Goal: Task Accomplishment & Management: Complete application form

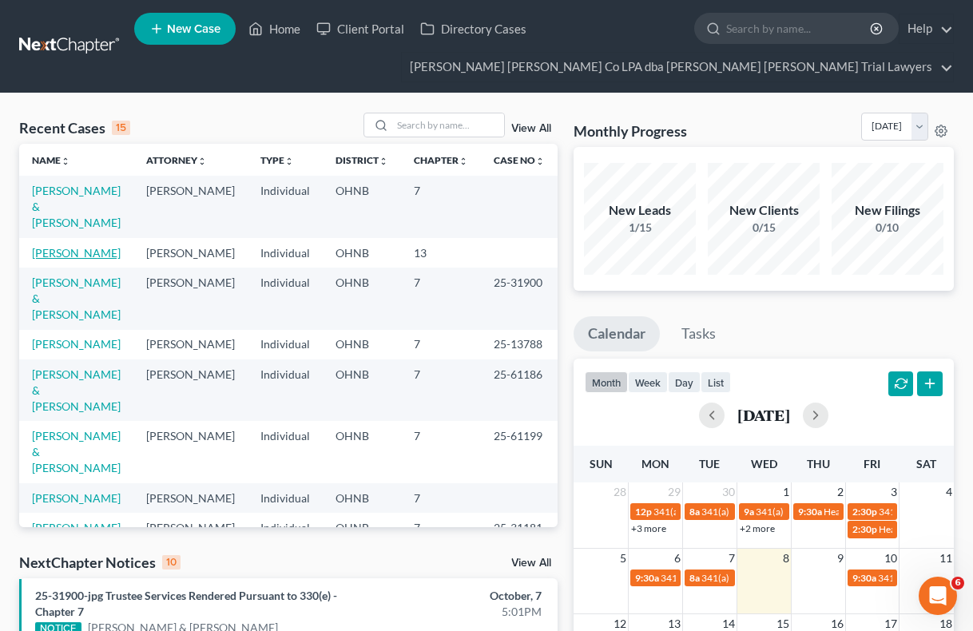
click at [62, 246] on link "[PERSON_NAME]" at bounding box center [76, 253] width 89 height 14
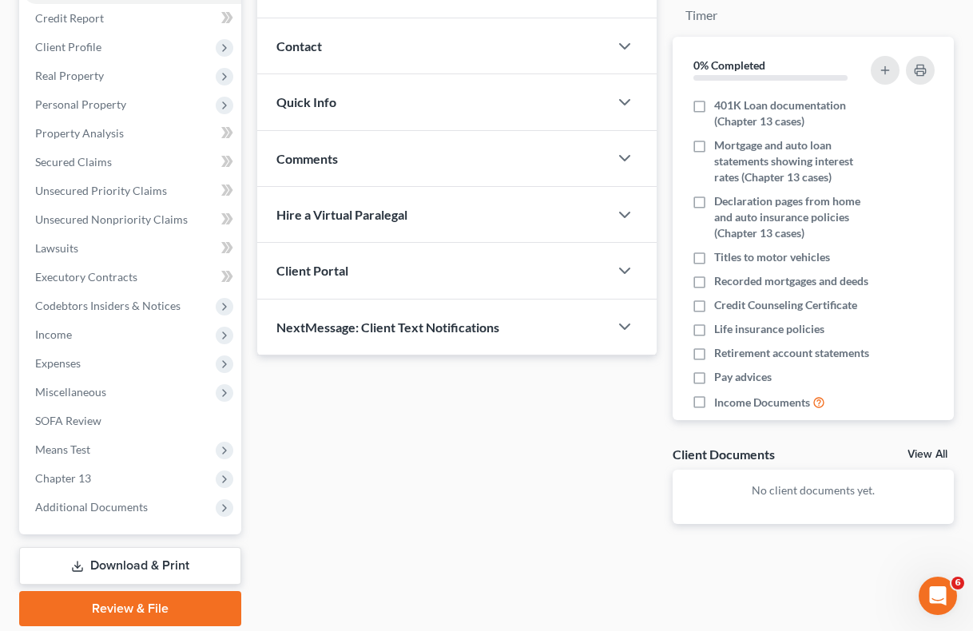
scroll to position [221, 0]
click at [96, 475] on span "Chapter 13" at bounding box center [131, 477] width 219 height 29
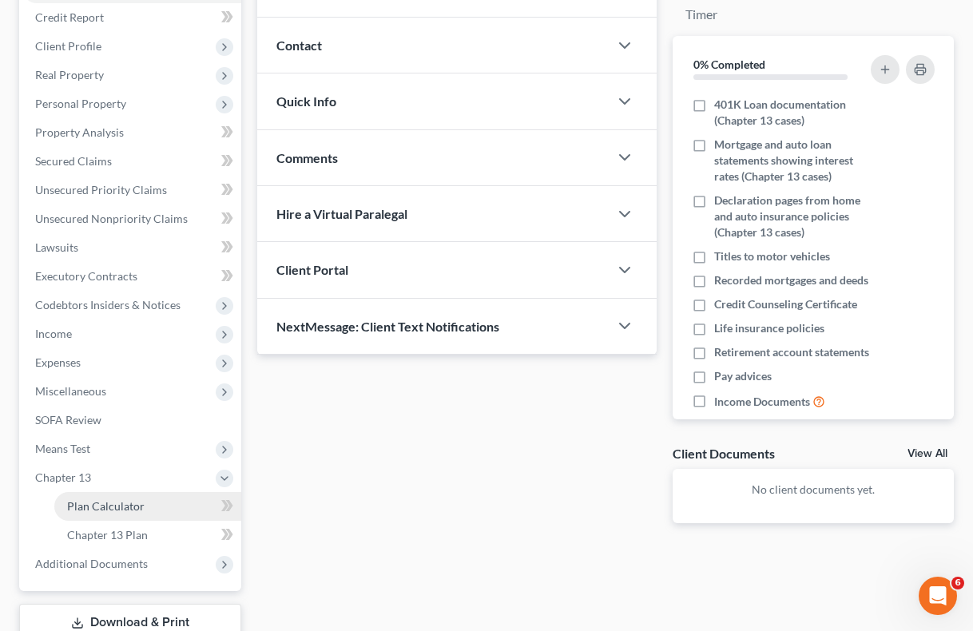
click at [127, 503] on span "Plan Calculator" at bounding box center [106, 506] width 78 height 14
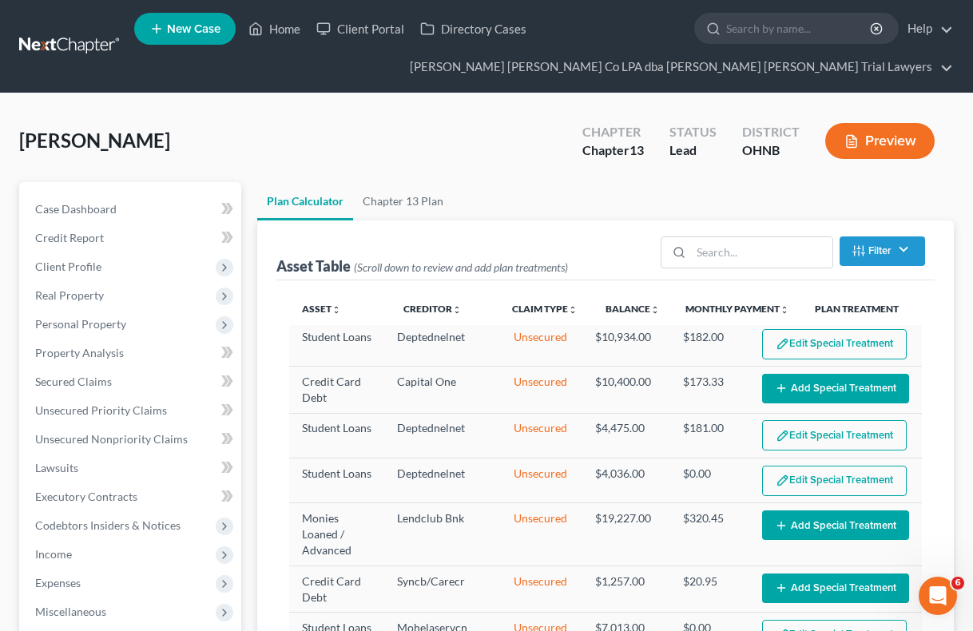
select select "59"
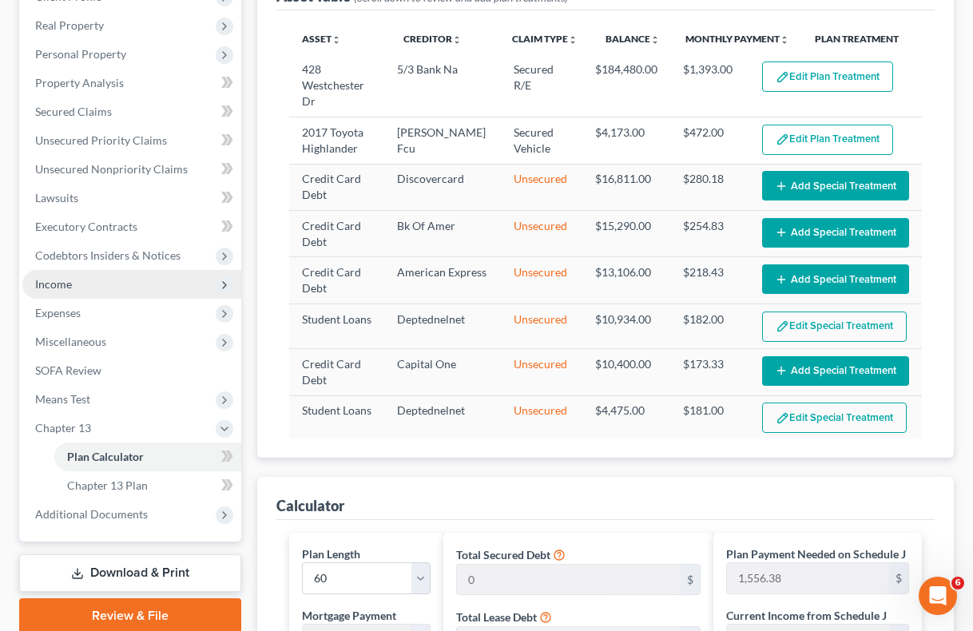
scroll to position [285, 0]
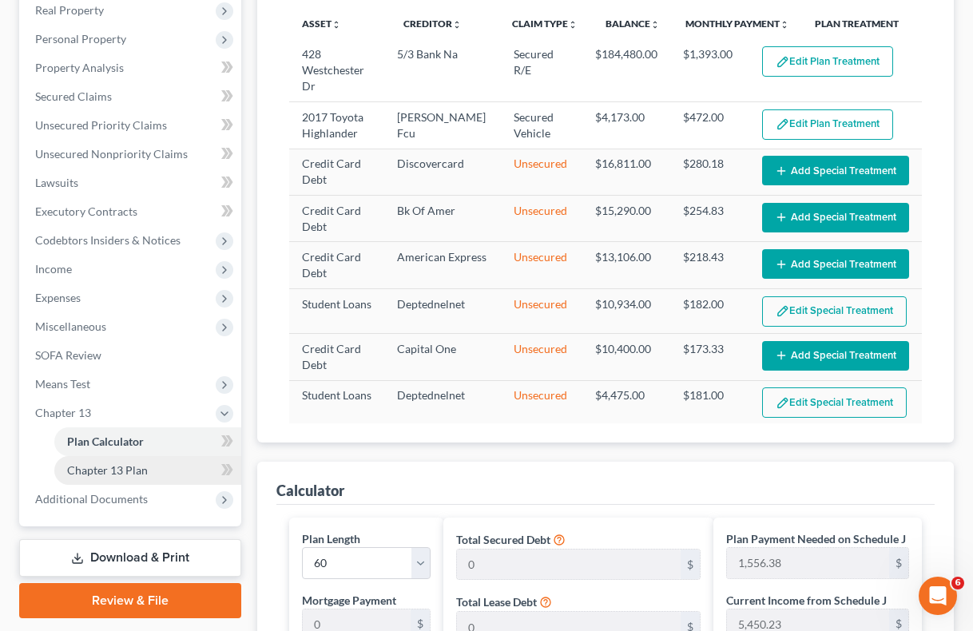
click at [122, 467] on span "Chapter 13 Plan" at bounding box center [107, 470] width 81 height 14
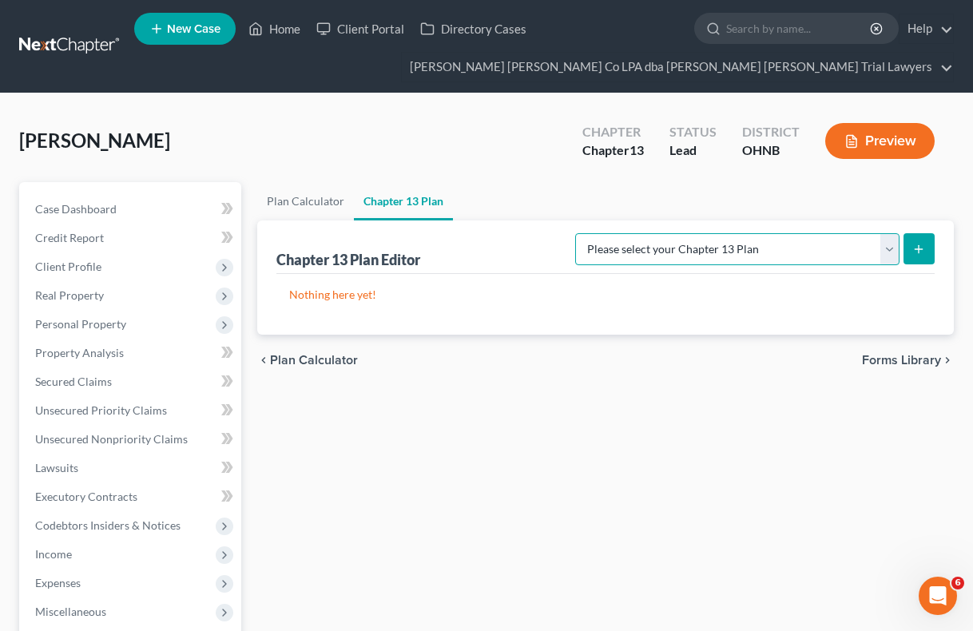
select select "0"
click at [922, 245] on icon "submit" at bounding box center [919, 249] width 13 height 13
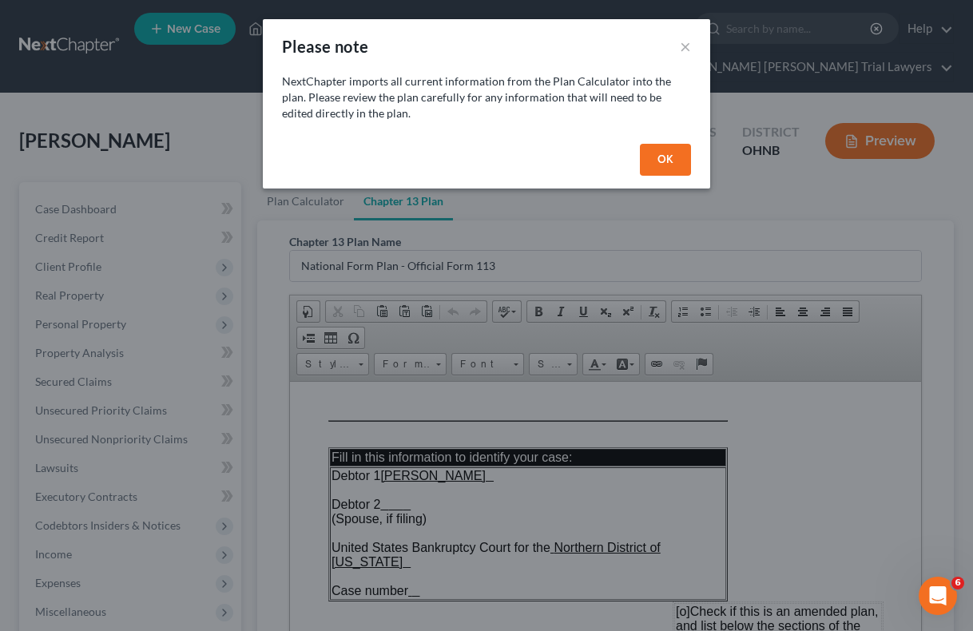
click at [662, 157] on button "OK" at bounding box center [665, 160] width 51 height 32
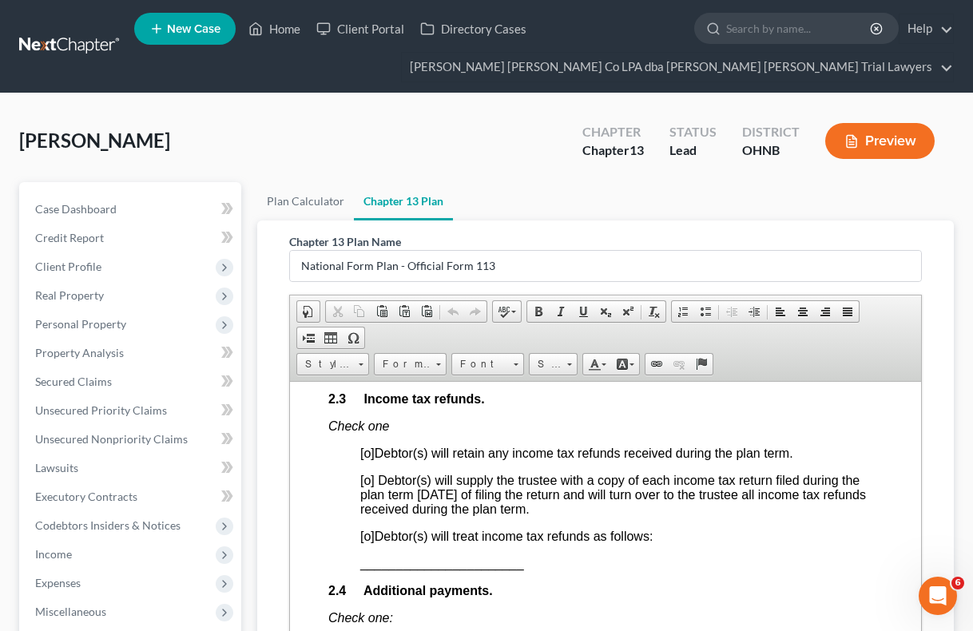
scroll to position [1389, 0]
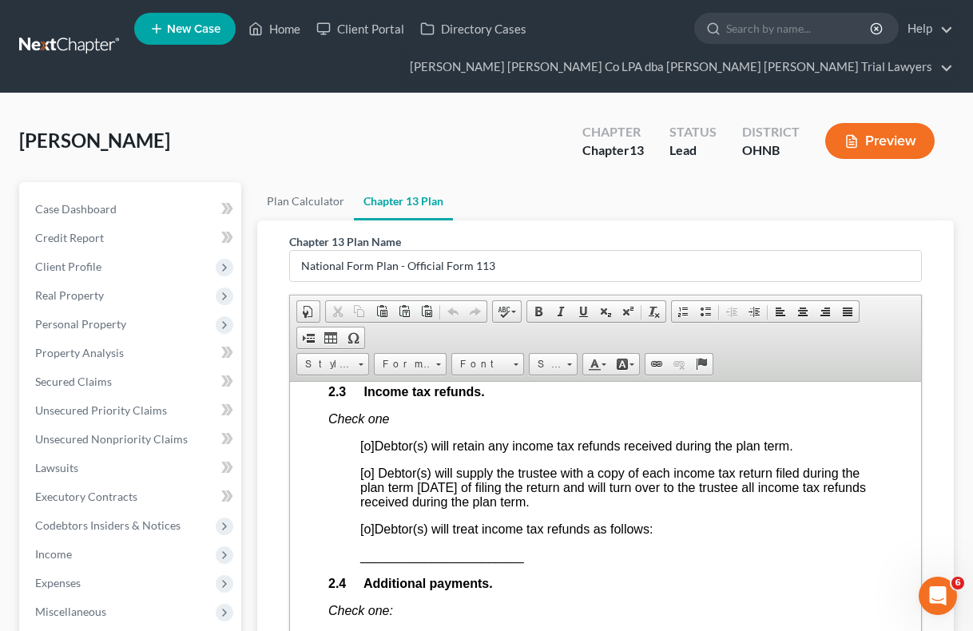
click at [369, 439] on span "[o]" at bounding box center [367, 446] width 14 height 14
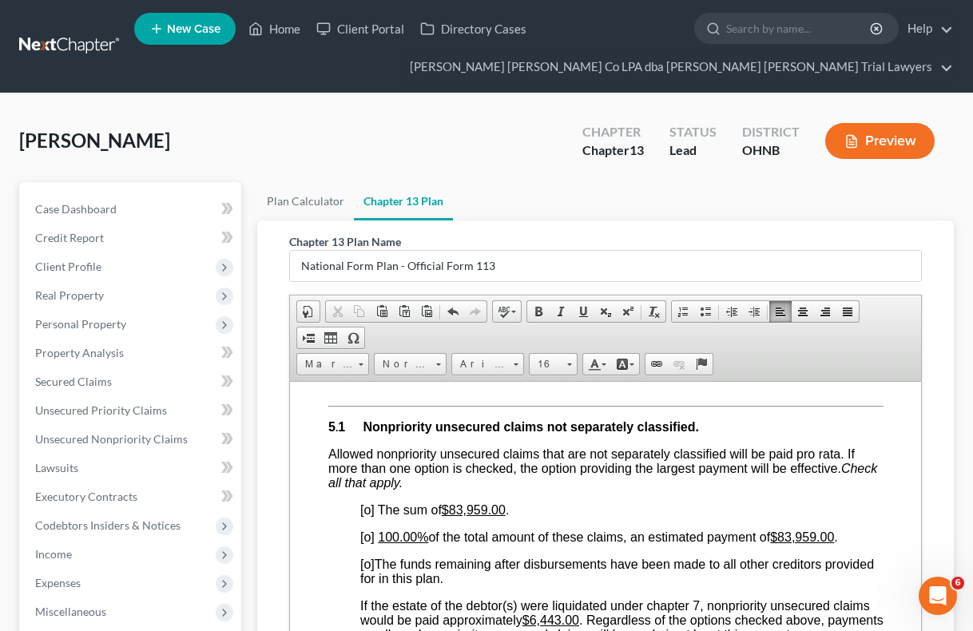
scroll to position [3888, 0]
click at [72, 576] on span "Expenses" at bounding box center [58, 583] width 46 height 14
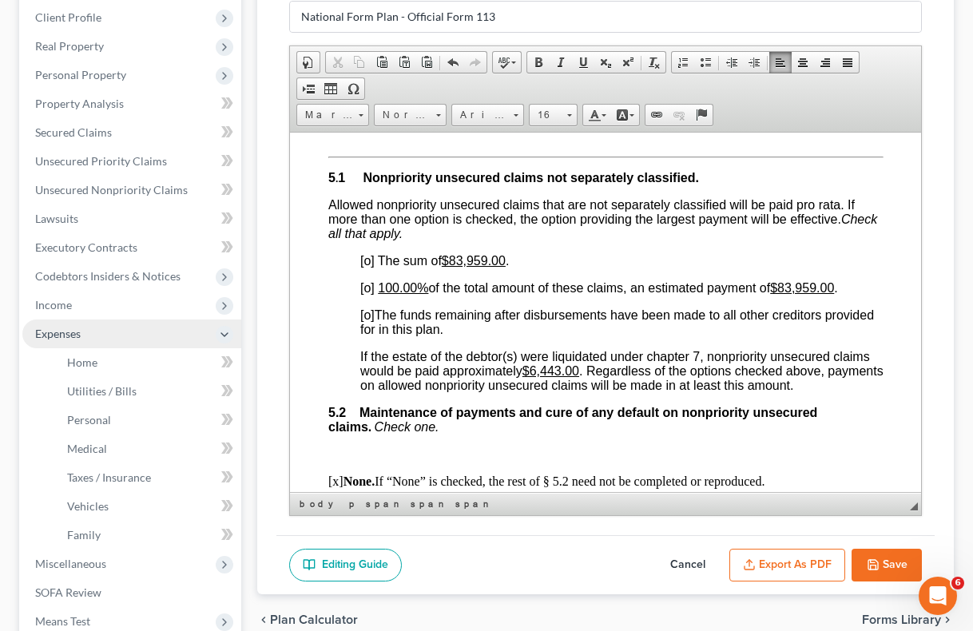
scroll to position [266, 0]
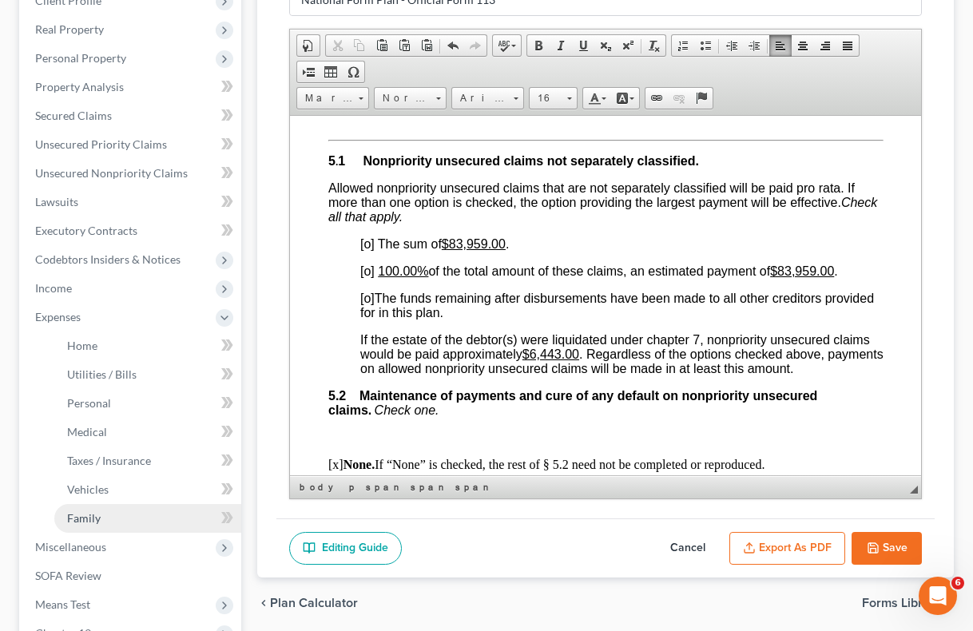
click at [105, 519] on link "Family" at bounding box center [147, 518] width 187 height 29
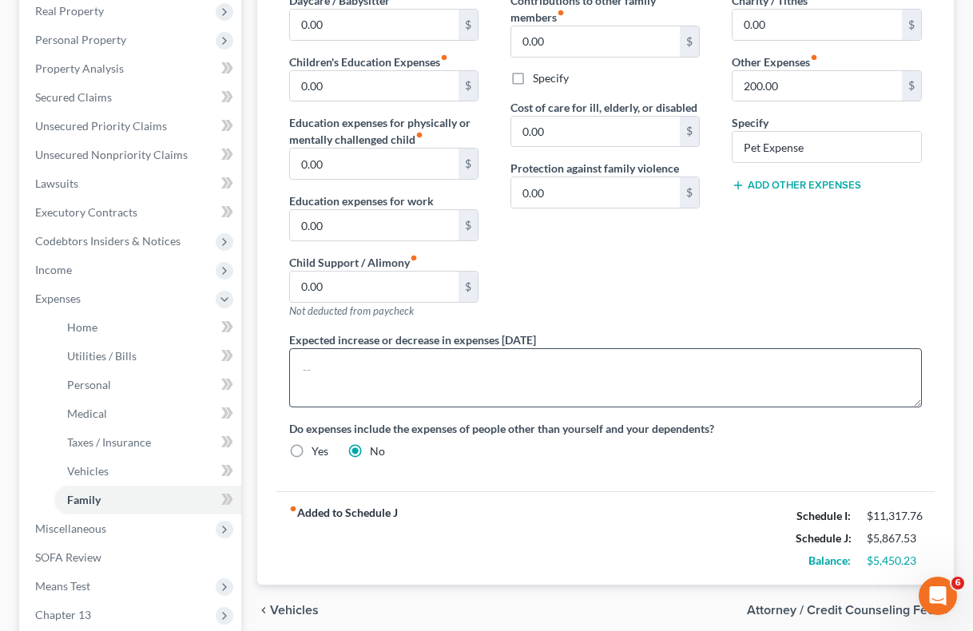
scroll to position [288, 0]
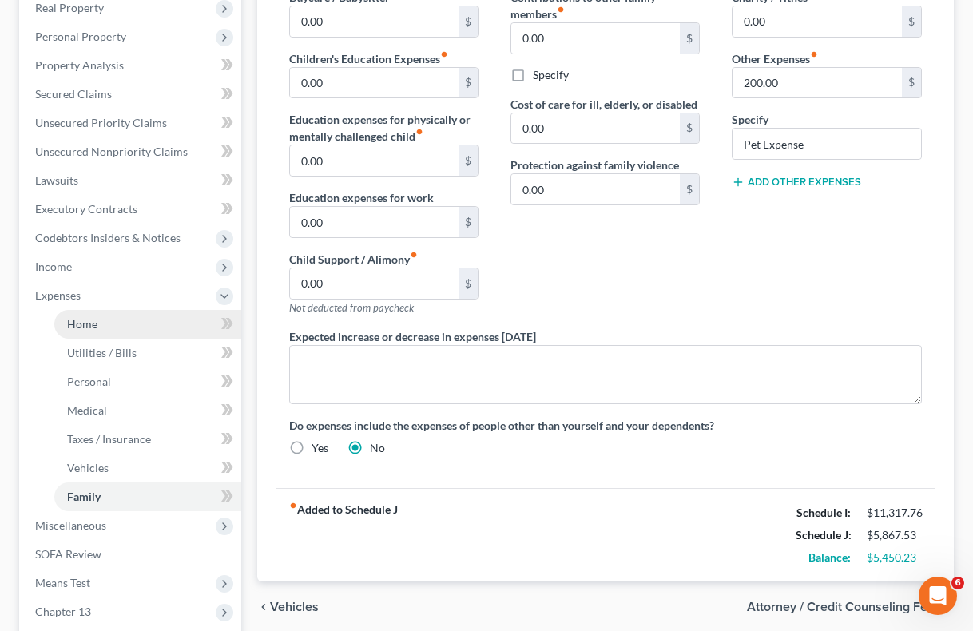
click at [95, 321] on span "Home" at bounding box center [82, 324] width 30 height 14
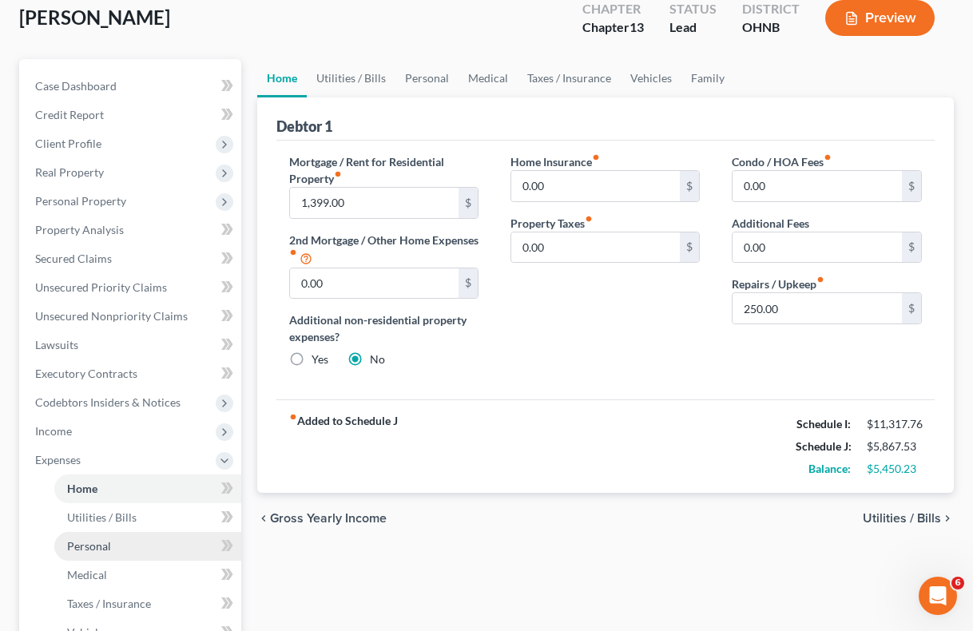
scroll to position [114, 0]
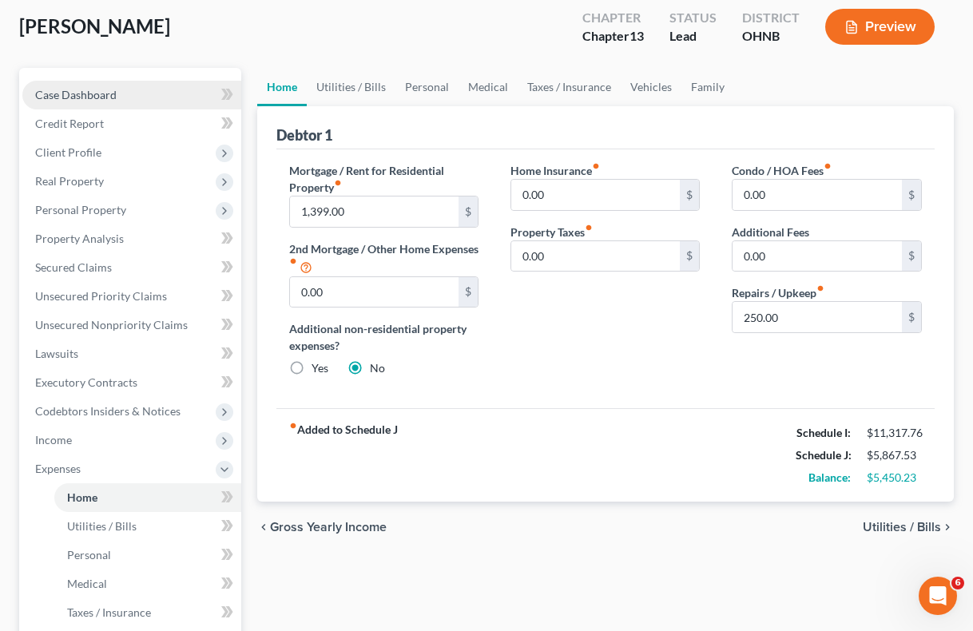
click at [80, 90] on span "Case Dashboard" at bounding box center [76, 95] width 82 height 14
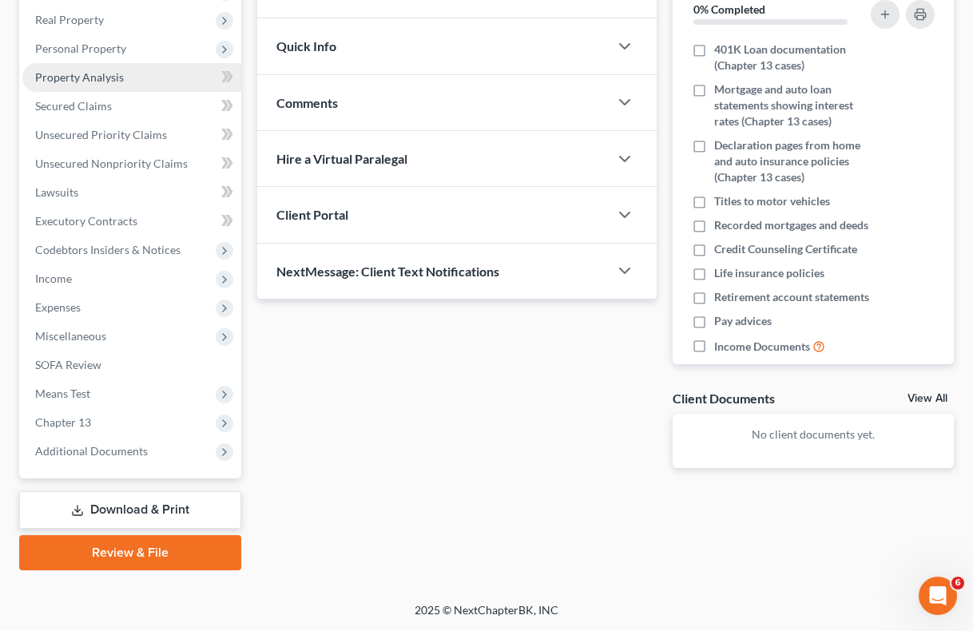
scroll to position [276, 0]
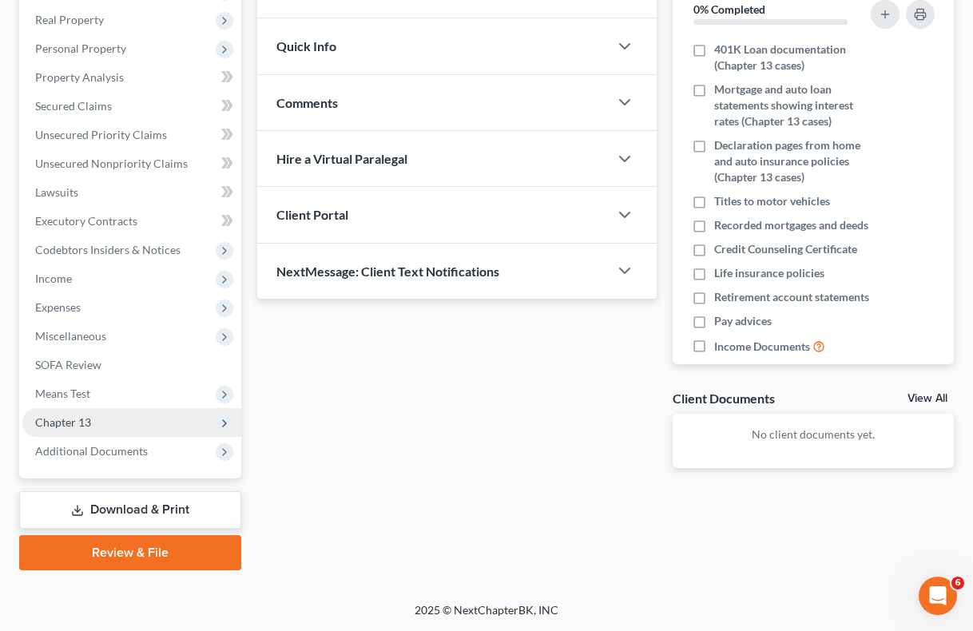
click at [67, 419] on span "Chapter 13" at bounding box center [63, 423] width 56 height 14
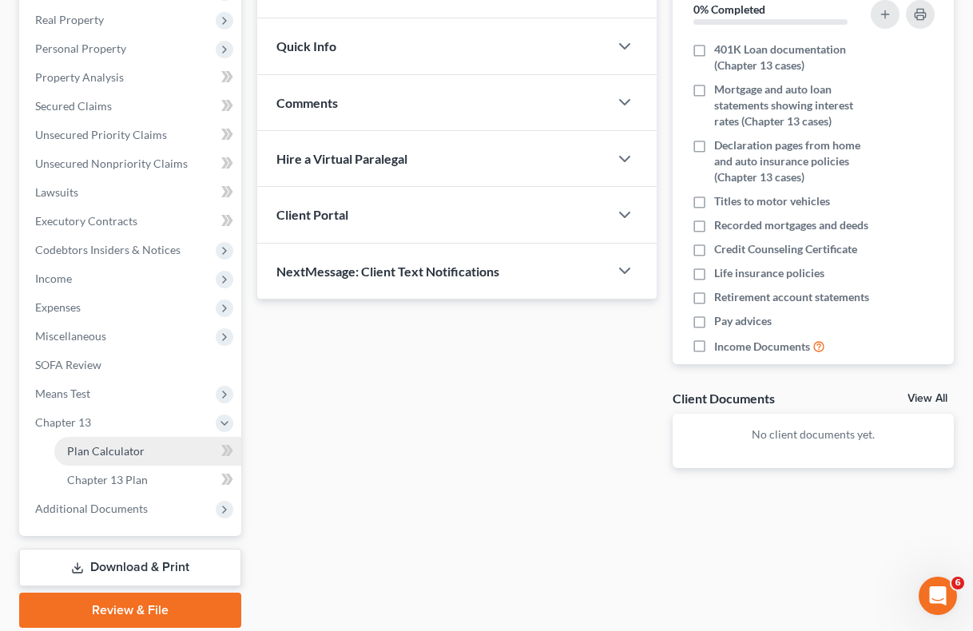
click at [106, 448] on span "Plan Calculator" at bounding box center [106, 451] width 78 height 14
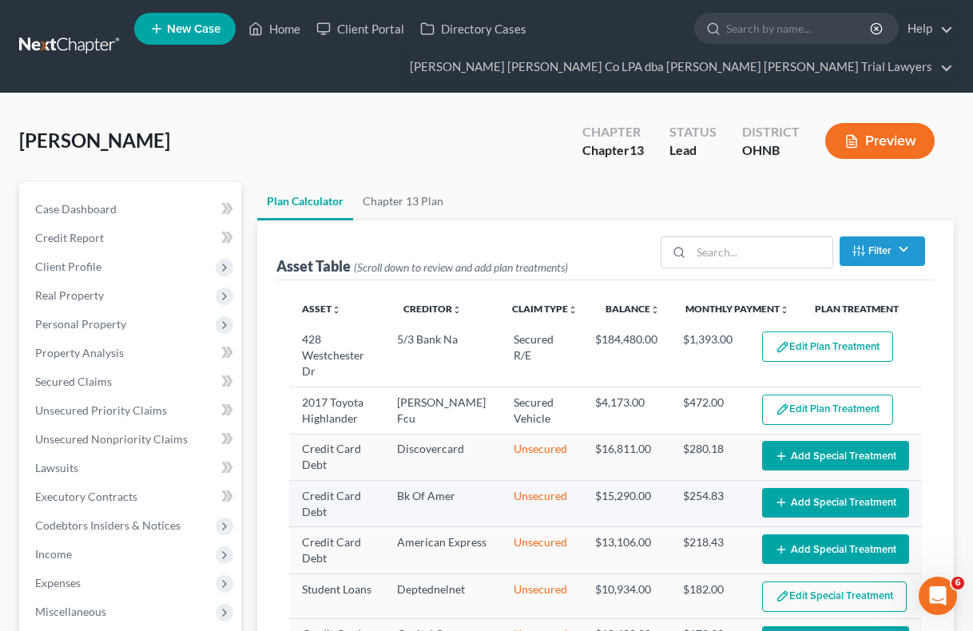
select select "59"
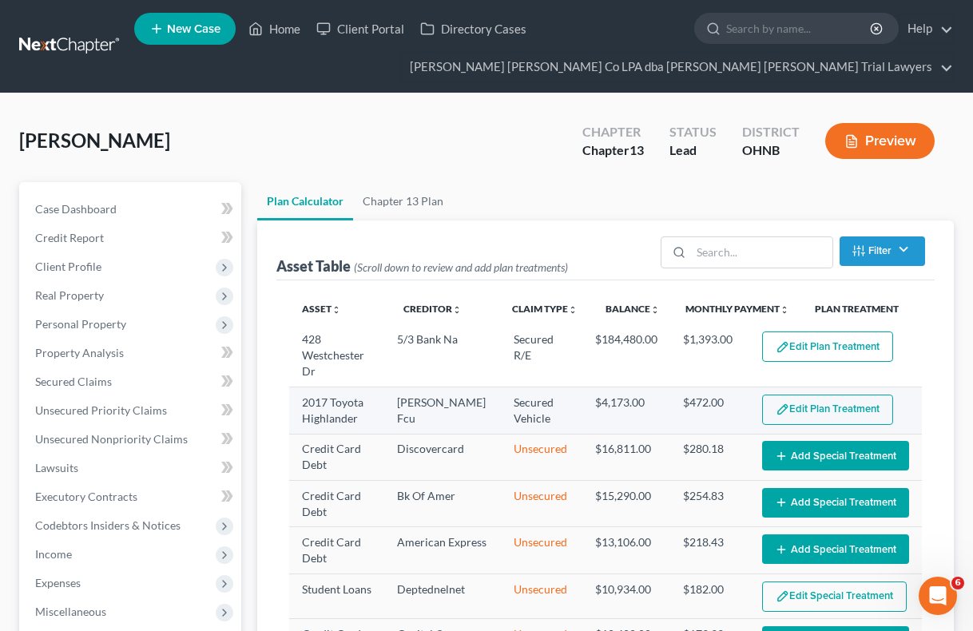
click at [797, 406] on button "Edit Plan Treatment" at bounding box center [827, 410] width 131 height 30
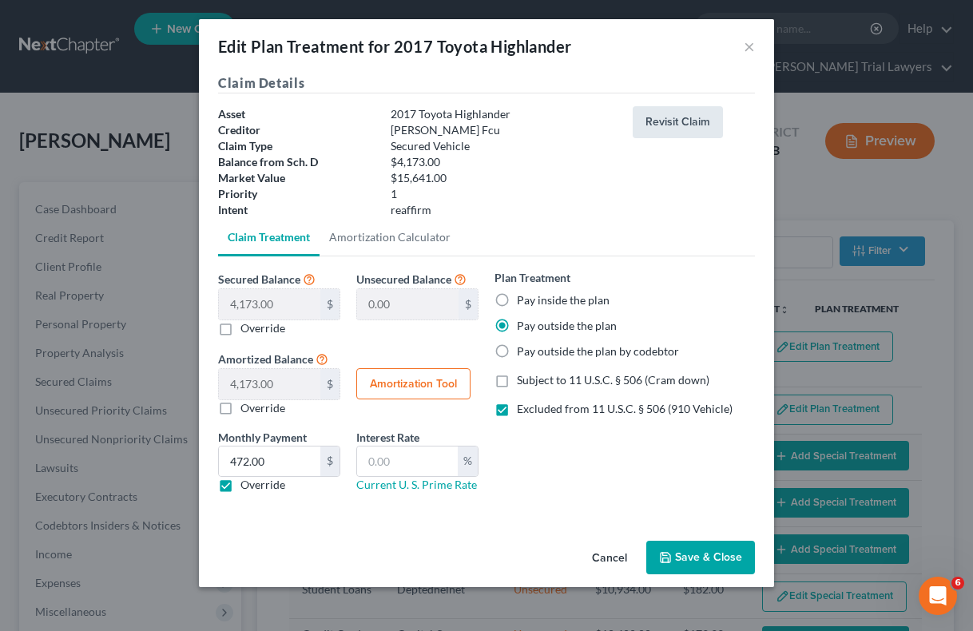
click at [682, 122] on button "Revisit Claim" at bounding box center [678, 122] width 90 height 32
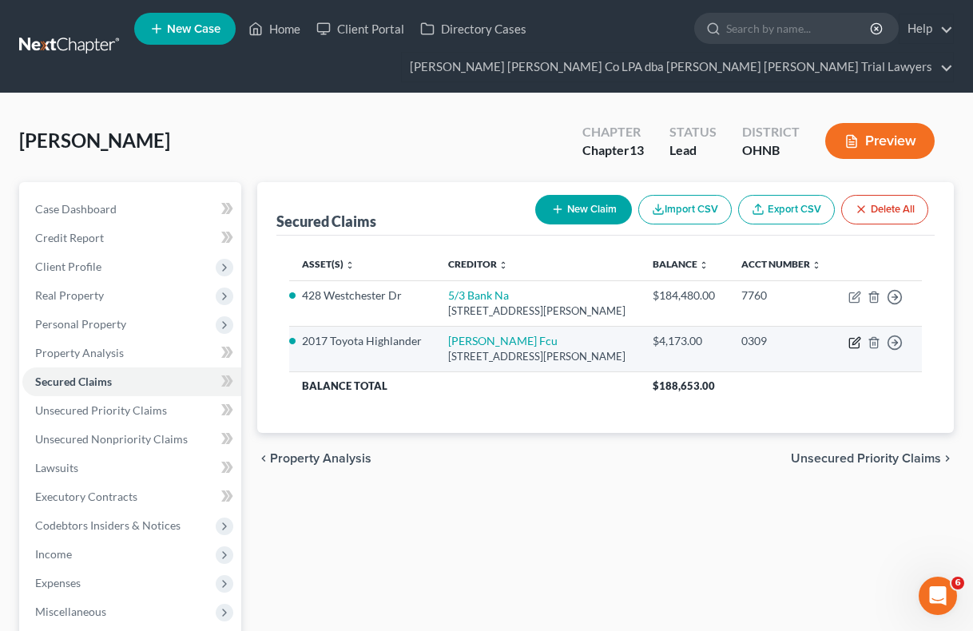
click at [853, 339] on icon "button" at bounding box center [855, 342] width 13 height 13
select select "36"
select select "2"
select select "0"
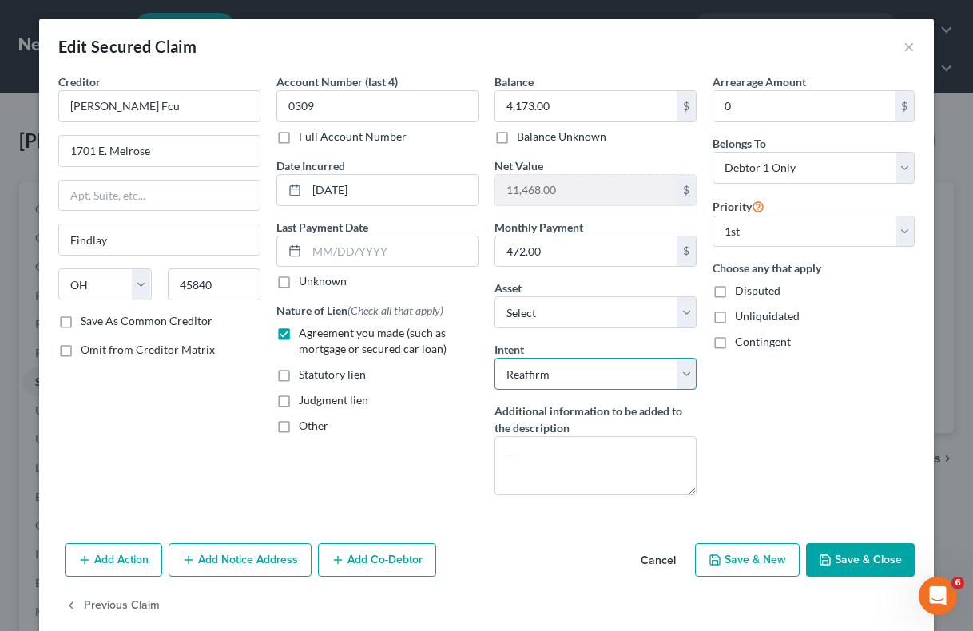
select select
click at [853, 557] on button "Save & Close" at bounding box center [860, 560] width 109 height 34
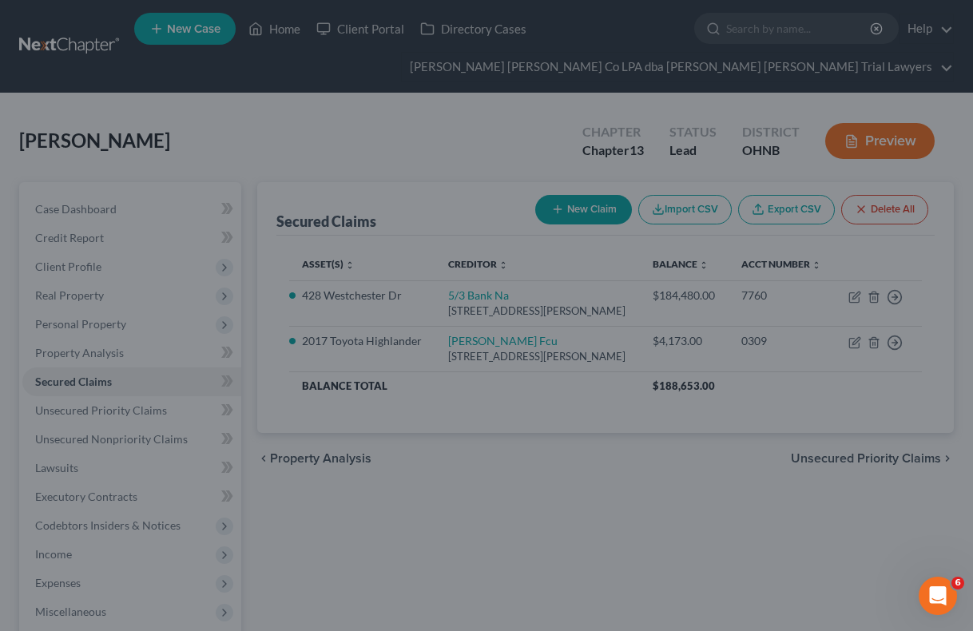
select select "5"
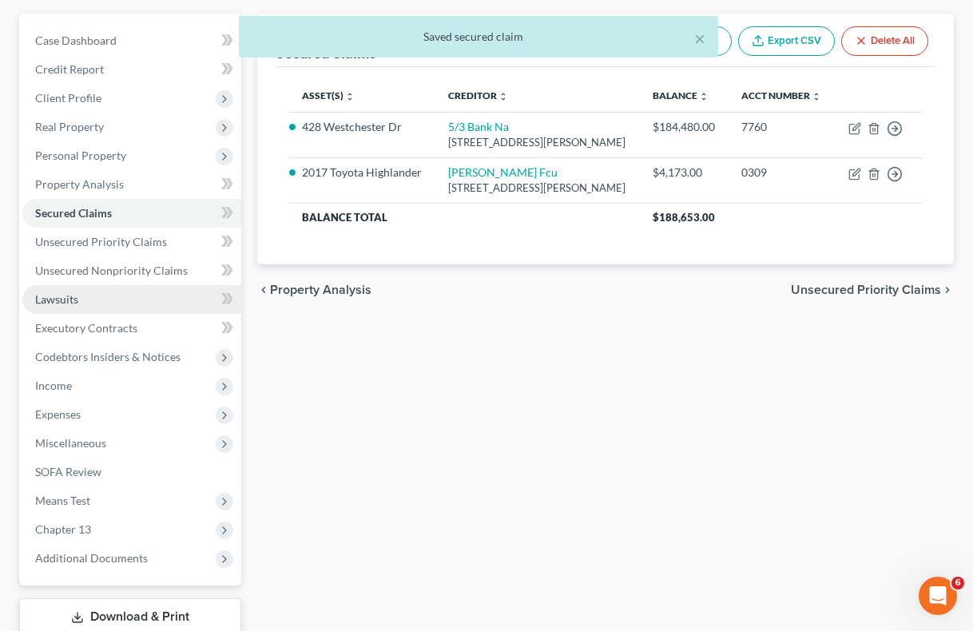
scroll to position [168, 0]
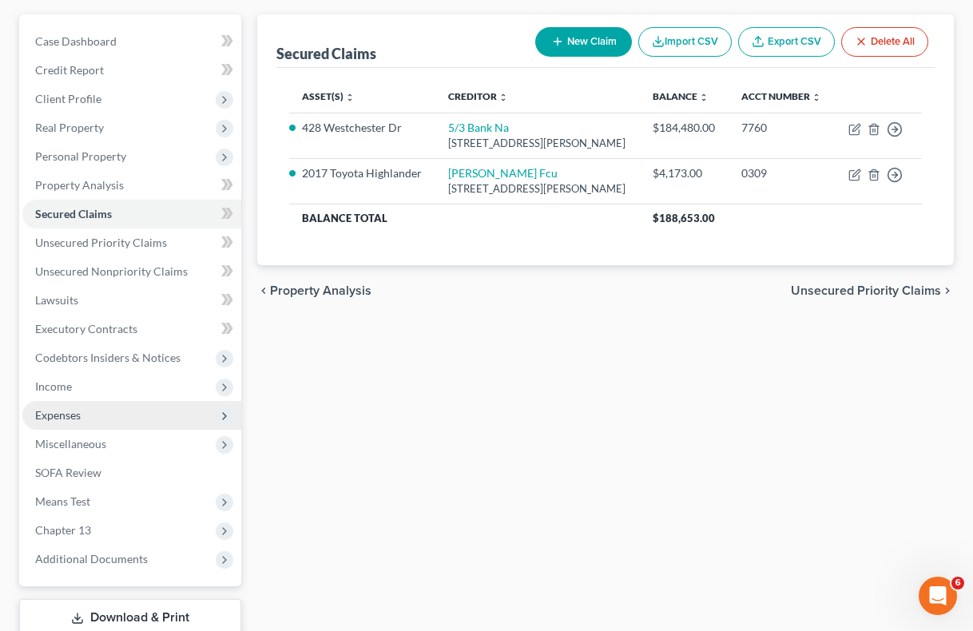
click at [66, 412] on span "Expenses" at bounding box center [58, 415] width 46 height 14
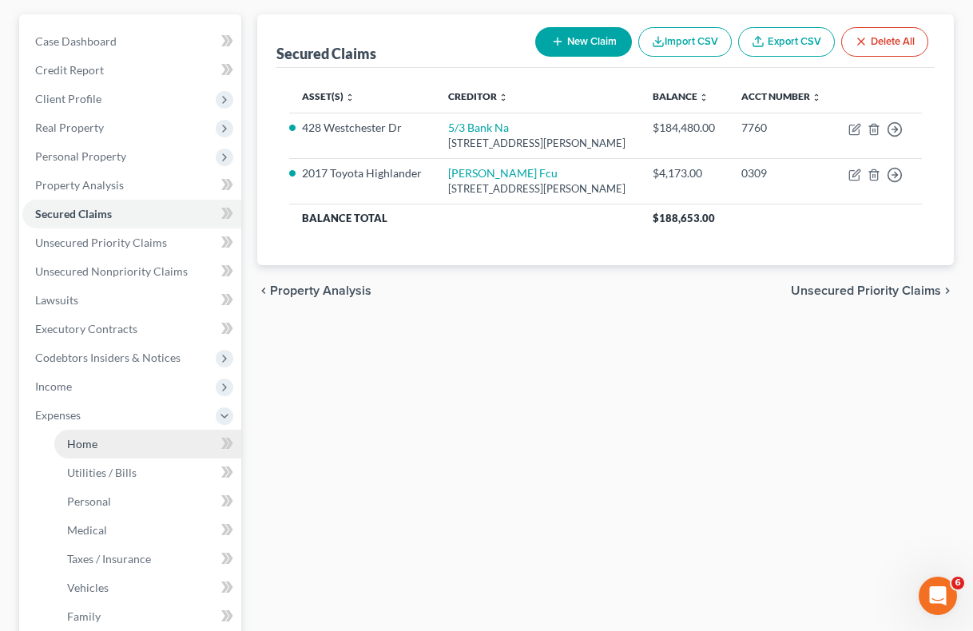
click at [107, 440] on link "Home" at bounding box center [147, 444] width 187 height 29
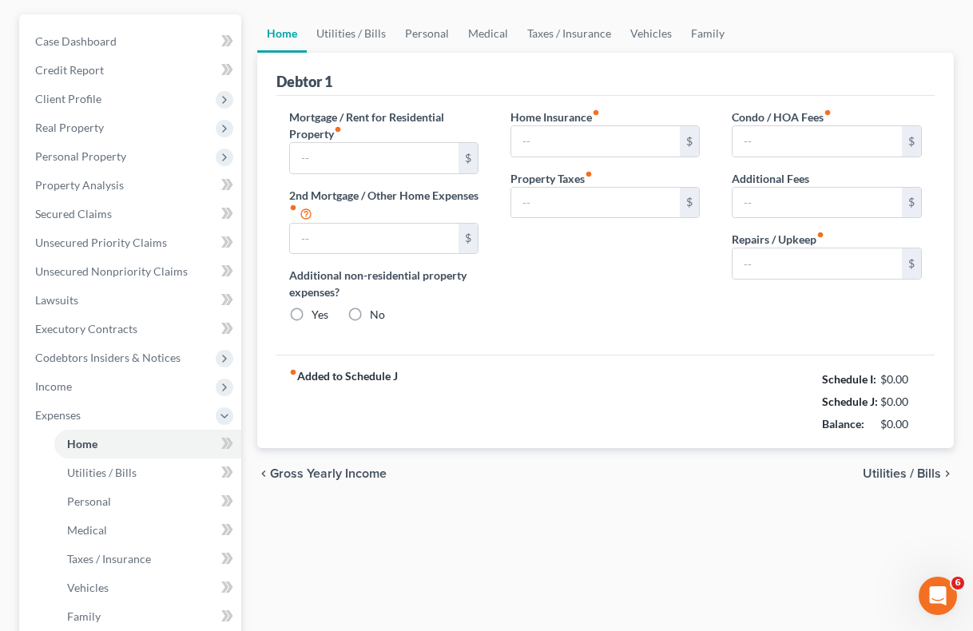
scroll to position [22, 0]
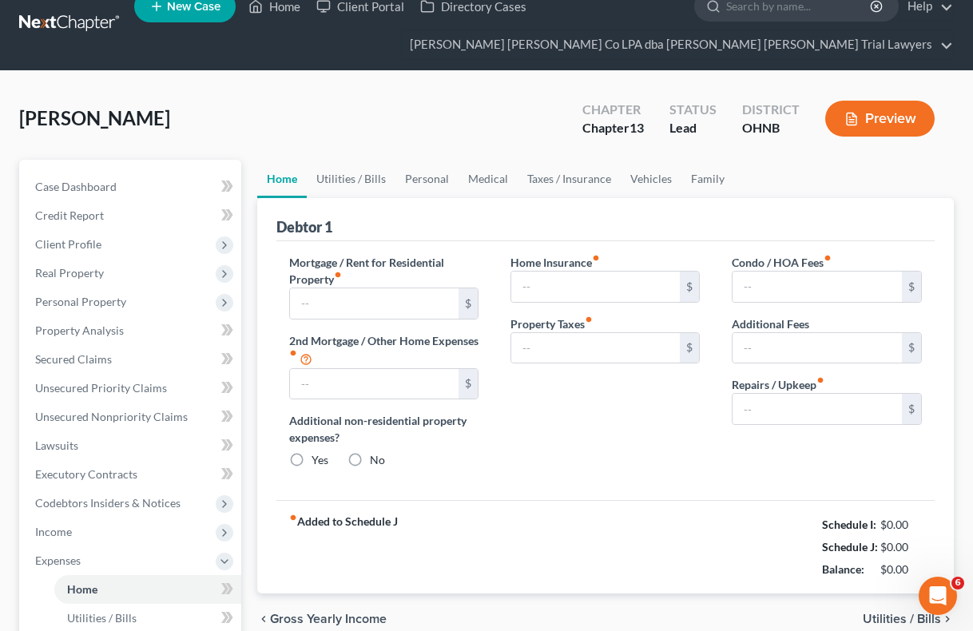
type input "1,399.00"
type input "0.00"
radio input "true"
type input "0.00"
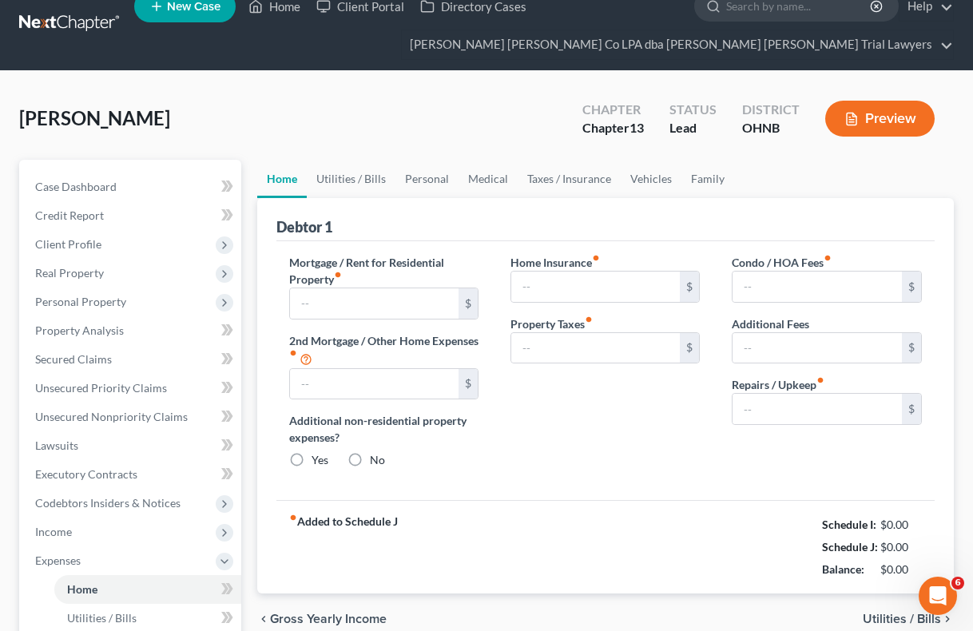
type input "0.00"
type input "250.00"
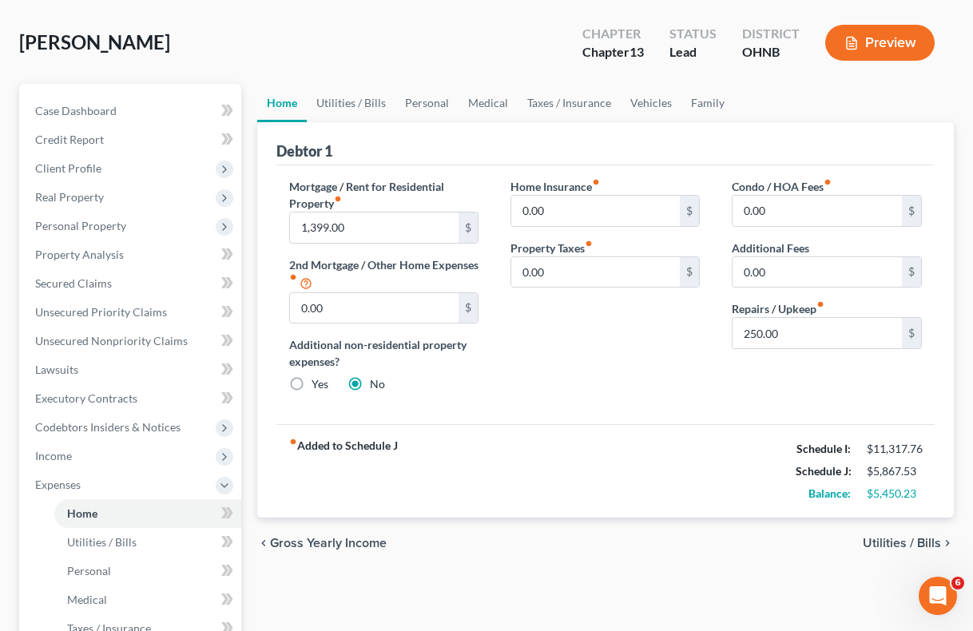
scroll to position [98, 0]
click at [356, 101] on link "Utilities / Bills" at bounding box center [351, 103] width 89 height 38
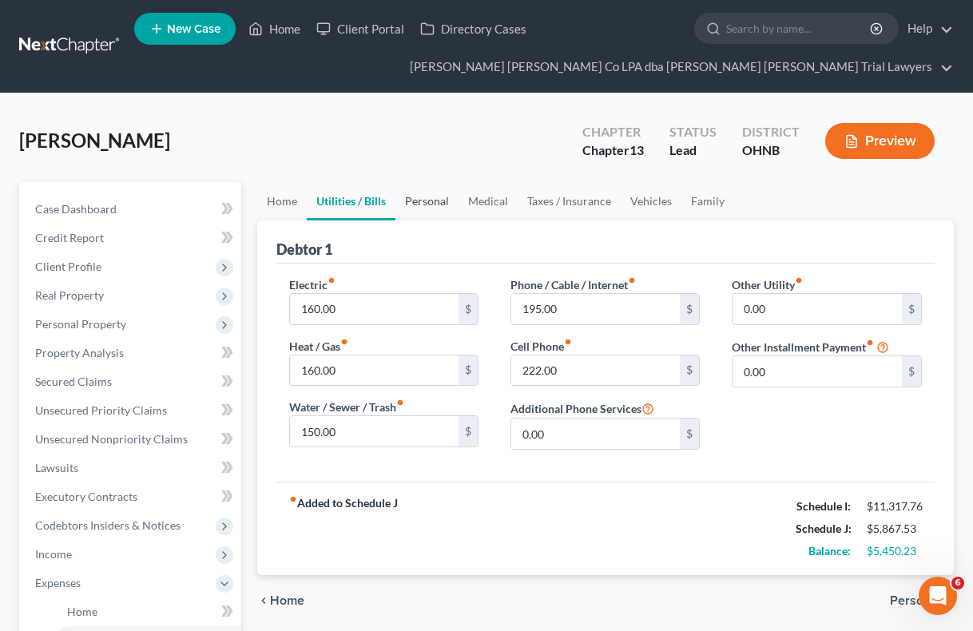
click at [429, 201] on link "Personal" at bounding box center [427, 201] width 63 height 38
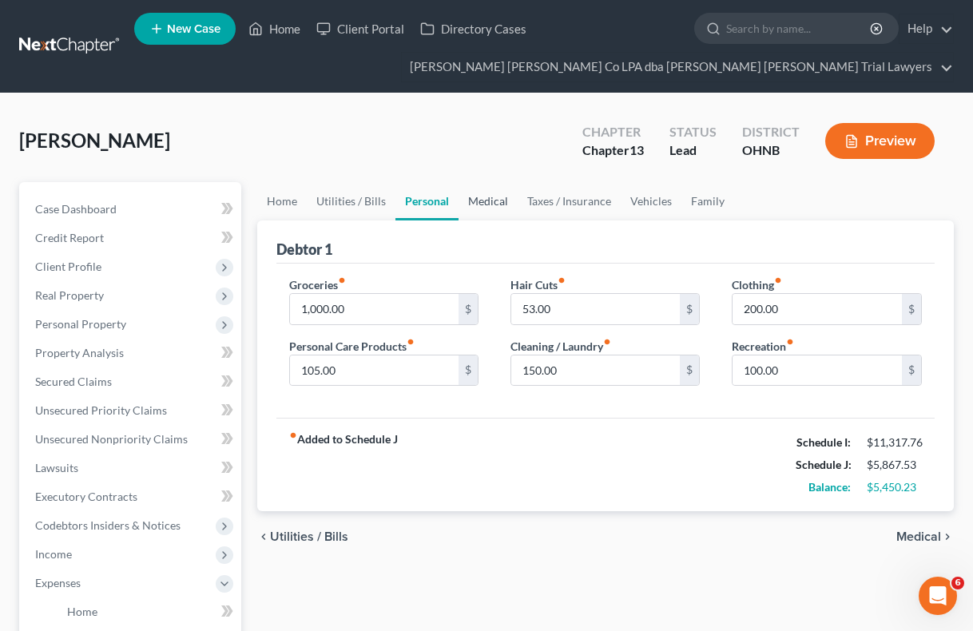
click at [495, 198] on link "Medical" at bounding box center [488, 201] width 59 height 38
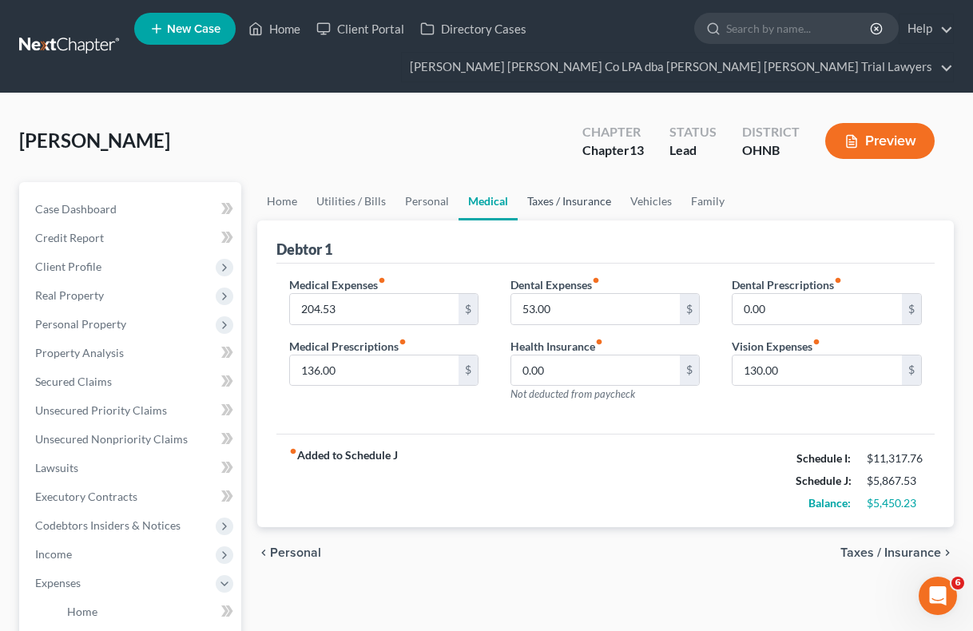
click at [578, 200] on link "Taxes / Insurance" at bounding box center [569, 201] width 103 height 38
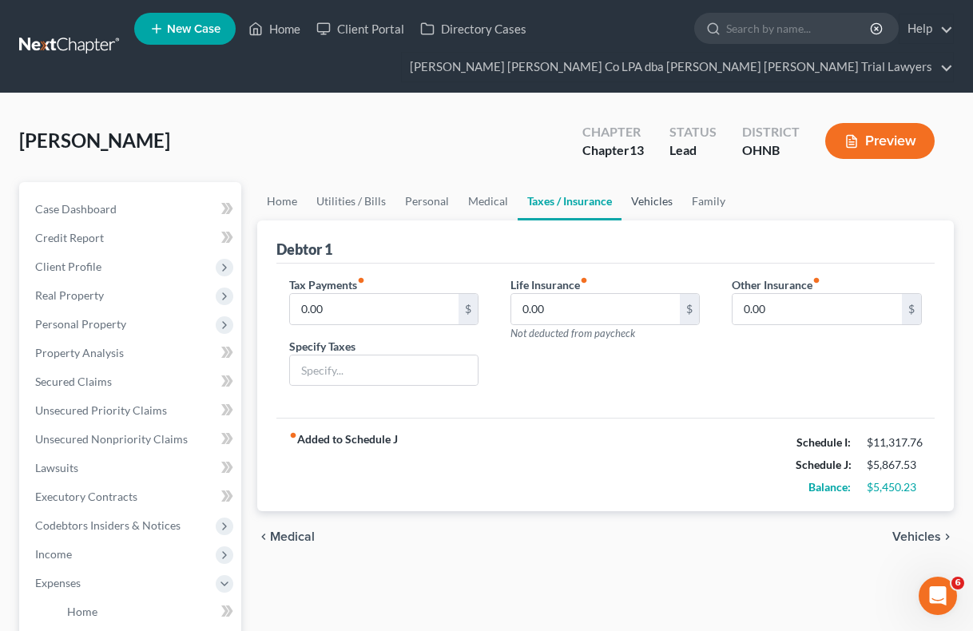
click at [658, 204] on link "Vehicles" at bounding box center [652, 201] width 61 height 38
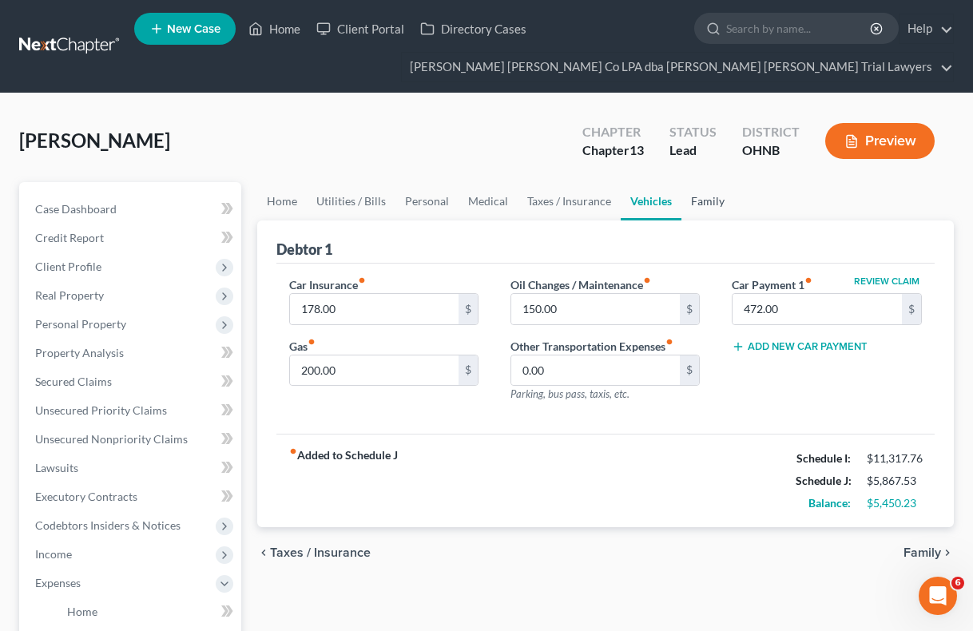
click at [706, 197] on link "Family" at bounding box center [708, 201] width 53 height 38
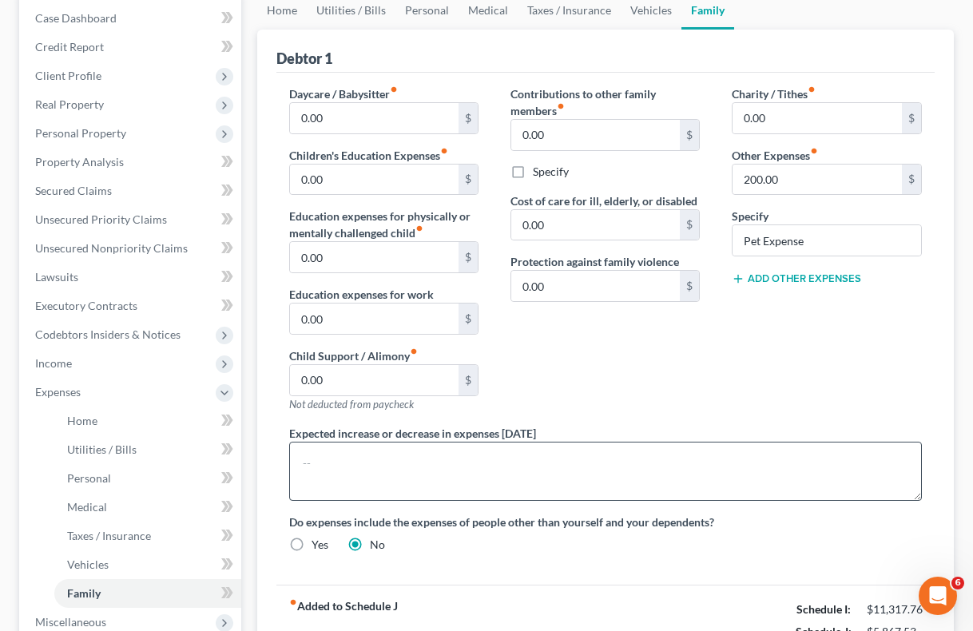
scroll to position [190, 0]
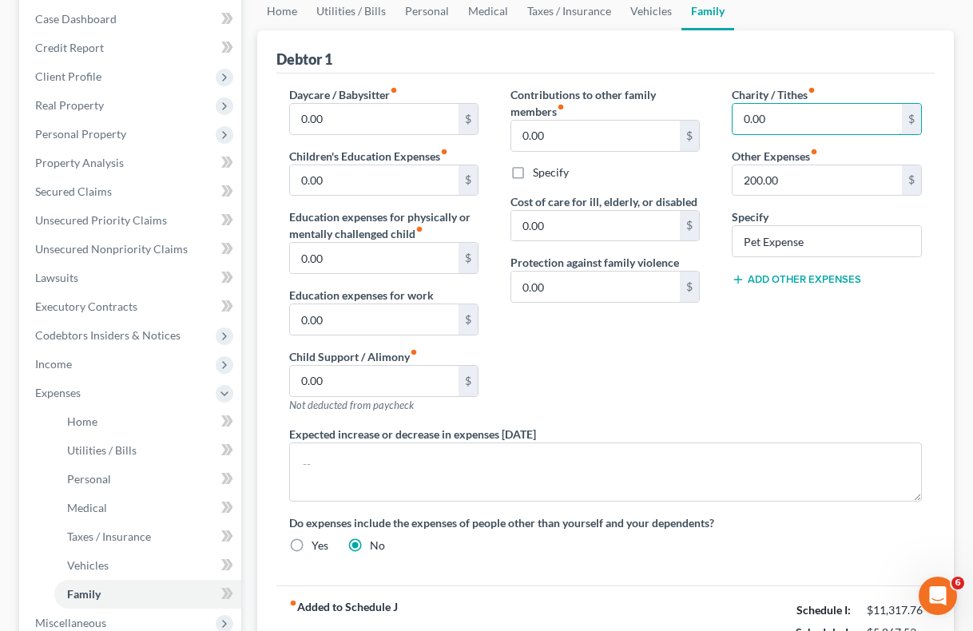
drag, startPoint x: 769, startPoint y: 116, endPoint x: 706, endPoint y: 121, distance: 63.3
click at [706, 121] on div "Daycare / Babysitter fiber_manual_record 0.00 $ Children's Education Expenses f…" at bounding box center [606, 326] width 666 height 480
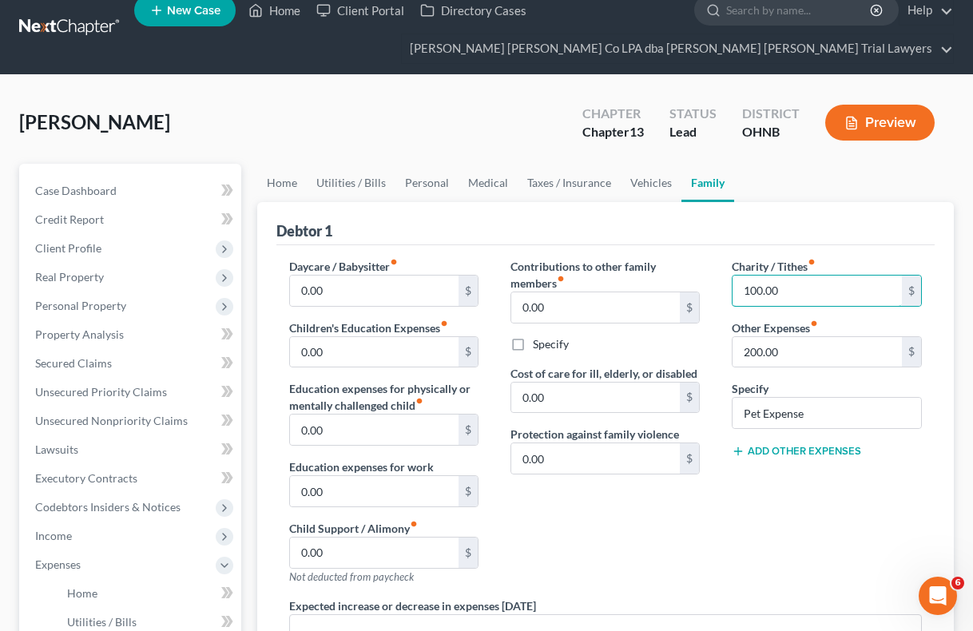
scroll to position [17, 0]
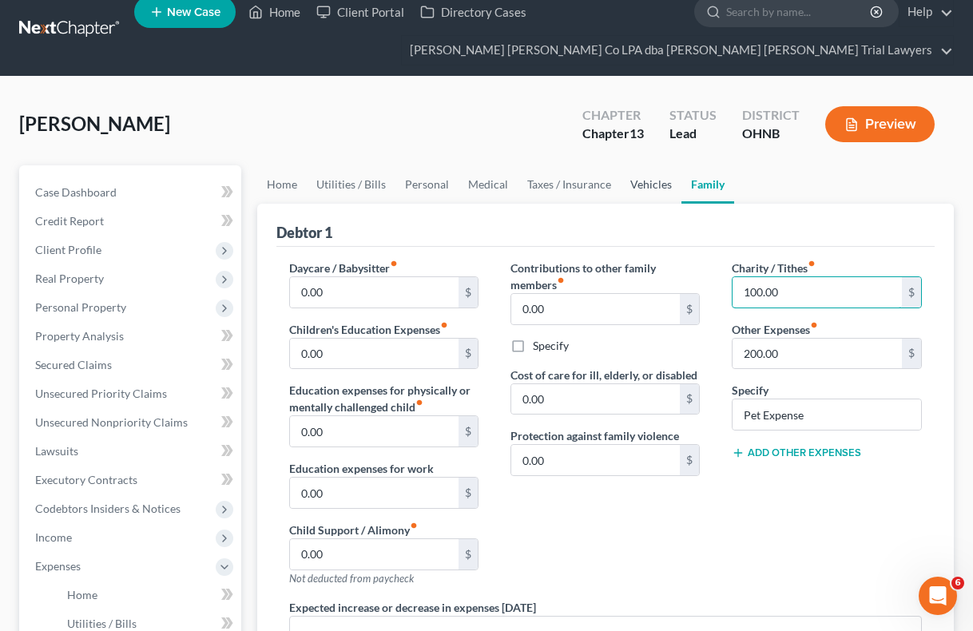
type input "100.00"
click at [647, 184] on link "Vehicles" at bounding box center [651, 184] width 61 height 38
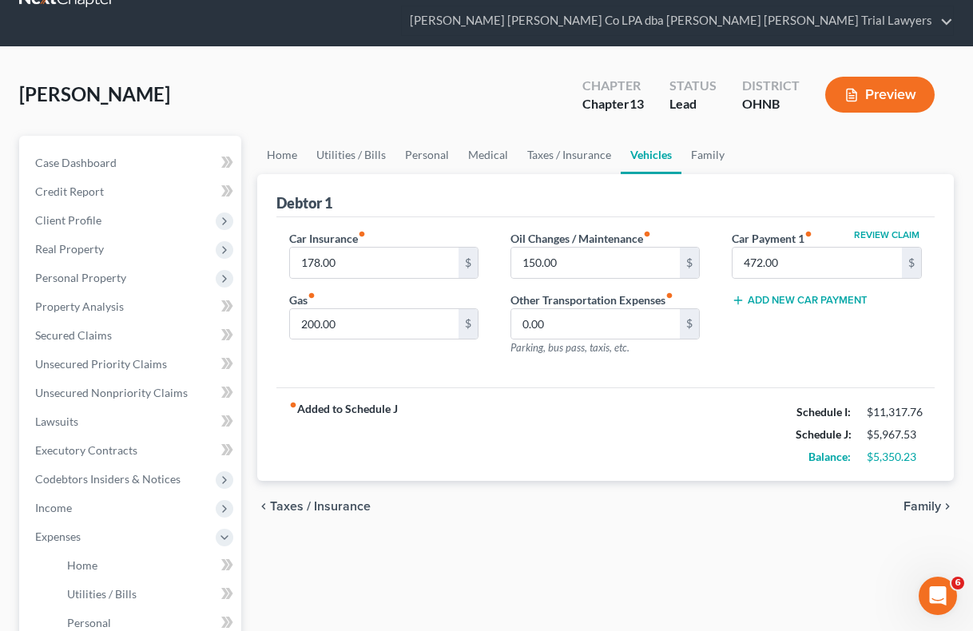
scroll to position [55, 0]
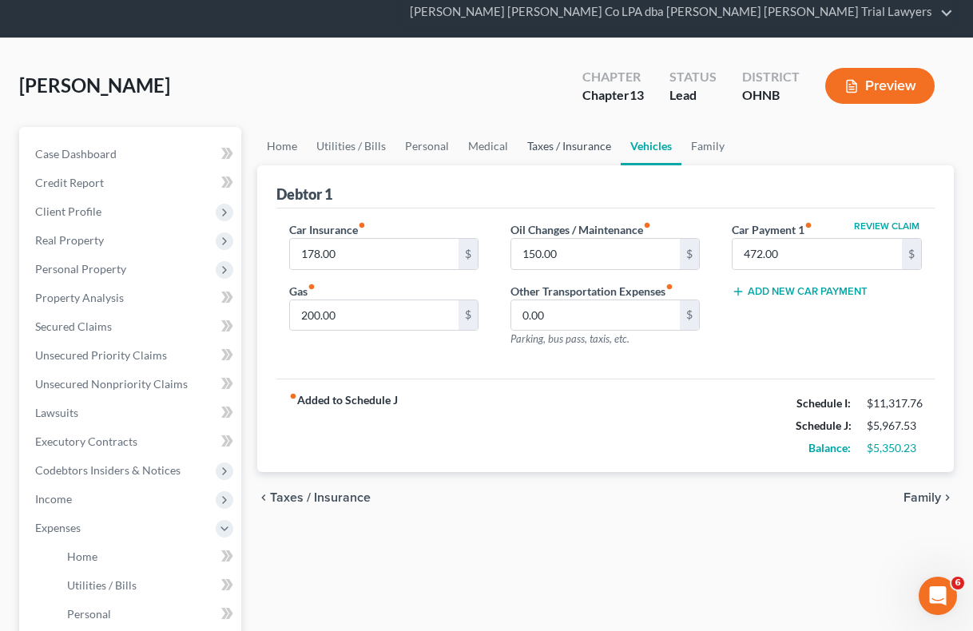
click at [574, 146] on link "Taxes / Insurance" at bounding box center [569, 146] width 103 height 38
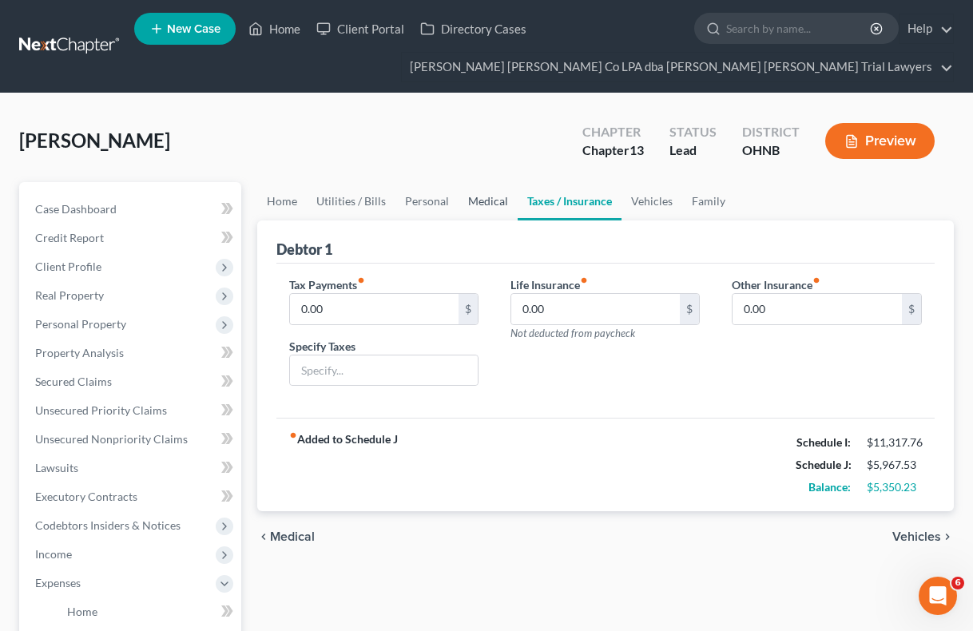
click at [487, 200] on link "Medical" at bounding box center [488, 201] width 59 height 38
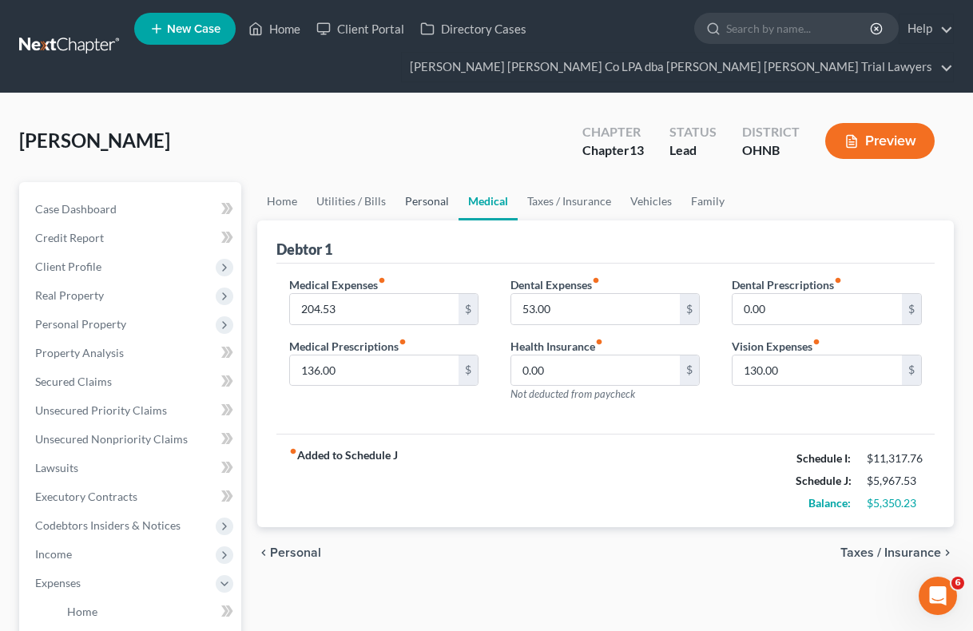
click at [420, 201] on link "Personal" at bounding box center [427, 201] width 63 height 38
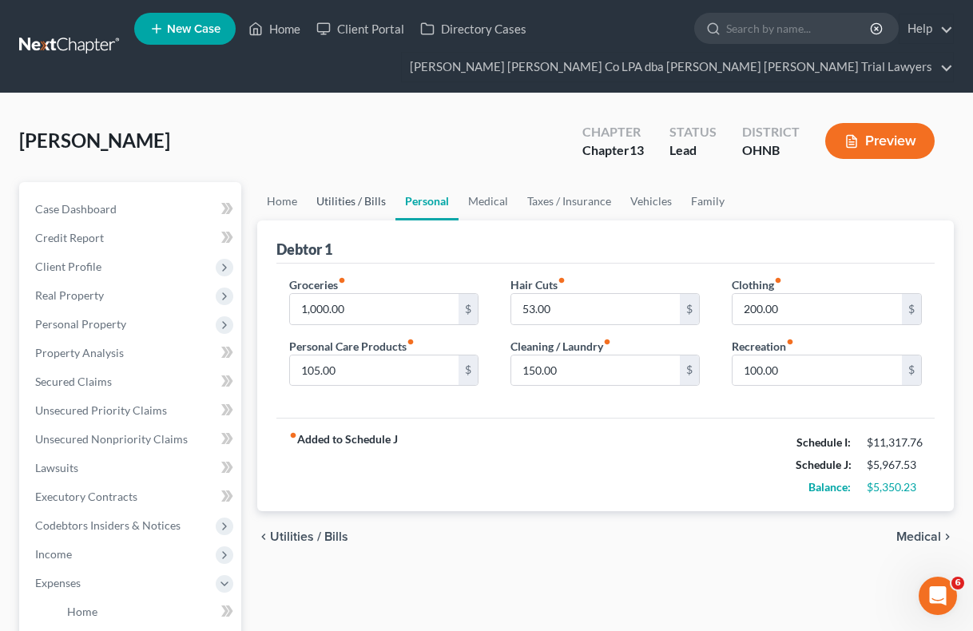
click at [365, 196] on link "Utilities / Bills" at bounding box center [351, 201] width 89 height 38
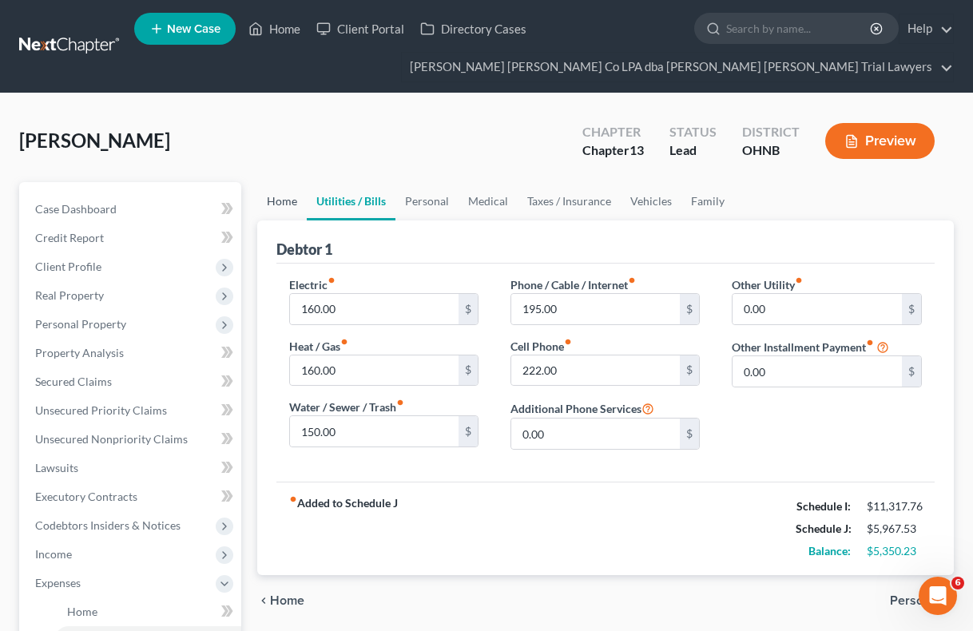
click at [278, 201] on link "Home" at bounding box center [282, 201] width 50 height 38
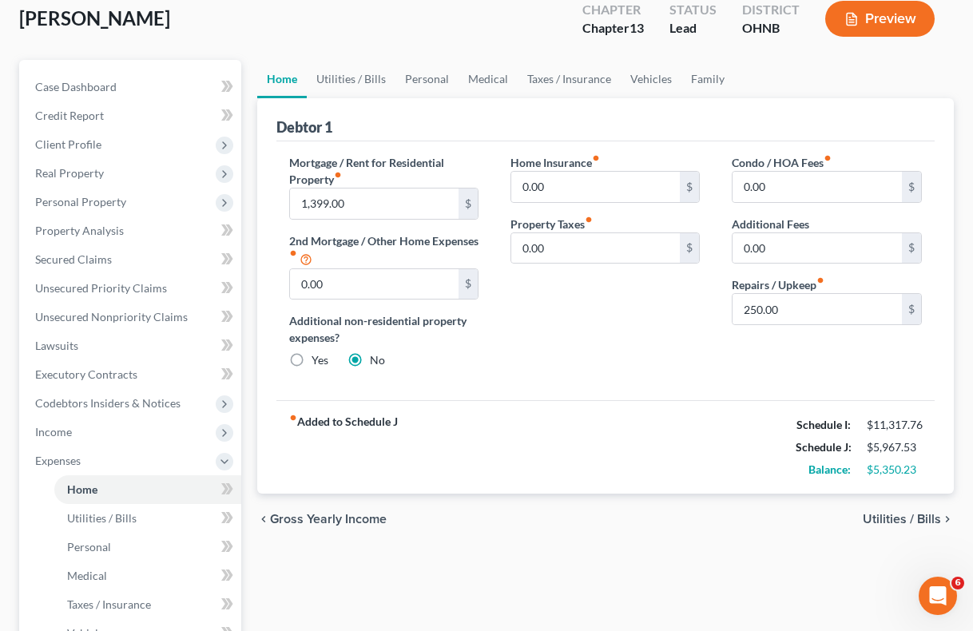
scroll to position [125, 0]
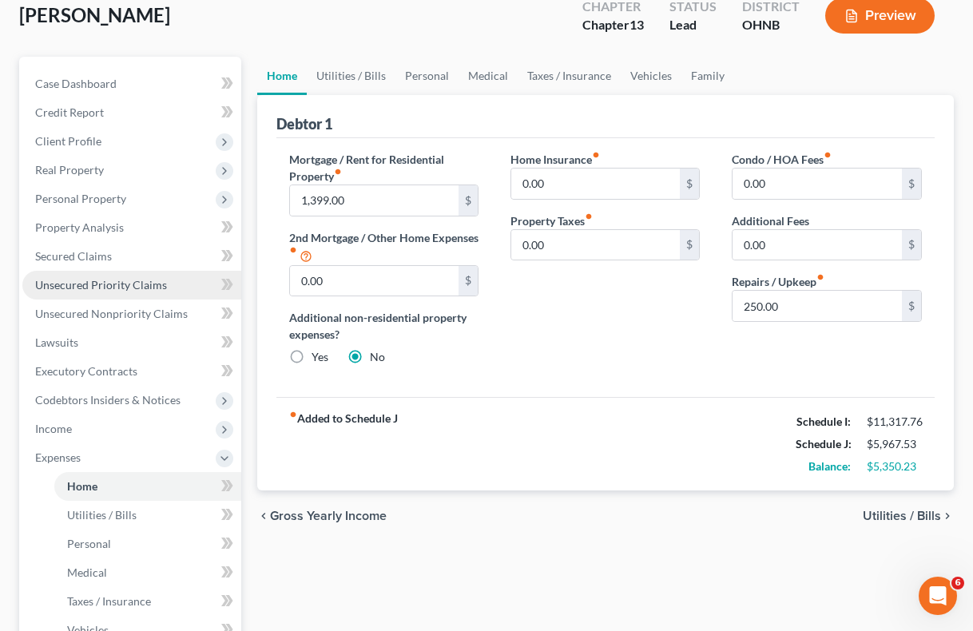
click at [100, 287] on span "Unsecured Priority Claims" at bounding box center [101, 285] width 132 height 14
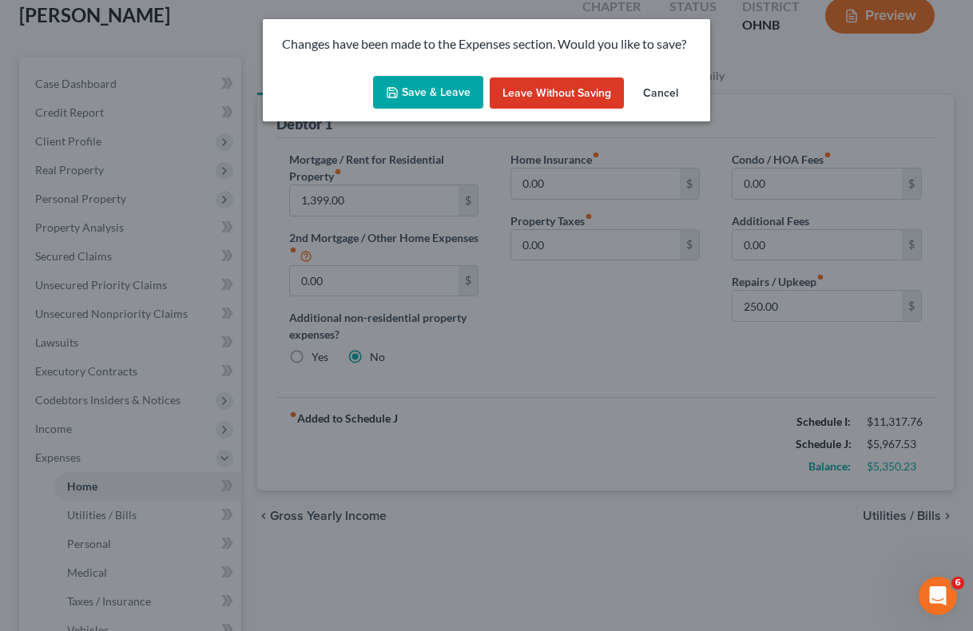
click at [446, 93] on button "Save & Leave" at bounding box center [428, 93] width 110 height 34
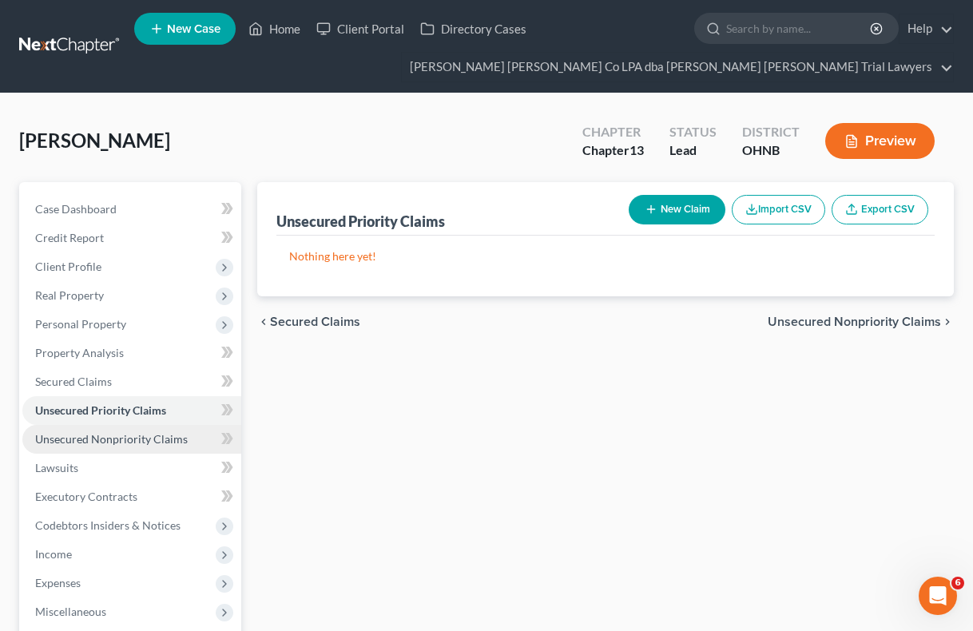
click at [134, 436] on span "Unsecured Nonpriority Claims" at bounding box center [111, 439] width 153 height 14
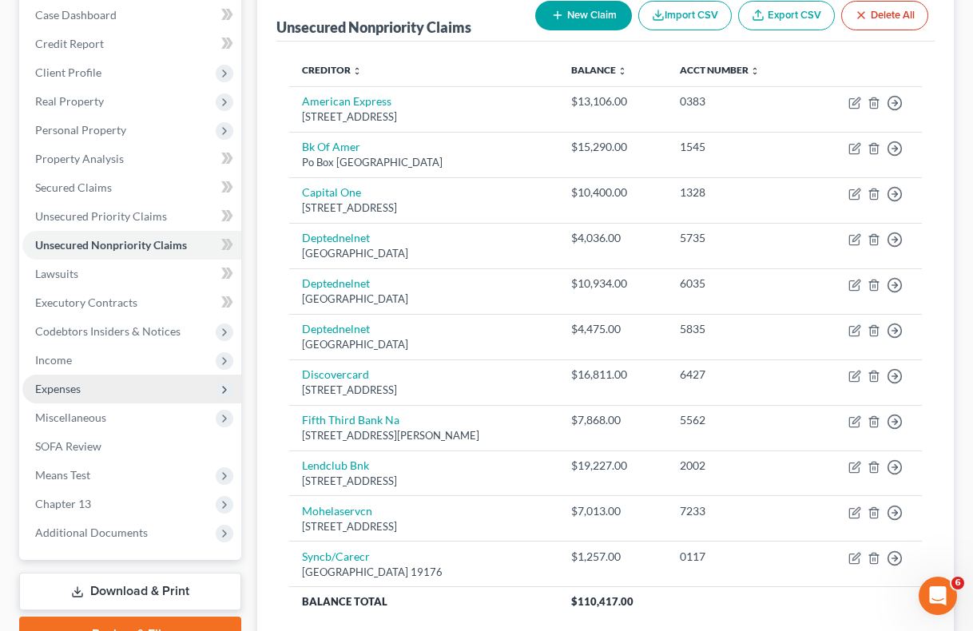
scroll to position [193, 0]
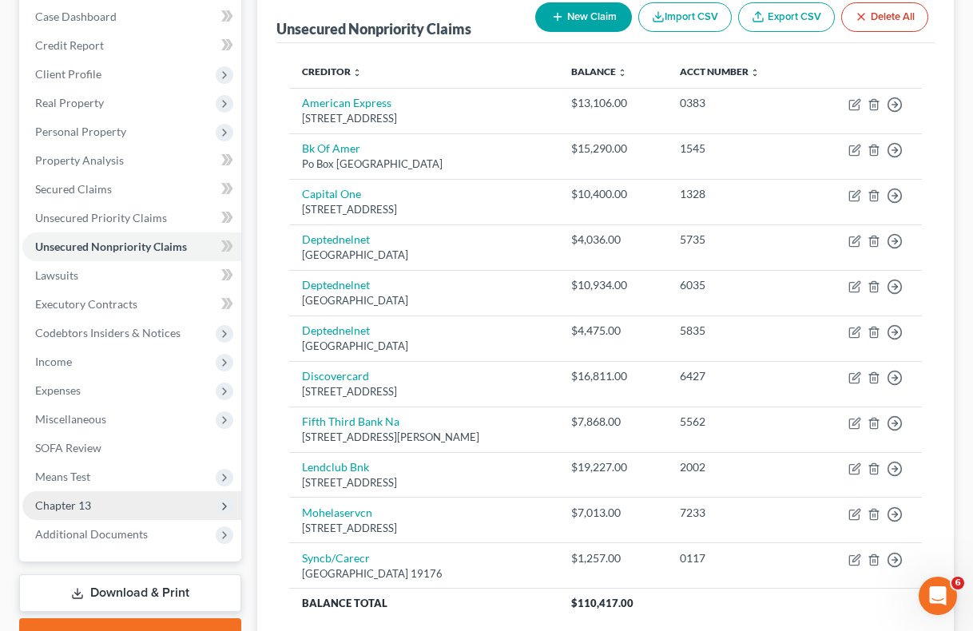
click at [73, 502] on span "Chapter 13" at bounding box center [63, 506] width 56 height 14
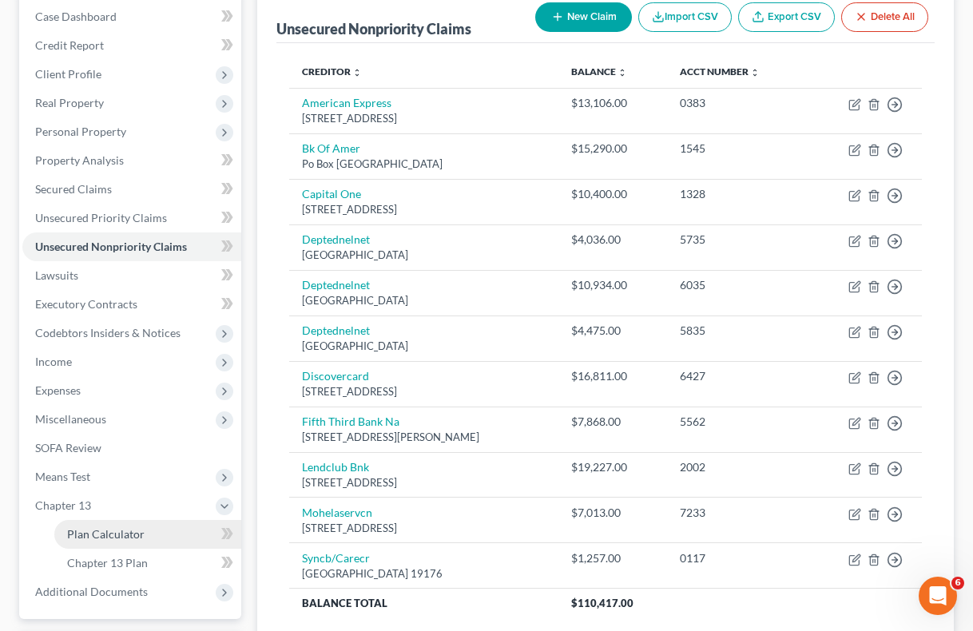
click at [84, 532] on span "Plan Calculator" at bounding box center [106, 534] width 78 height 14
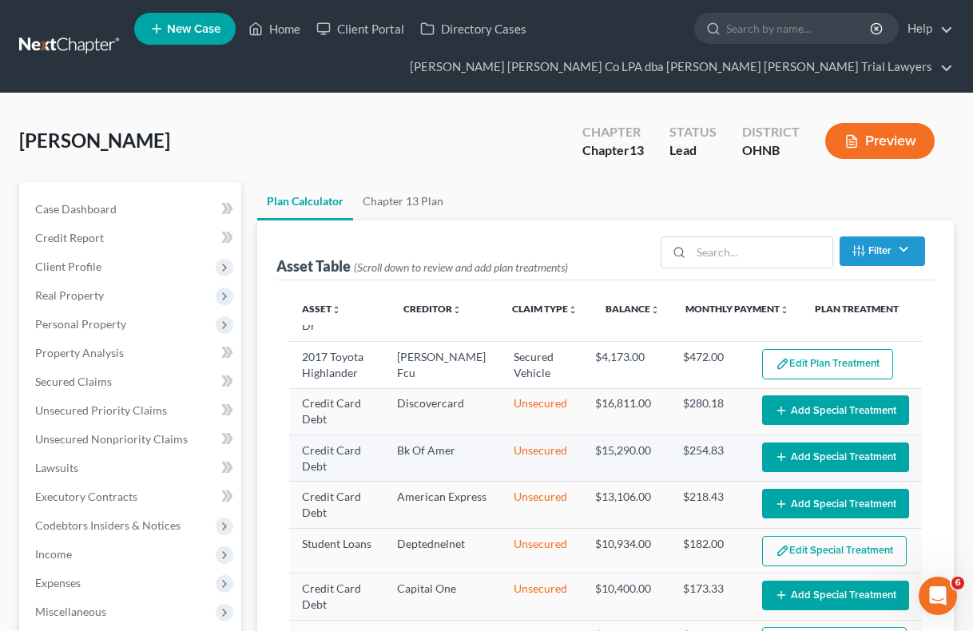
select select "59"
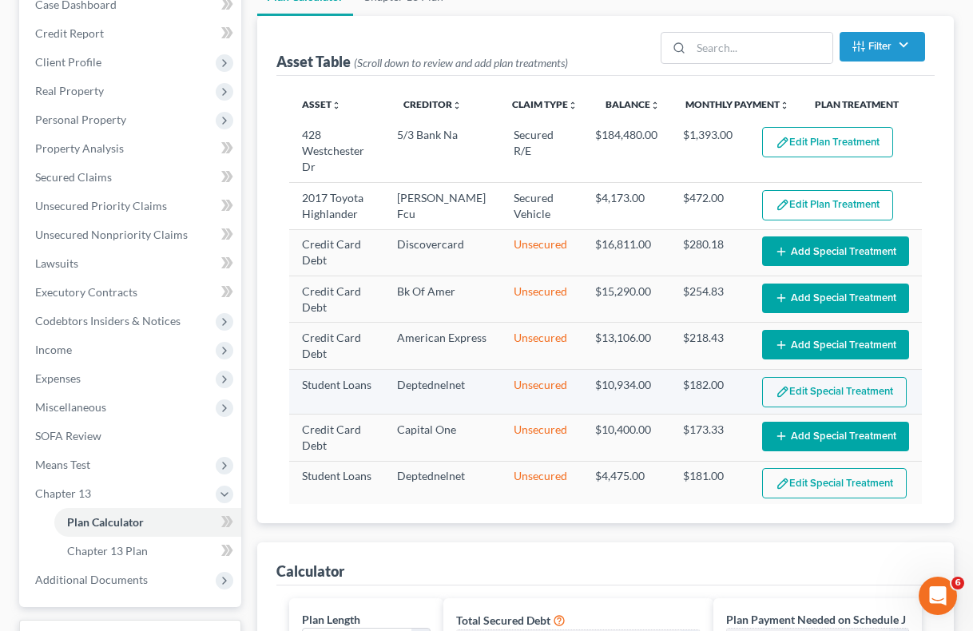
click at [824, 387] on button "Edit Special Treatment" at bounding box center [834, 392] width 145 height 30
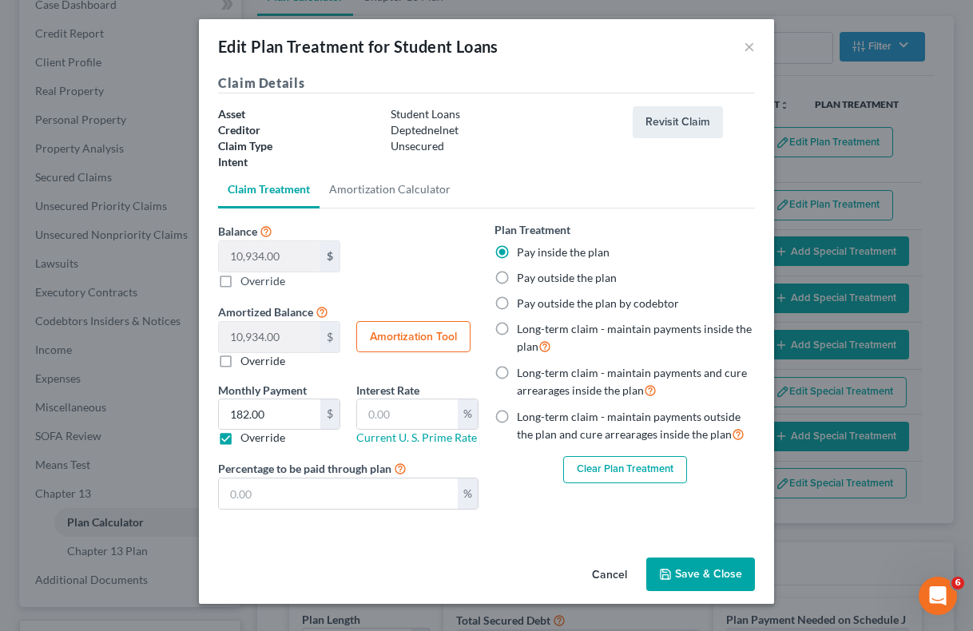
click at [837, 534] on div "Edit Plan Treatment for Student Loans × Claim Details Asset Student Loans Credi…" at bounding box center [486, 315] width 973 height 631
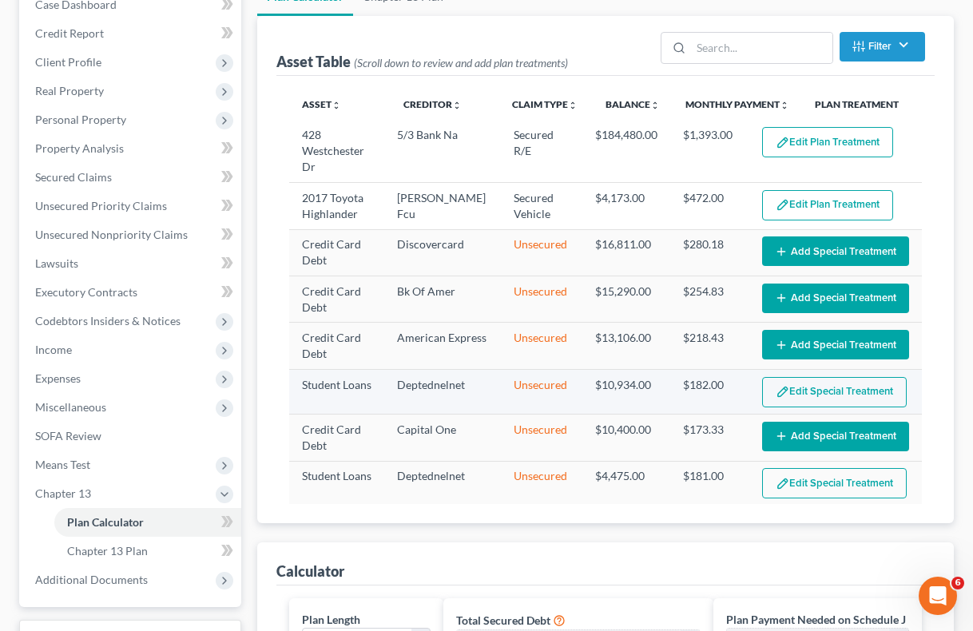
click at [790, 386] on button "Edit Special Treatment" at bounding box center [834, 392] width 145 height 30
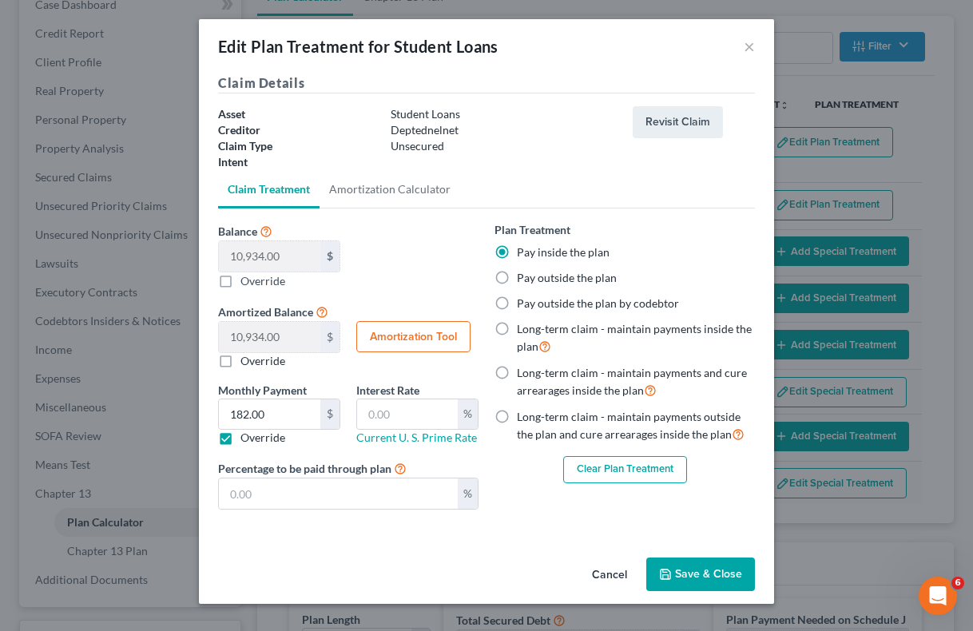
click at [611, 573] on button "Cancel" at bounding box center [609, 575] width 61 height 32
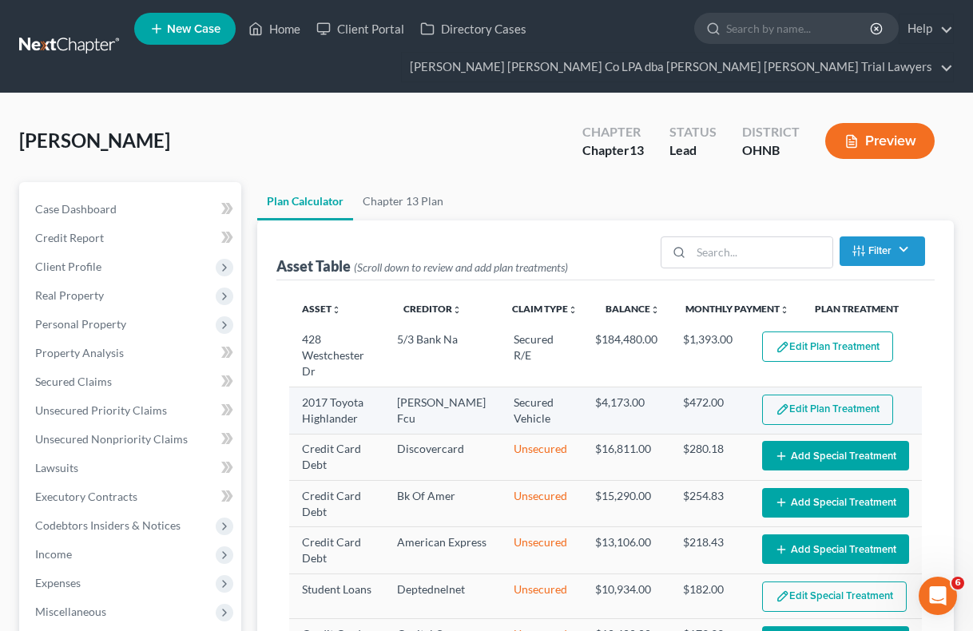
click at [828, 408] on button "Edit Plan Treatment" at bounding box center [827, 410] width 131 height 30
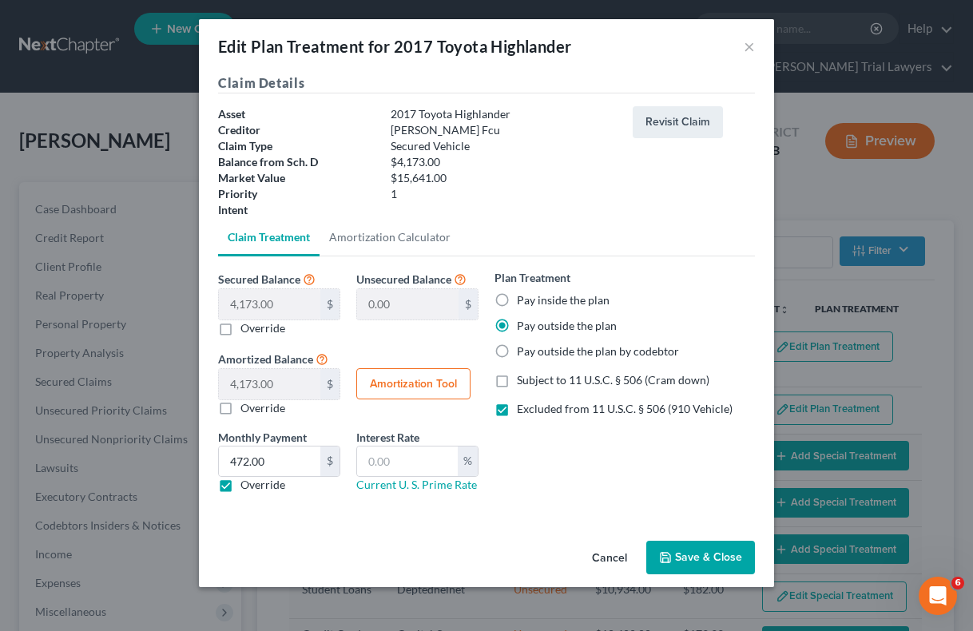
click at [696, 560] on button "Save & Close" at bounding box center [700, 558] width 109 height 34
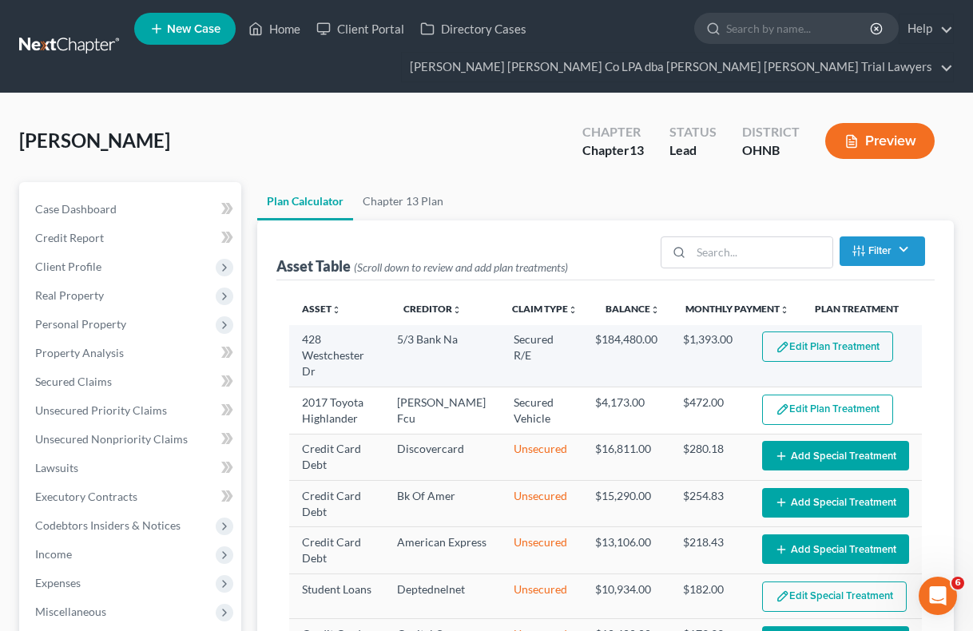
click at [814, 344] on button "Edit Plan Treatment" at bounding box center [827, 347] width 131 height 30
select select "59"
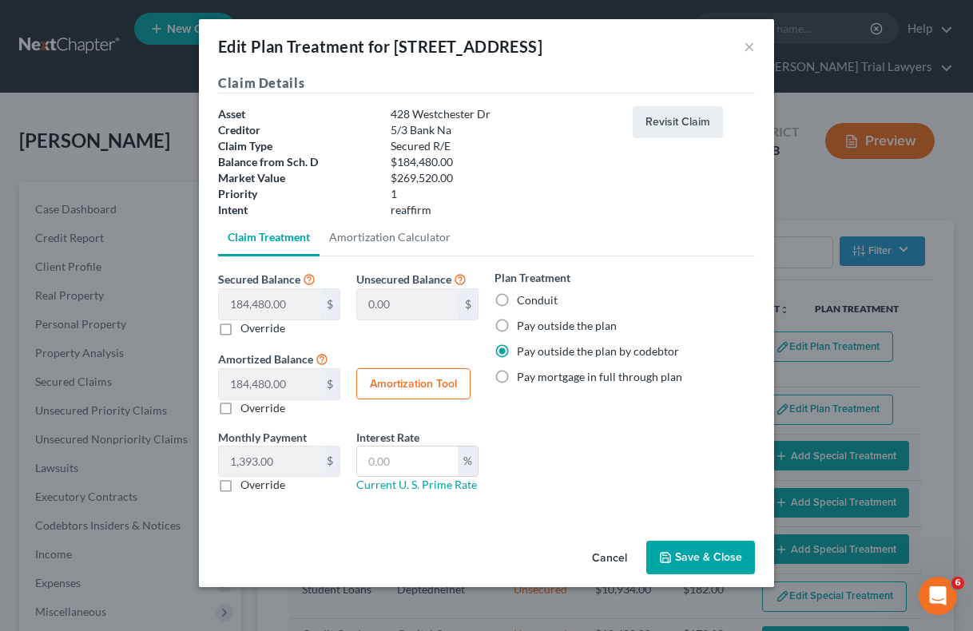
click at [691, 556] on button "Save & Close" at bounding box center [700, 558] width 109 height 34
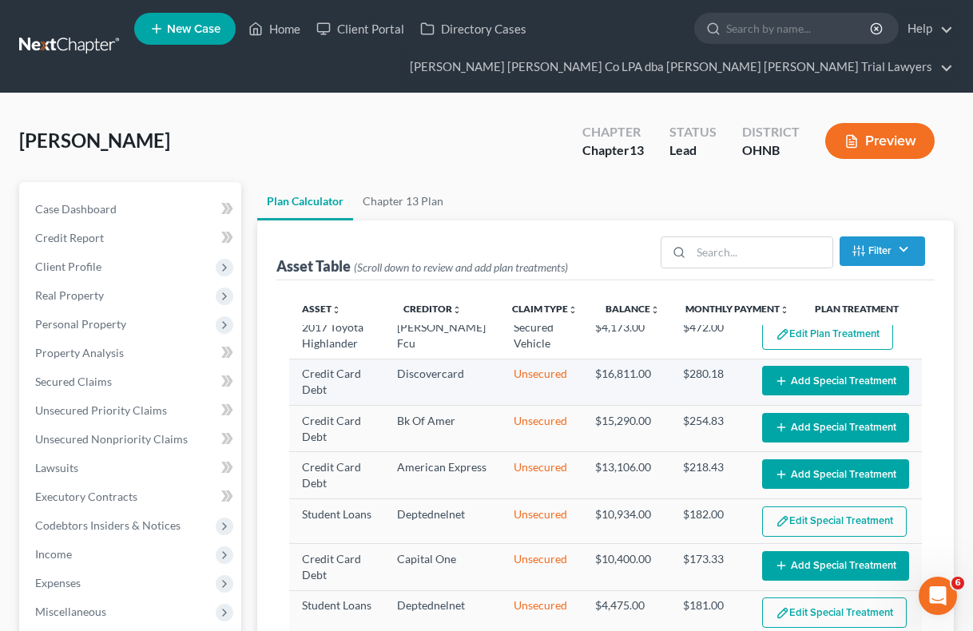
select select "59"
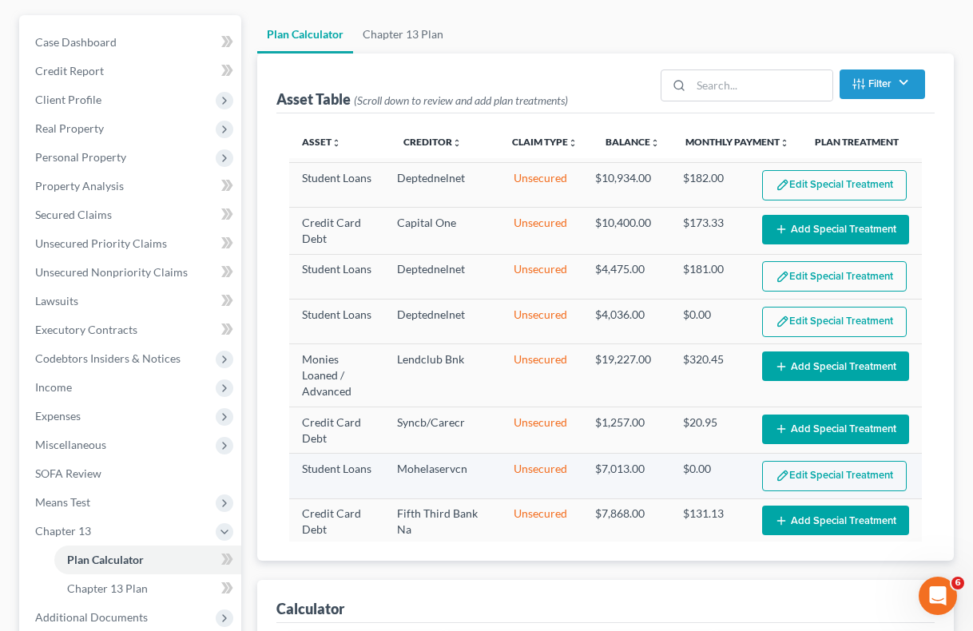
scroll to position [168, 0]
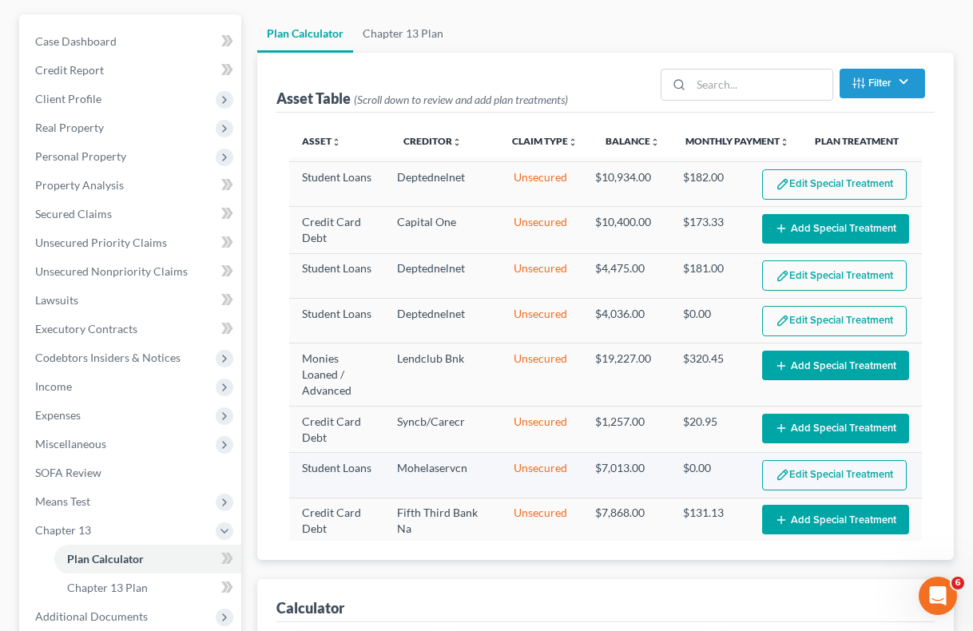
click at [808, 460] on button "Edit Special Treatment" at bounding box center [834, 475] width 145 height 30
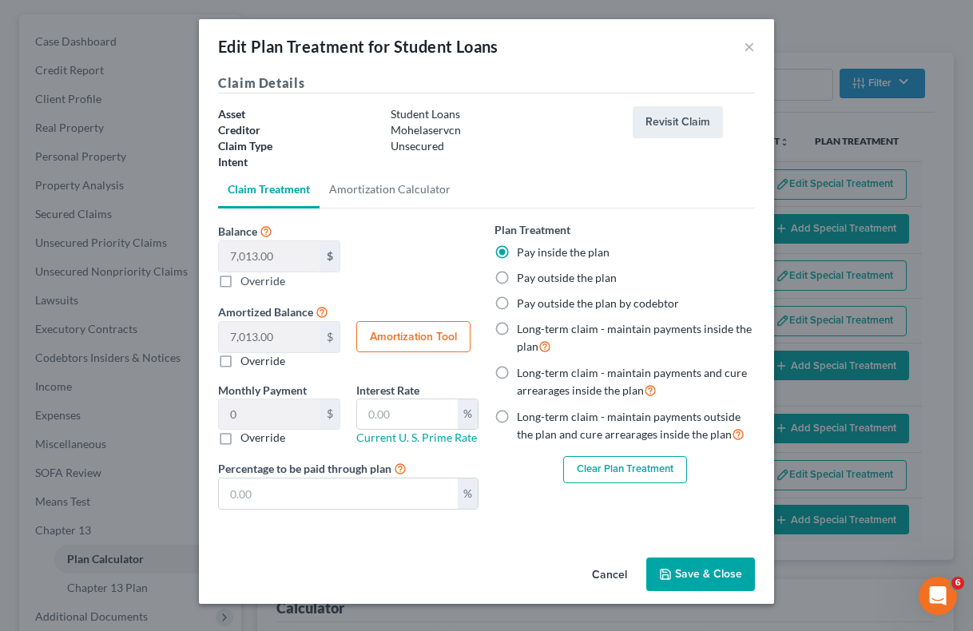
click at [611, 465] on button "Clear Plan Treatment" at bounding box center [625, 469] width 124 height 27
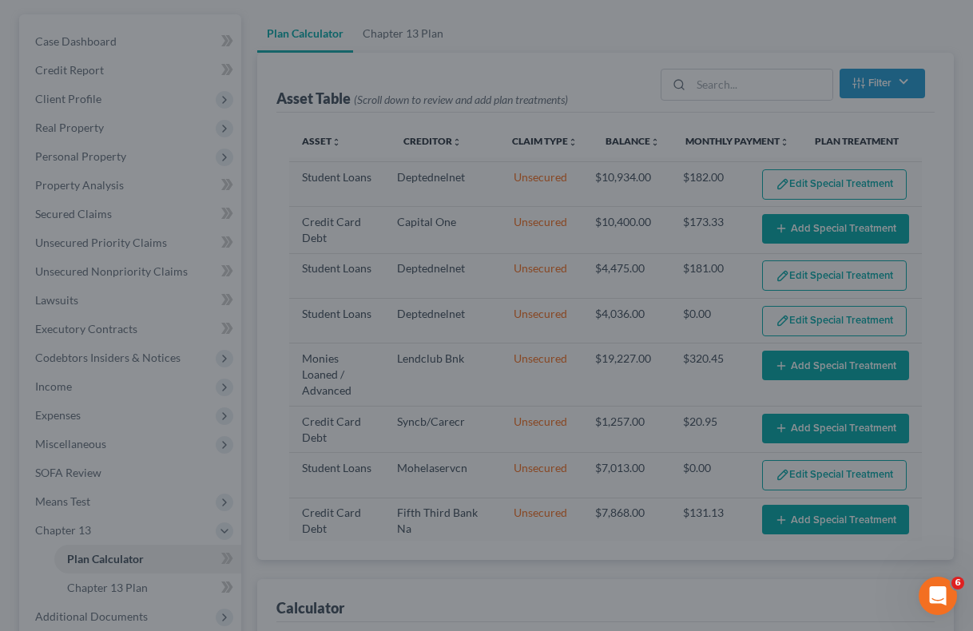
scroll to position [244, 0]
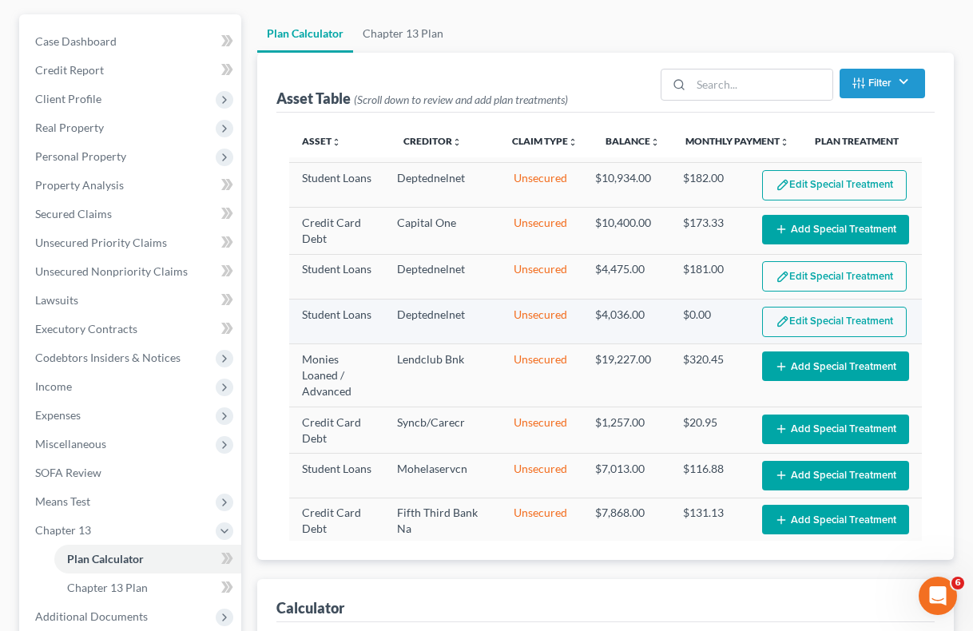
select select "59"
click at [794, 324] on button "Edit Special Treatment" at bounding box center [834, 322] width 145 height 30
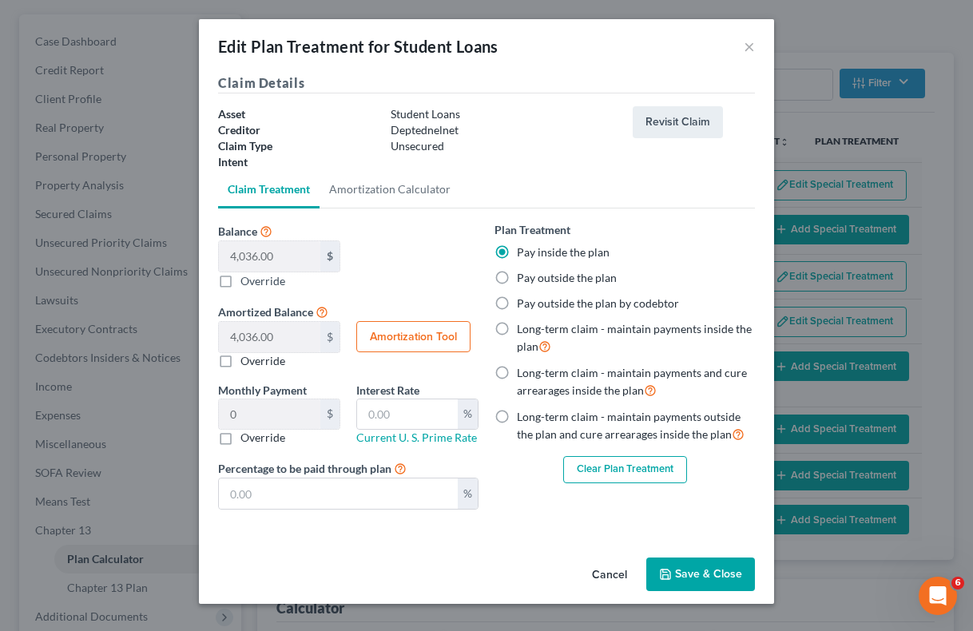
click at [614, 461] on button "Clear Plan Treatment" at bounding box center [625, 469] width 124 height 27
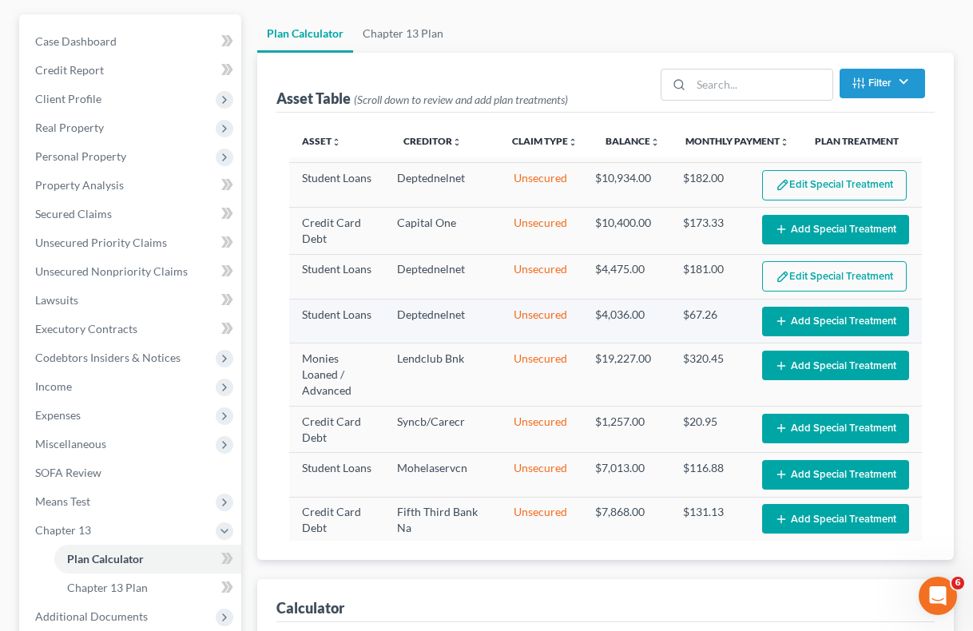
scroll to position [243, 0]
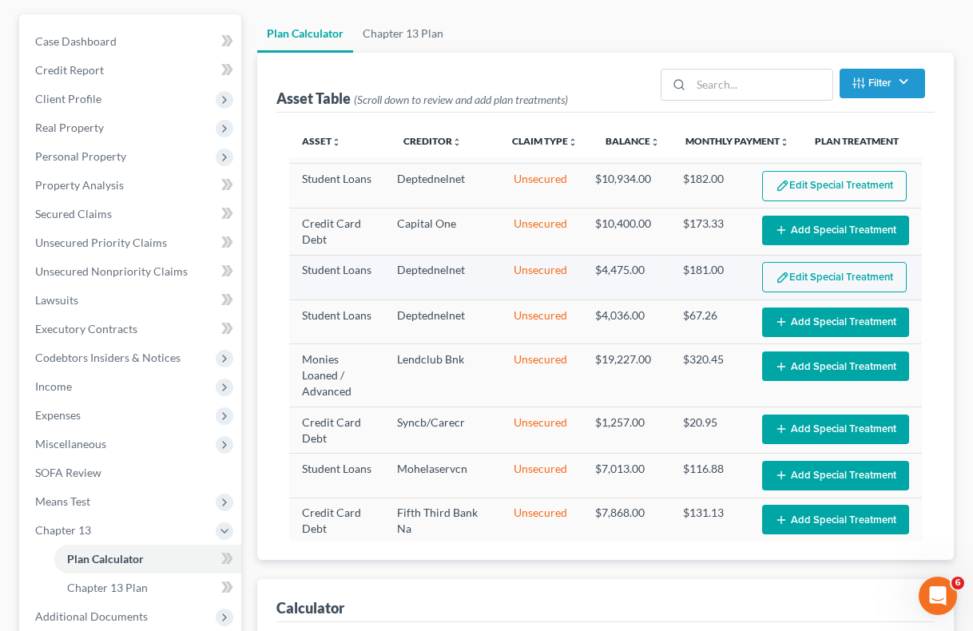
select select "59"
click at [817, 276] on button "Edit Special Treatment" at bounding box center [834, 277] width 145 height 30
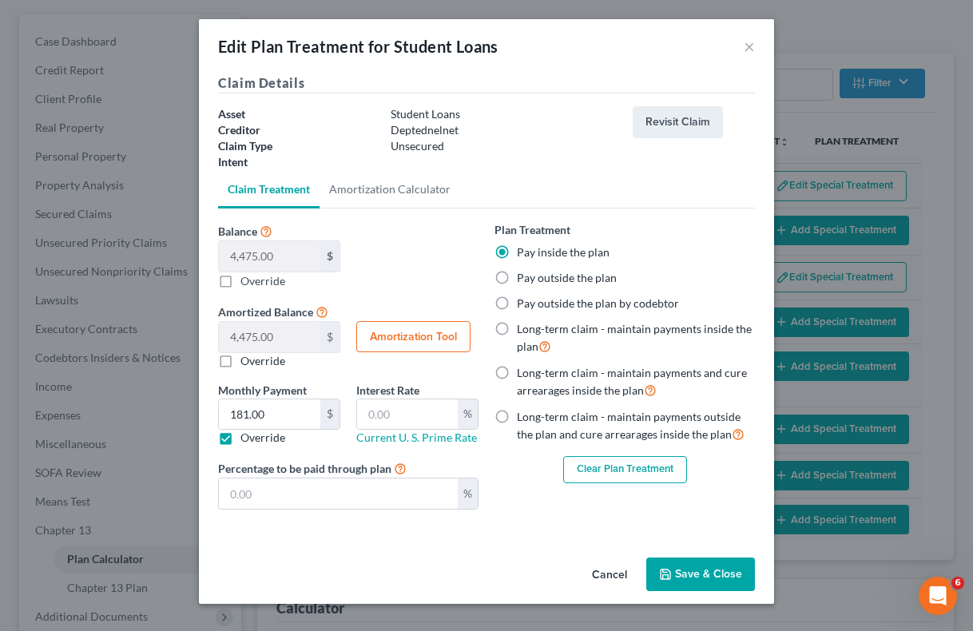
click at [609, 461] on button "Clear Plan Treatment" at bounding box center [625, 469] width 124 height 27
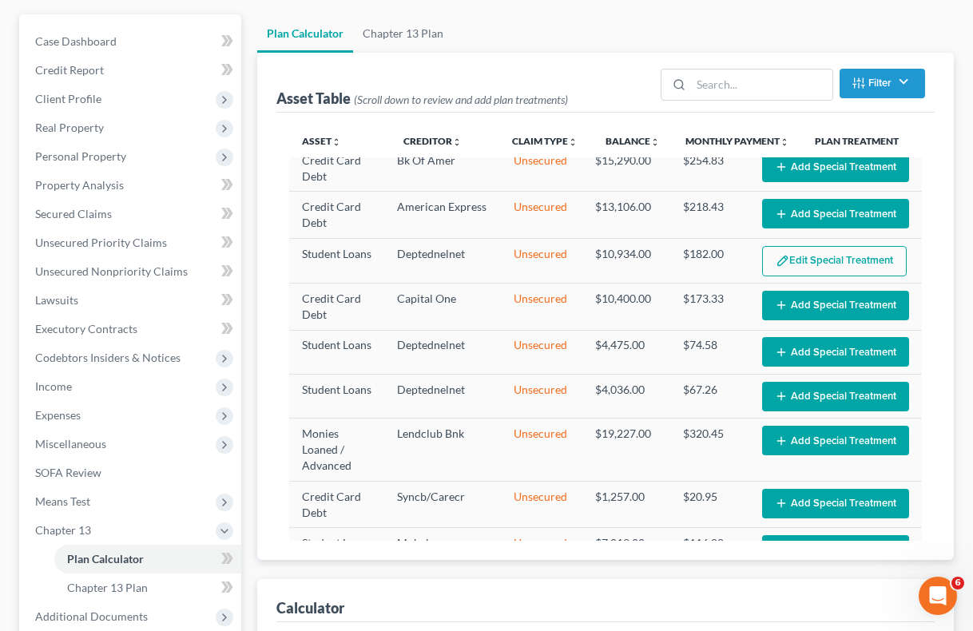
select select "59"
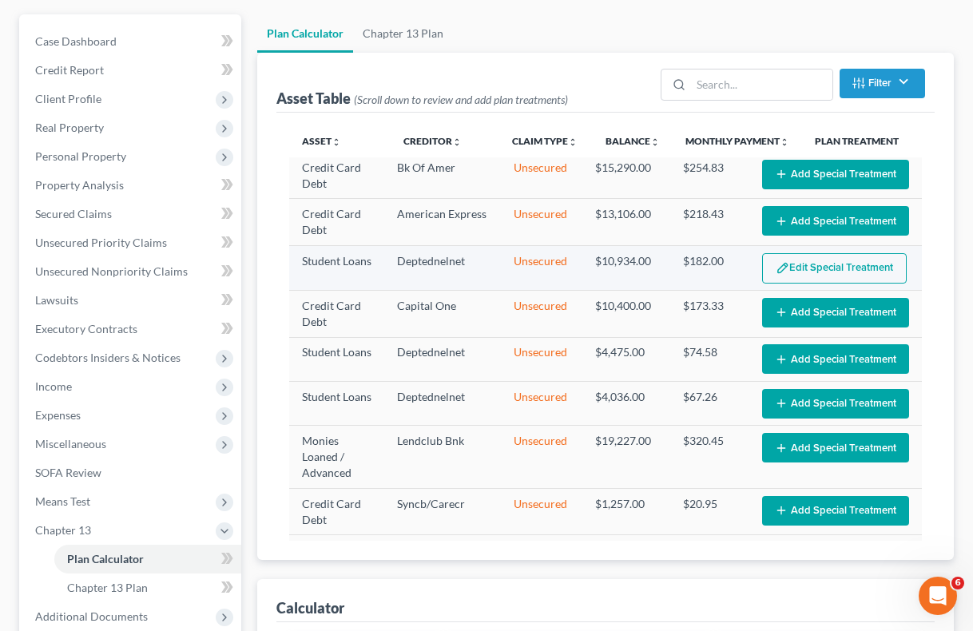
click at [797, 267] on button "Edit Special Treatment" at bounding box center [834, 268] width 145 height 30
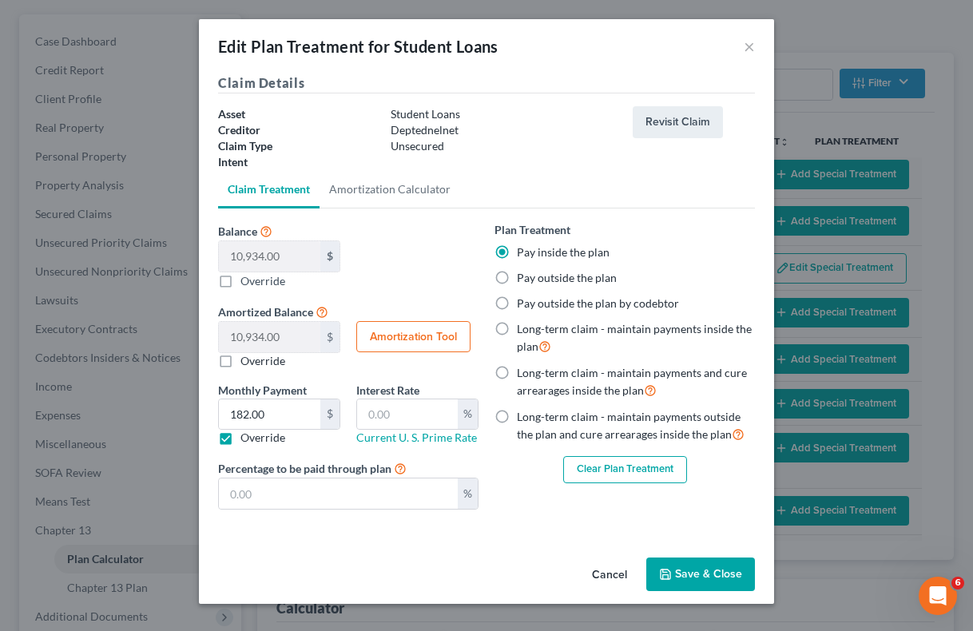
click at [628, 465] on button "Clear Plan Treatment" at bounding box center [625, 469] width 124 height 27
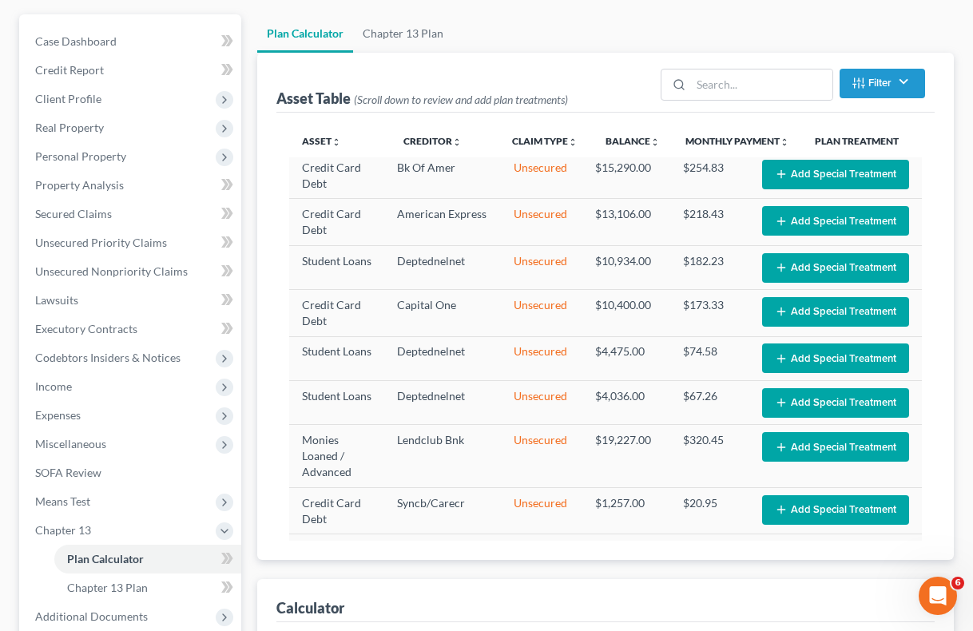
scroll to position [26, 0]
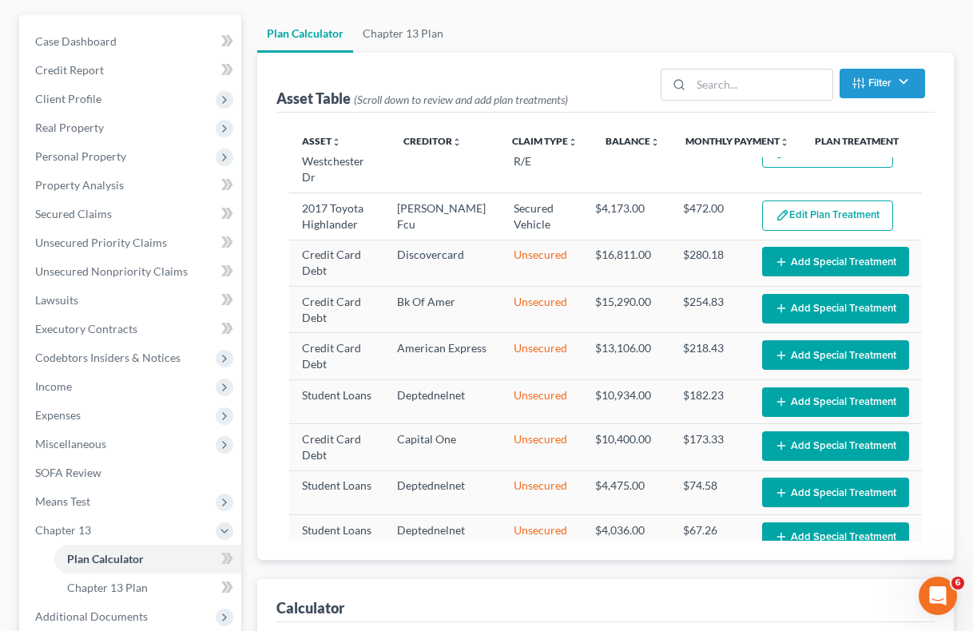
select select "59"
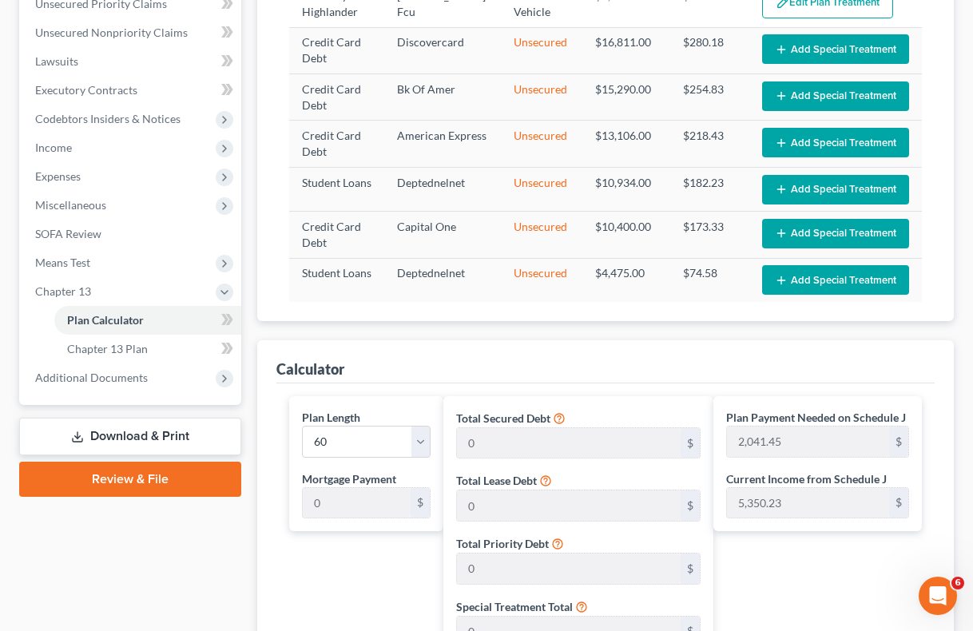
scroll to position [397, 0]
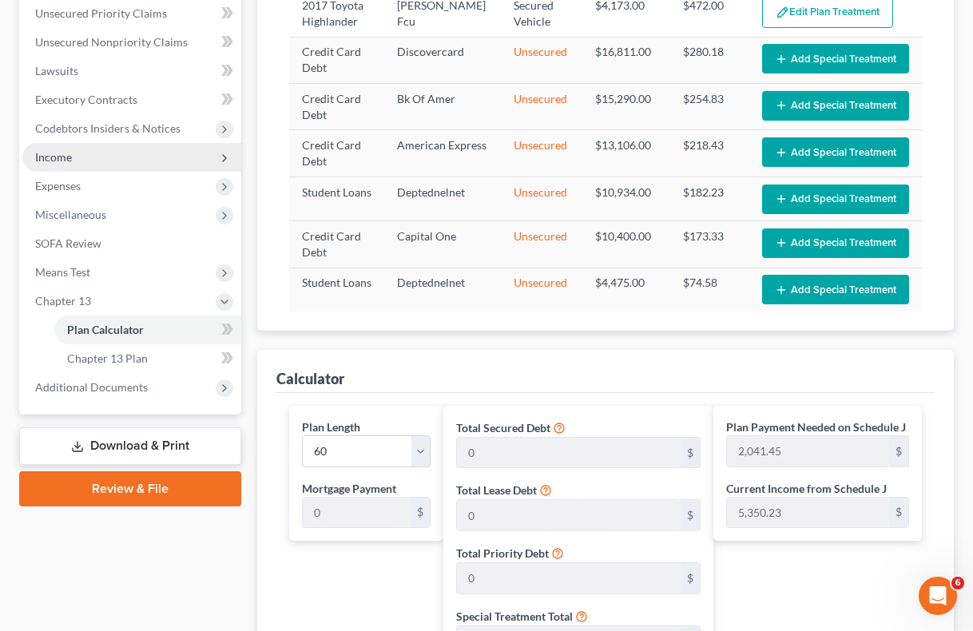
click at [112, 158] on span "Income" at bounding box center [131, 157] width 219 height 29
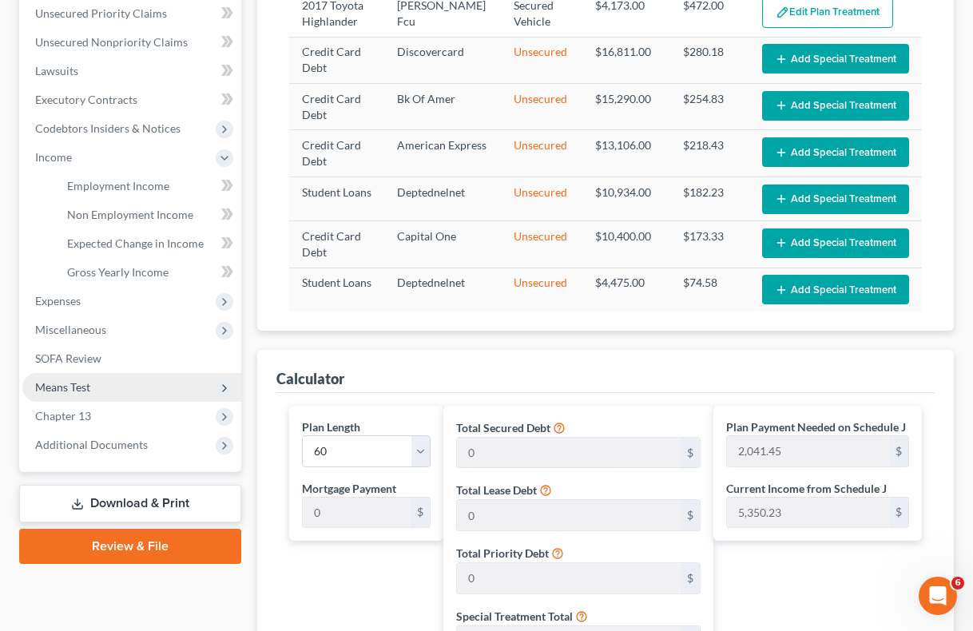
click at [64, 380] on span "Means Test" at bounding box center [62, 387] width 55 height 14
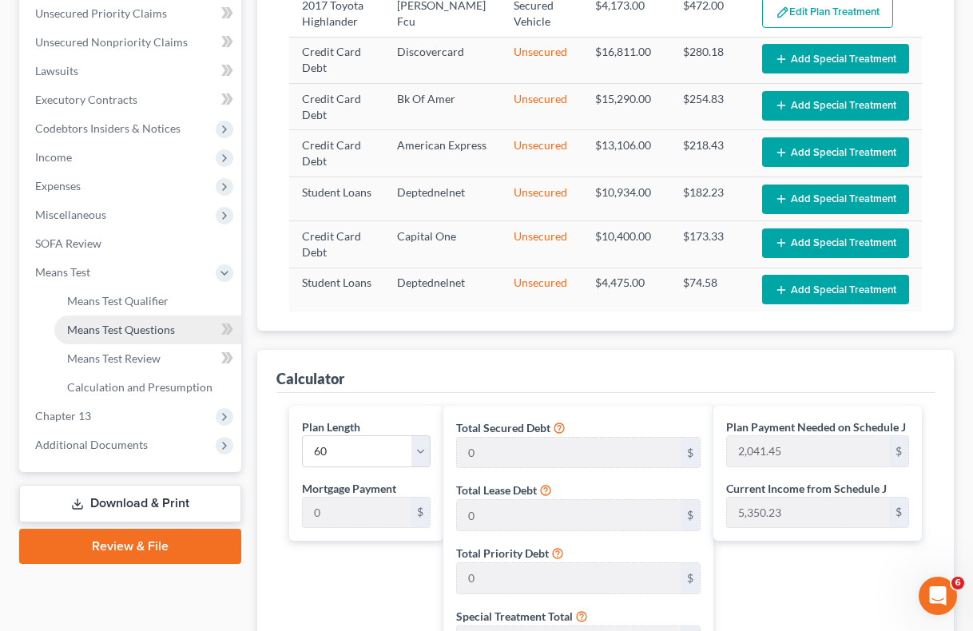
click at [112, 324] on span "Means Test Questions" at bounding box center [121, 330] width 108 height 14
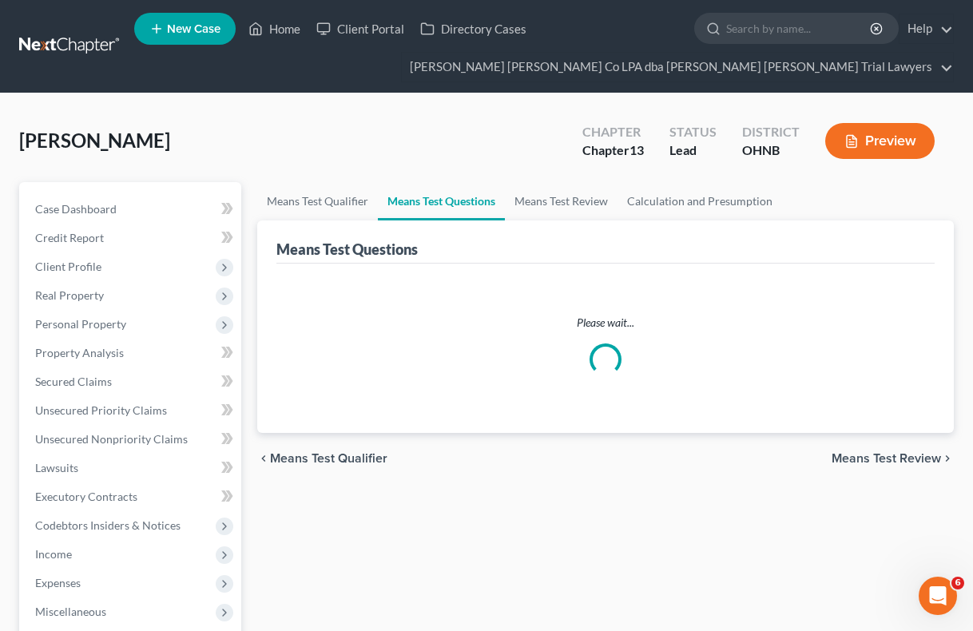
select select "0"
select select "60"
select select "1"
select select "60"
select select "1"
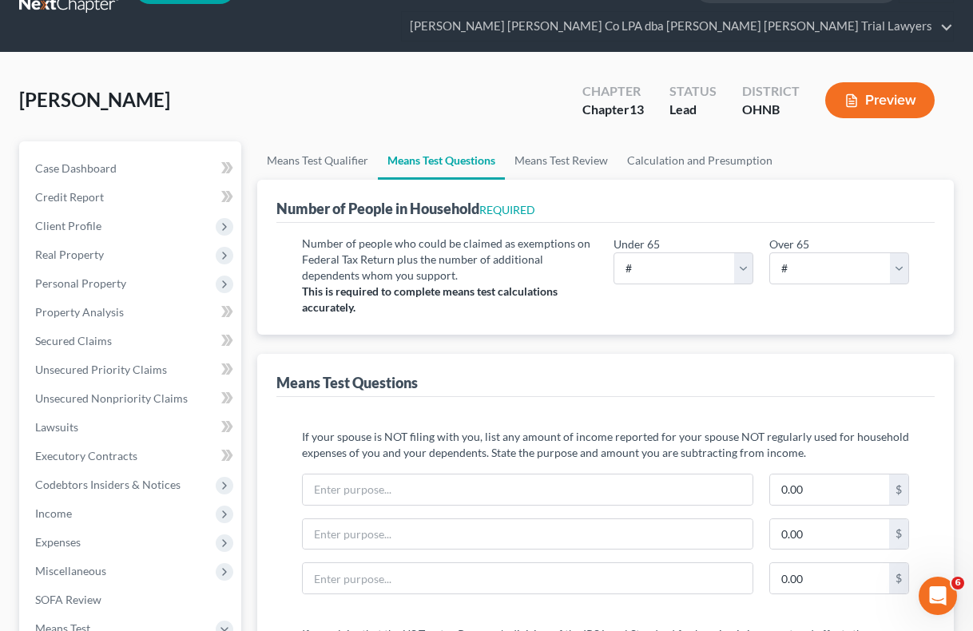
scroll to position [45, 0]
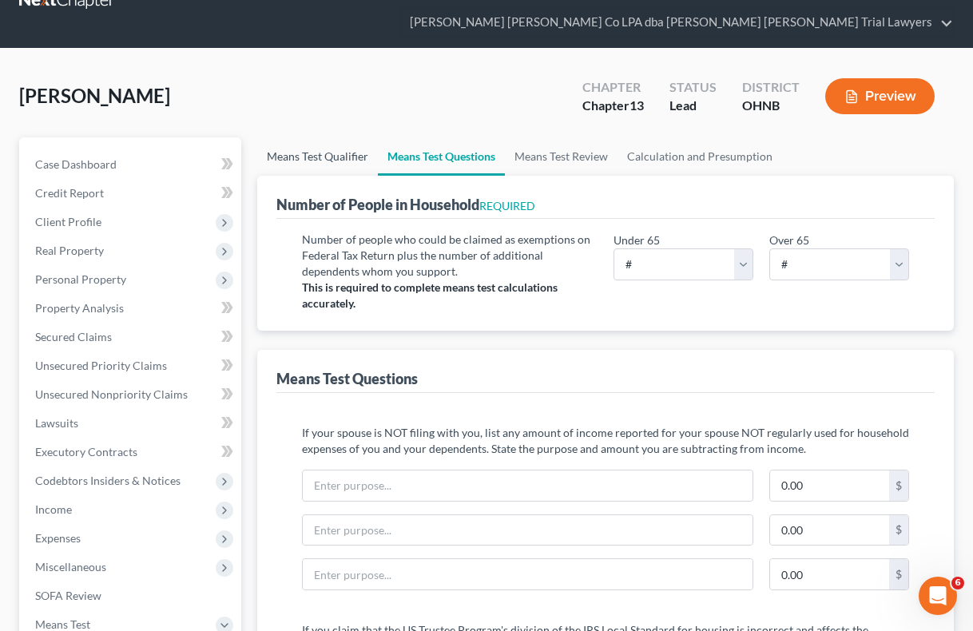
click at [348, 150] on link "Means Test Qualifier" at bounding box center [317, 156] width 121 height 38
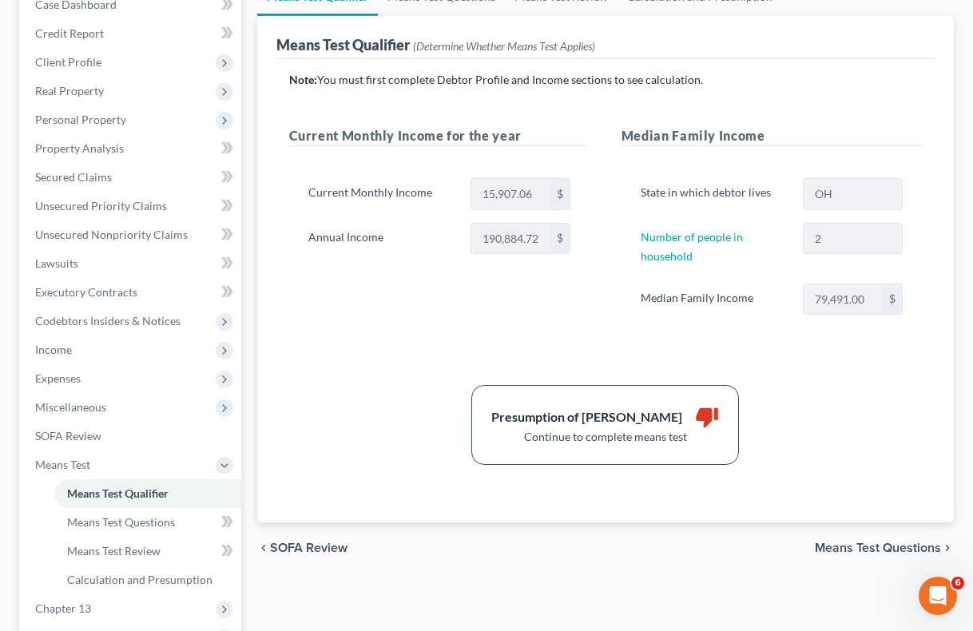
scroll to position [312, 0]
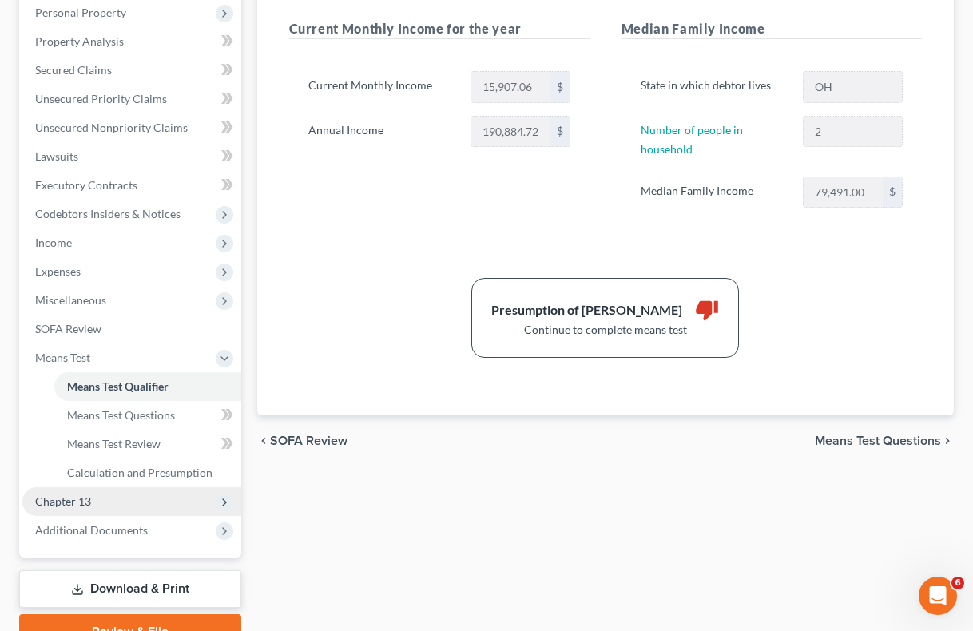
click at [101, 499] on span "Chapter 13" at bounding box center [131, 501] width 219 height 29
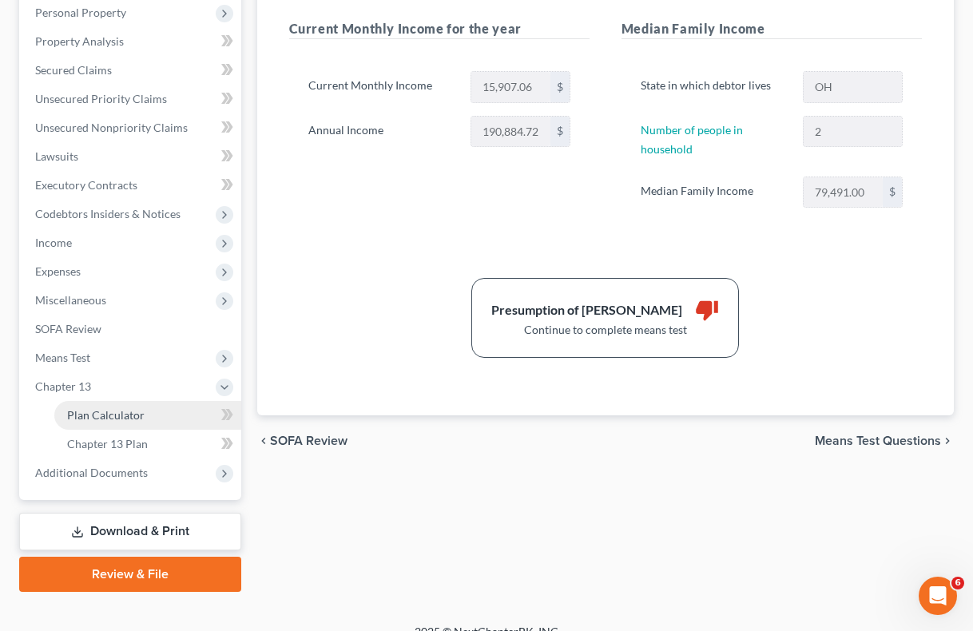
click at [103, 411] on span "Plan Calculator" at bounding box center [106, 415] width 78 height 14
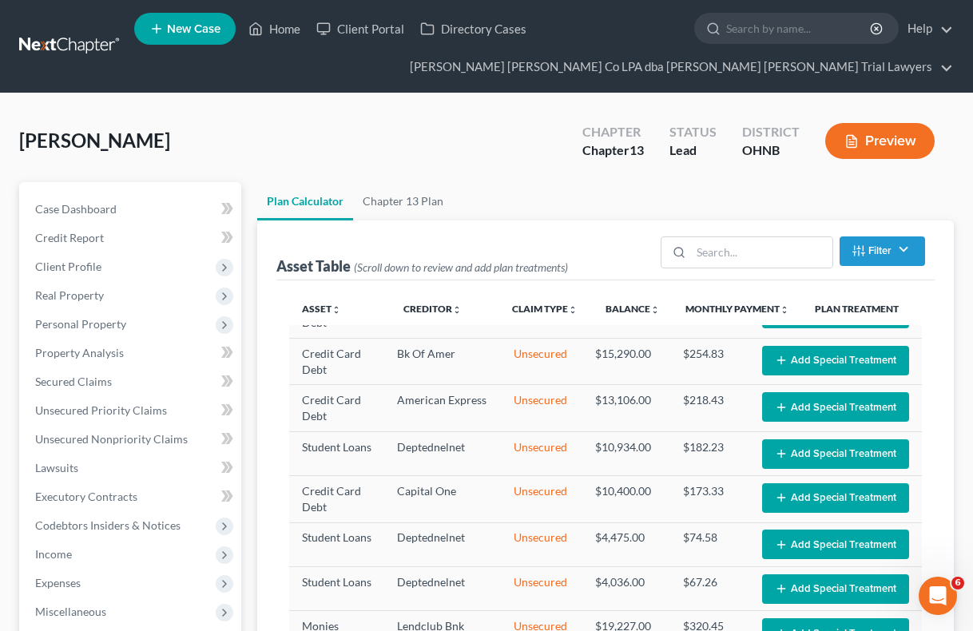
scroll to position [147, 0]
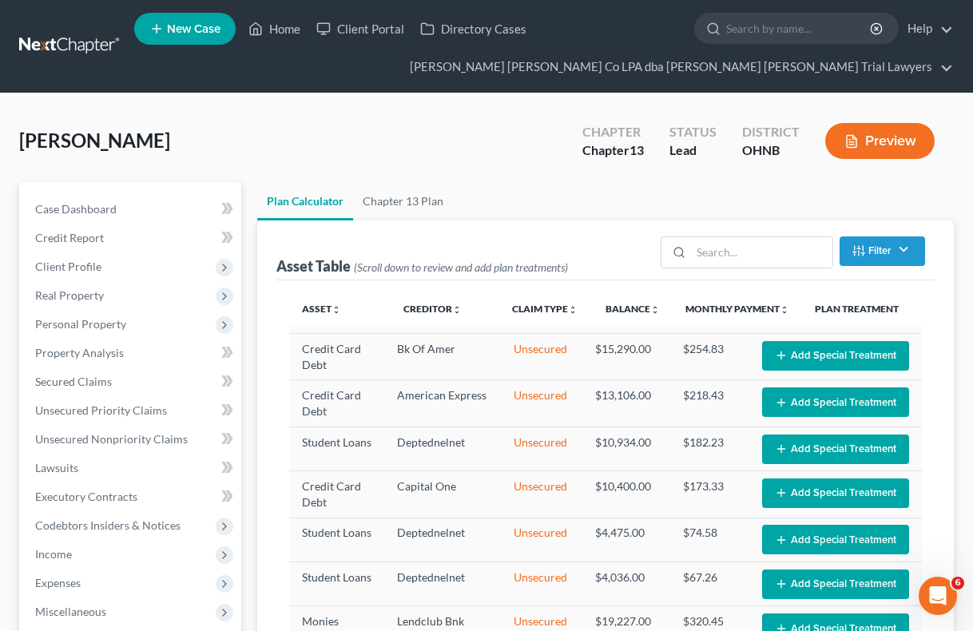
select select "59"
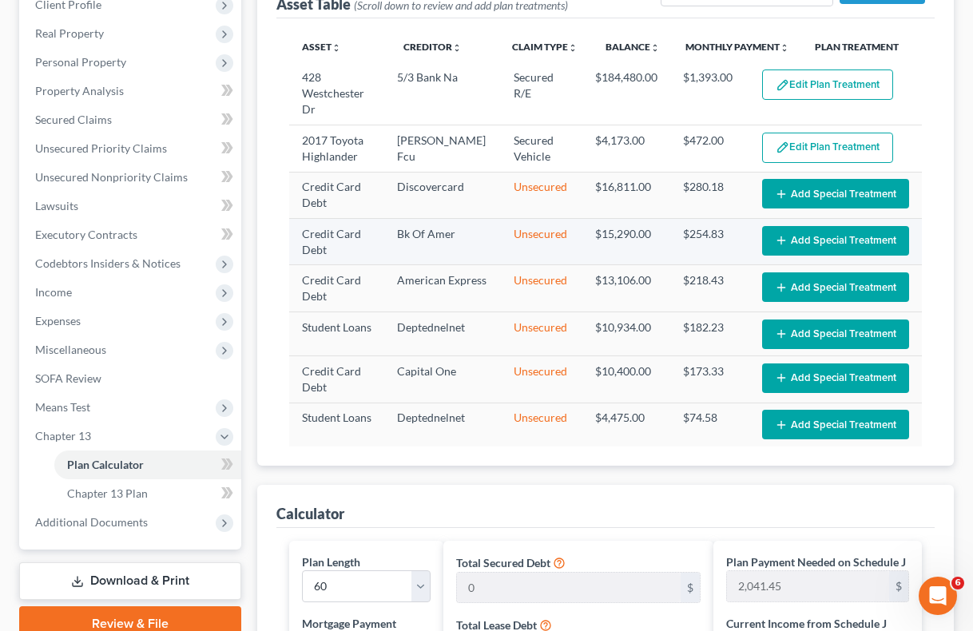
scroll to position [0, 0]
click at [800, 332] on button "Add Special Treatment" at bounding box center [835, 335] width 147 height 30
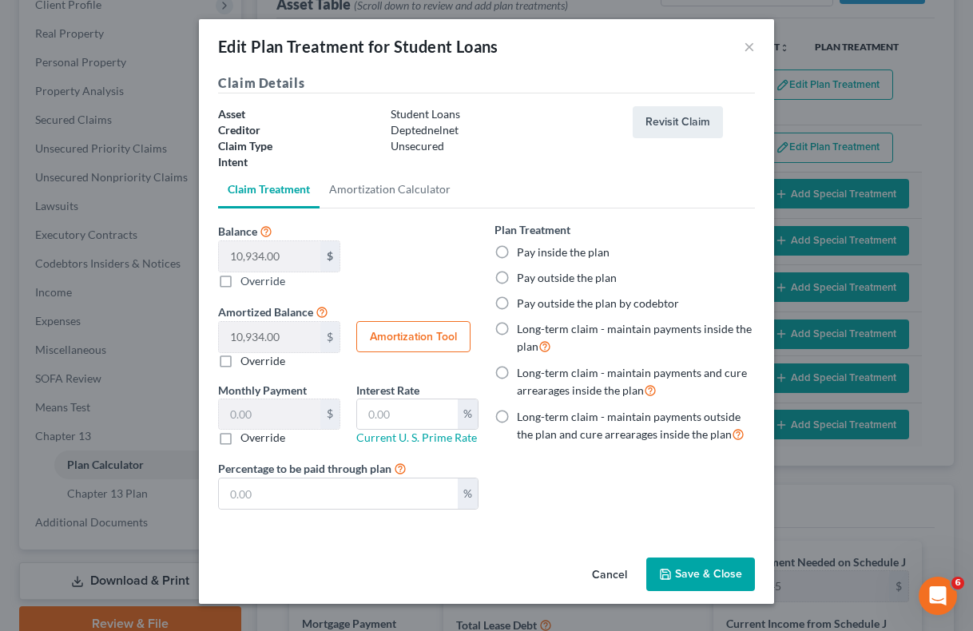
click at [517, 275] on label "Pay outside the plan" at bounding box center [567, 278] width 100 height 16
click at [523, 275] on input "Pay outside the plan" at bounding box center [528, 275] width 10 height 10
radio input "true"
click at [694, 574] on button "Save & Close" at bounding box center [700, 575] width 109 height 34
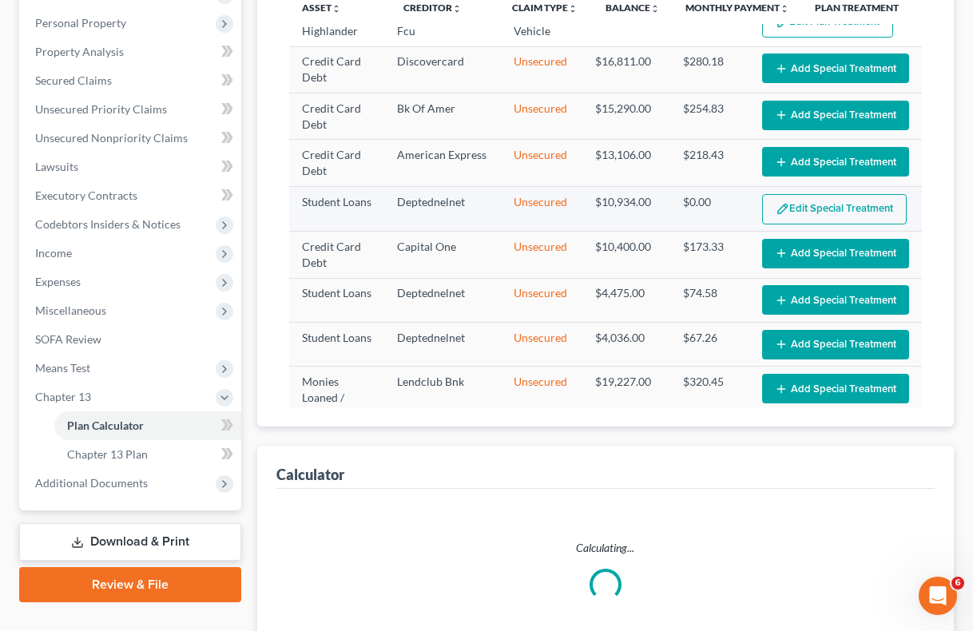
scroll to position [87, 0]
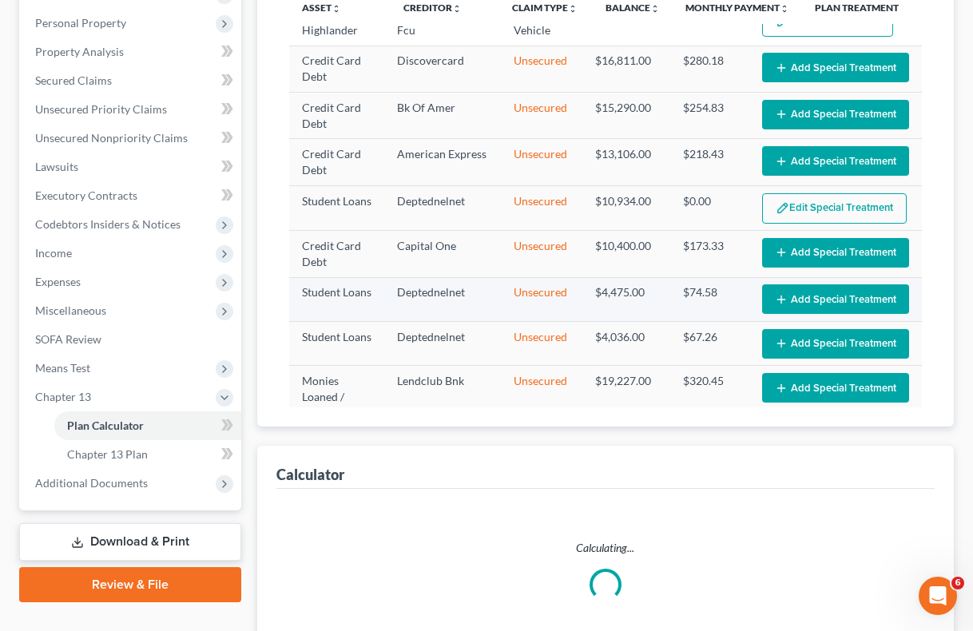
click at [804, 296] on button "Add Special Treatment" at bounding box center [835, 299] width 147 height 30
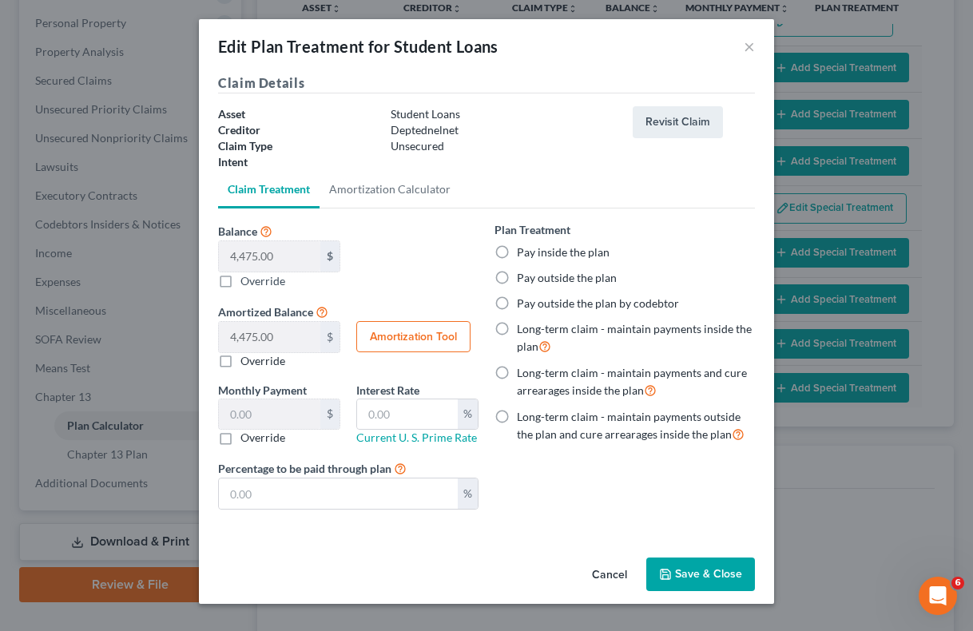
click at [517, 278] on label "Pay outside the plan" at bounding box center [567, 278] width 100 height 16
click at [523, 278] on input "Pay outside the plan" at bounding box center [528, 275] width 10 height 10
radio input "true"
click at [711, 573] on button "Save & Close" at bounding box center [700, 575] width 109 height 34
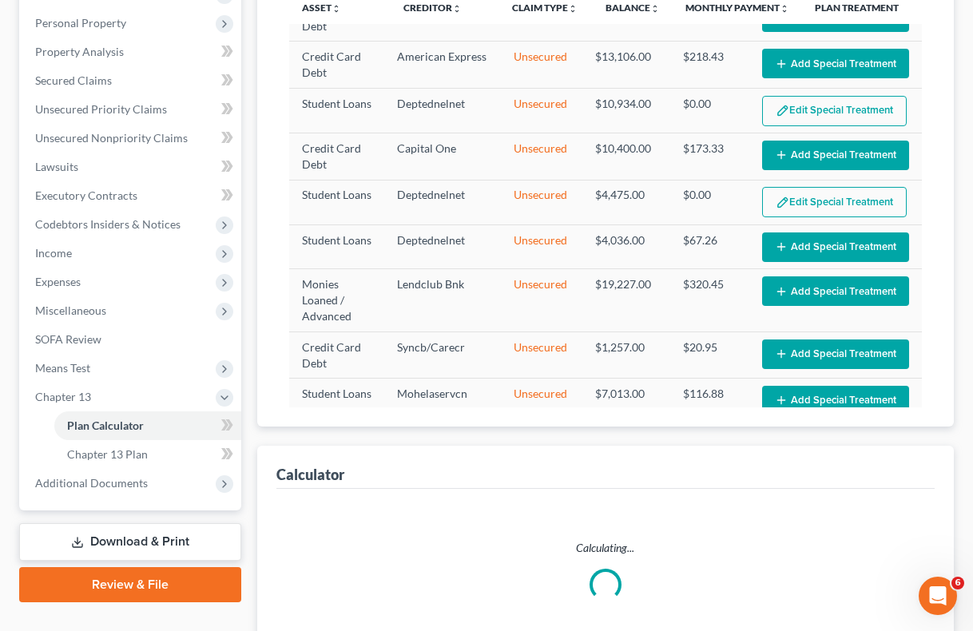
scroll to position [192, 0]
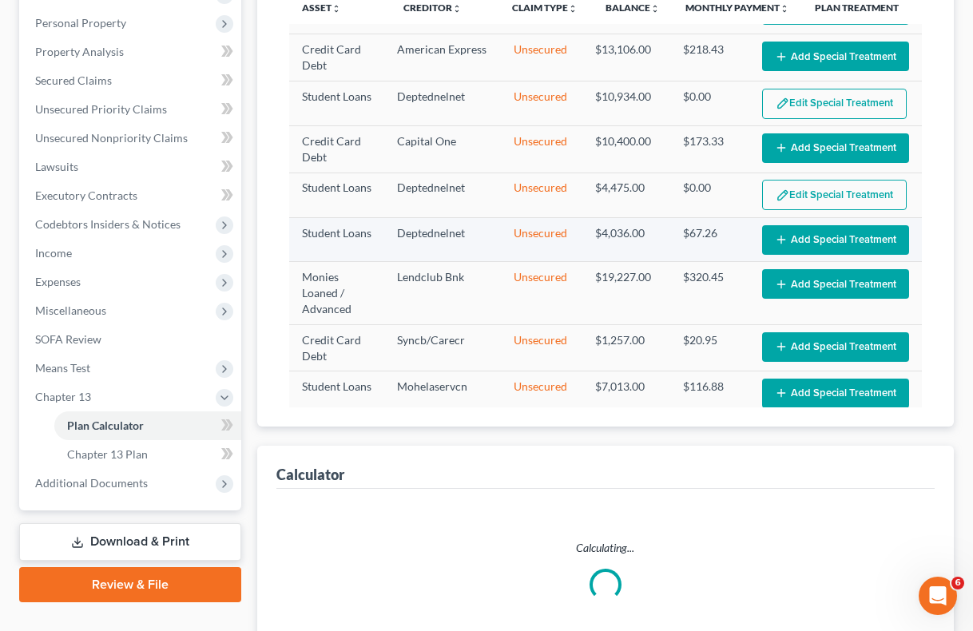
click at [812, 234] on button "Add Special Treatment" at bounding box center [835, 240] width 147 height 30
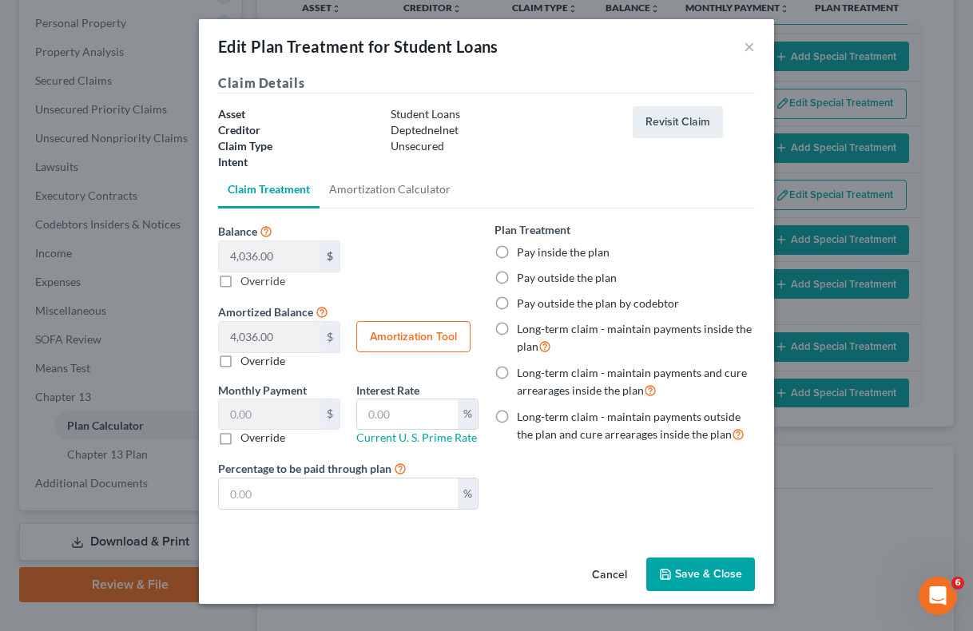
click at [517, 280] on label "Pay outside the plan" at bounding box center [567, 278] width 100 height 16
click at [523, 280] on input "Pay outside the plan" at bounding box center [528, 275] width 10 height 10
radio input "true"
click at [702, 576] on button "Save & Close" at bounding box center [700, 575] width 109 height 34
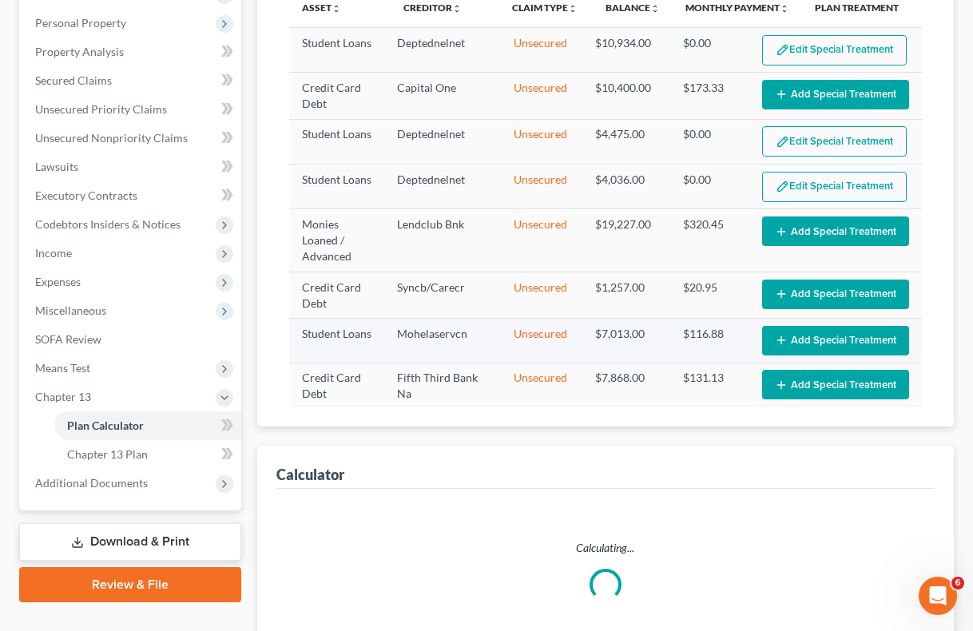
scroll to position [244, 0]
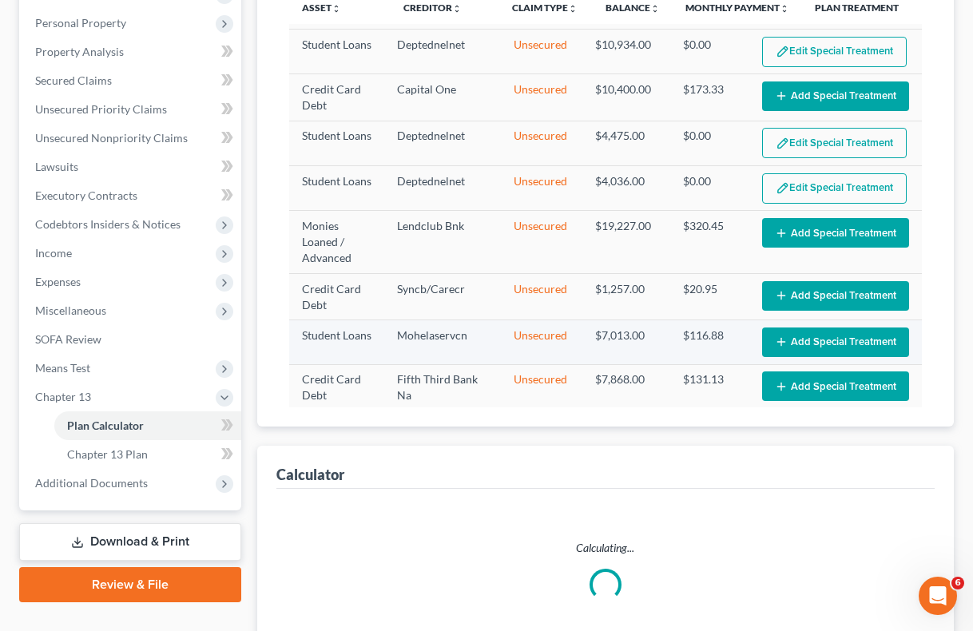
click at [803, 328] on button "Add Special Treatment" at bounding box center [835, 343] width 147 height 30
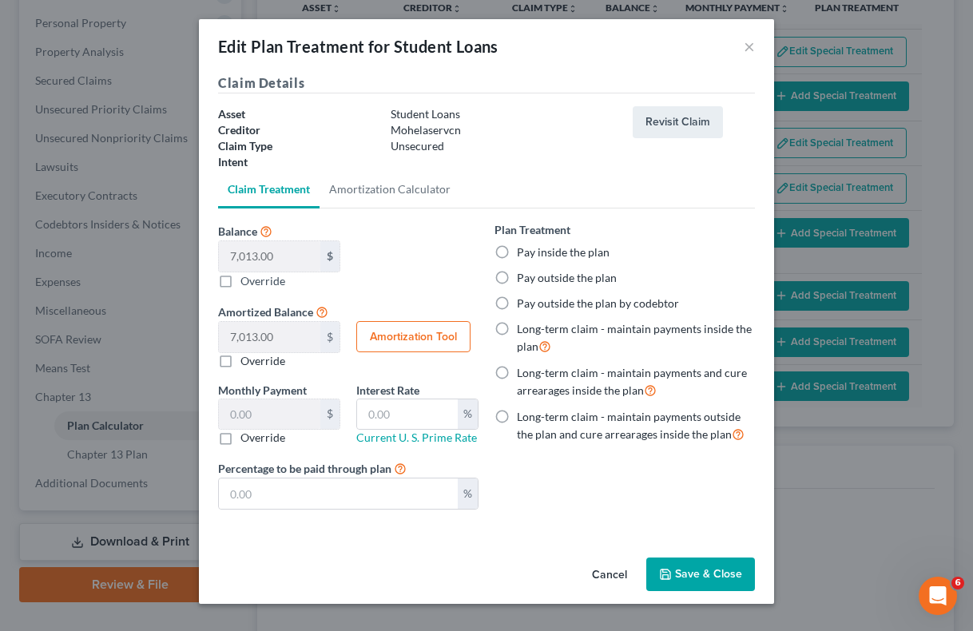
click at [517, 275] on label "Pay outside the plan" at bounding box center [567, 278] width 100 height 16
click at [523, 275] on input "Pay outside the plan" at bounding box center [528, 275] width 10 height 10
radio input "true"
click at [702, 572] on button "Save & Close" at bounding box center [700, 575] width 109 height 34
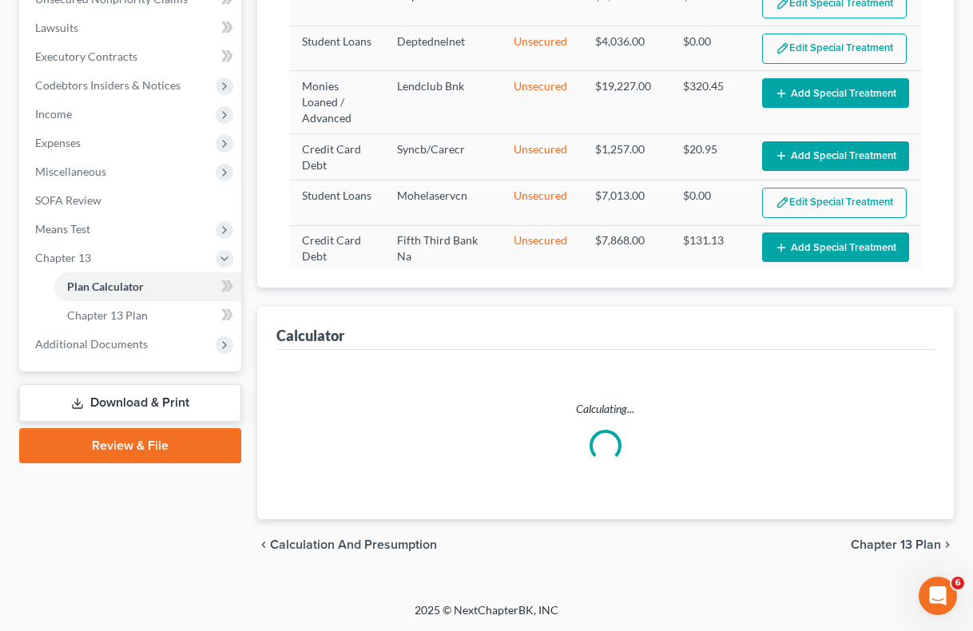
scroll to position [440, 0]
select select "59"
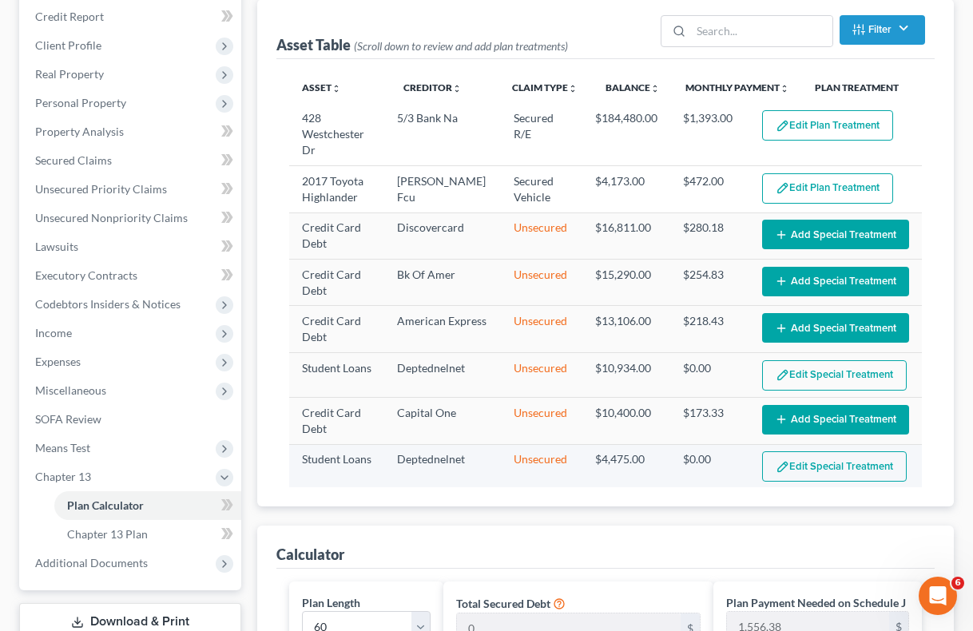
scroll to position [223, 0]
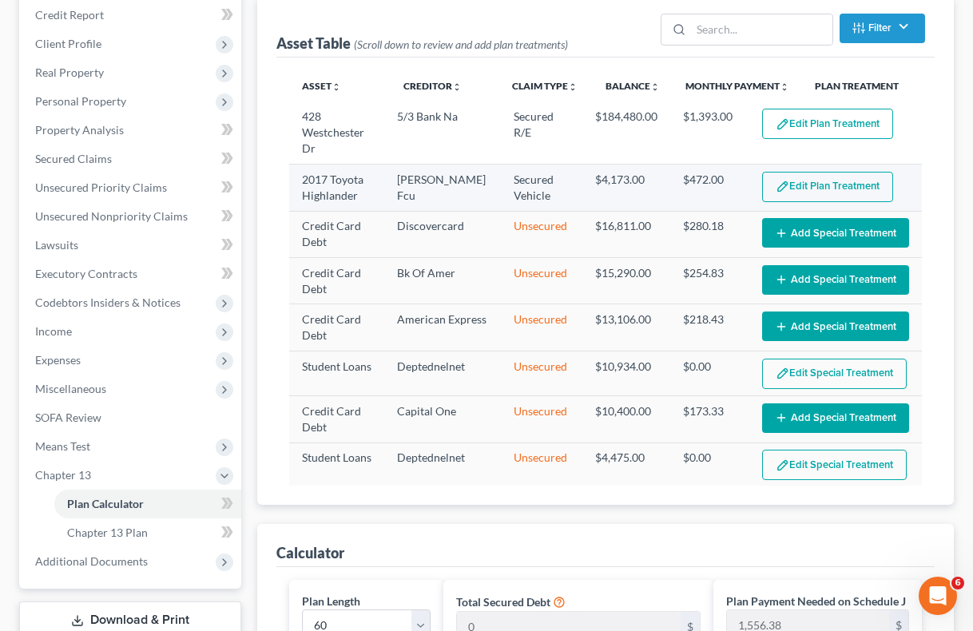
click at [854, 185] on button "Edit Plan Treatment" at bounding box center [827, 187] width 131 height 30
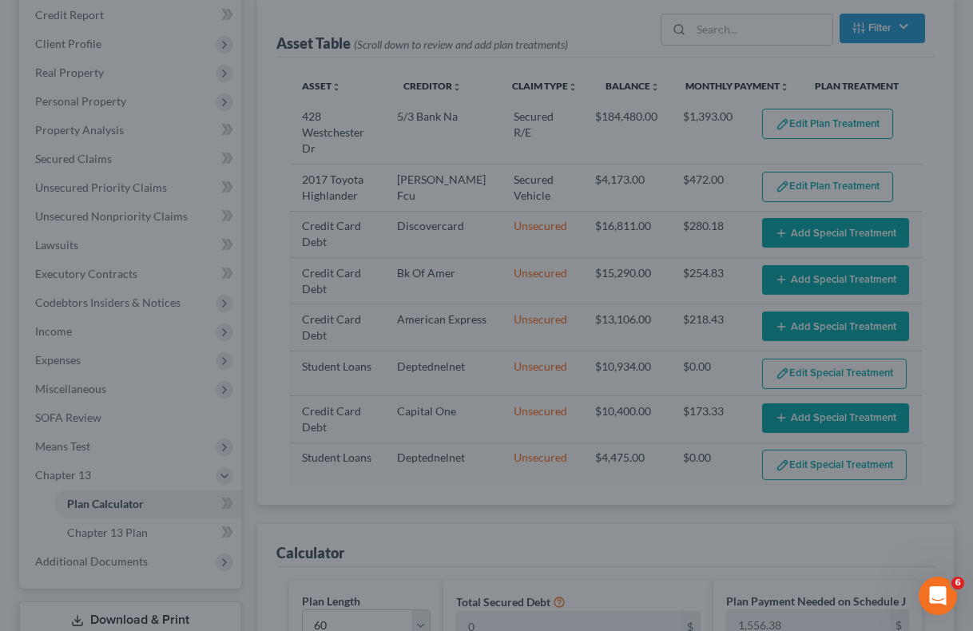
click at [942, 87] on div "Edit Plan Treatment for 2017 Toyota Highlander × Claim Details Asset 2017 Toyot…" at bounding box center [486, 315] width 973 height 631
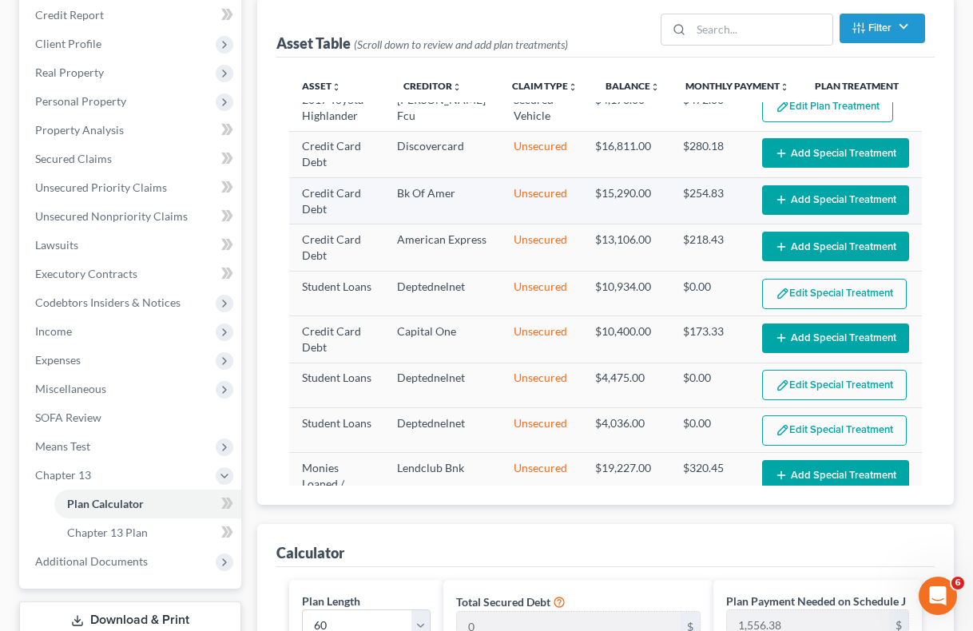
scroll to position [81, 0]
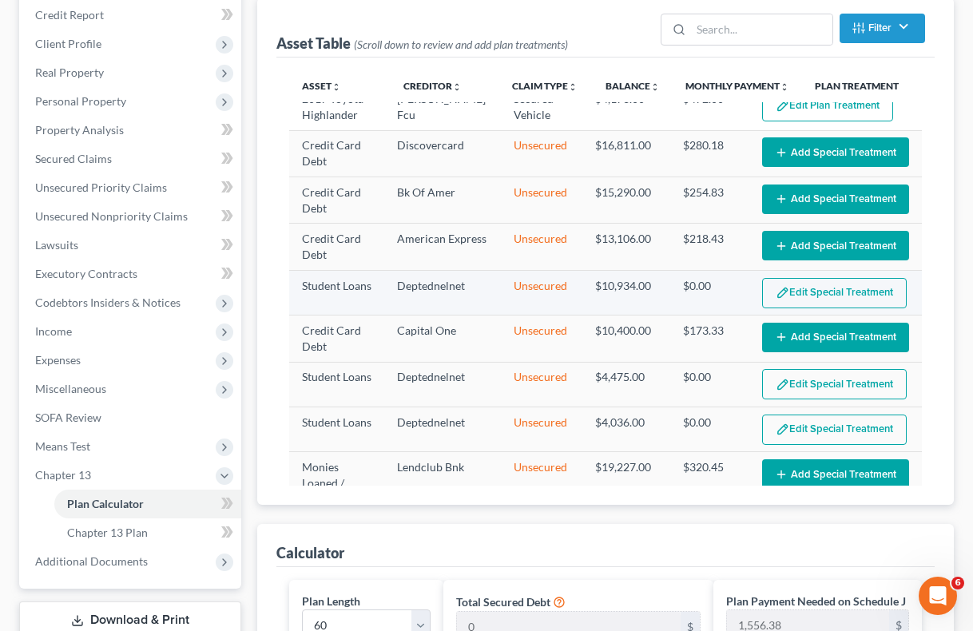
click at [844, 296] on button "Edit Special Treatment" at bounding box center [834, 293] width 145 height 30
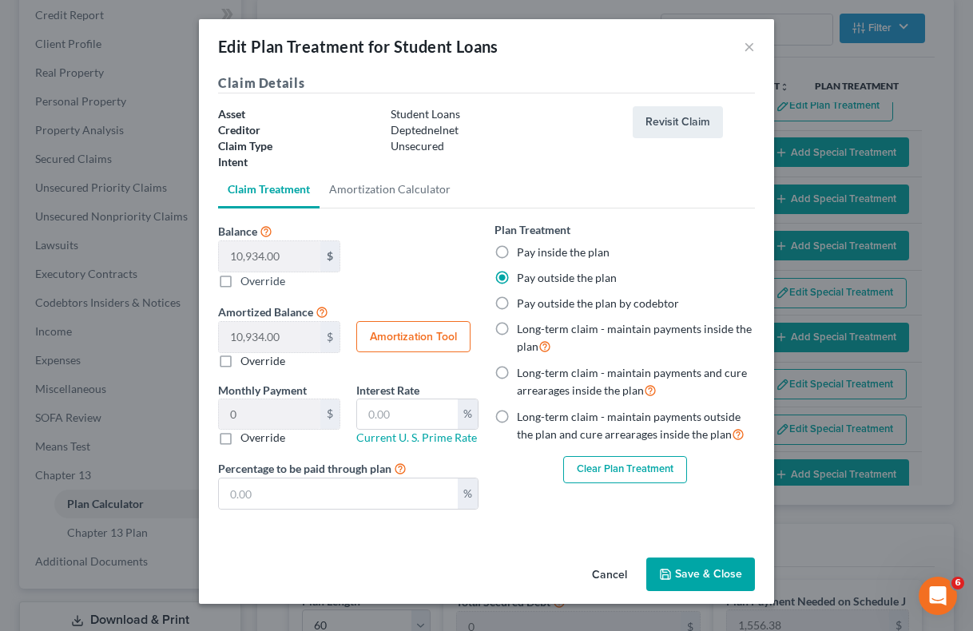
click at [636, 466] on button "Clear Plan Treatment" at bounding box center [625, 469] width 124 height 27
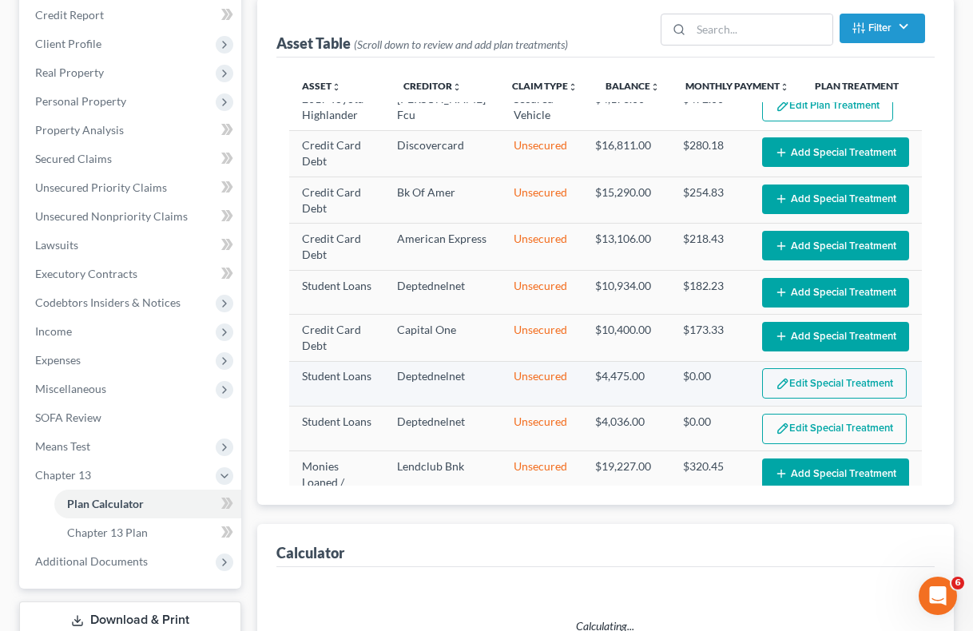
click at [841, 387] on button "Edit Special Treatment" at bounding box center [834, 383] width 145 height 30
select select "59"
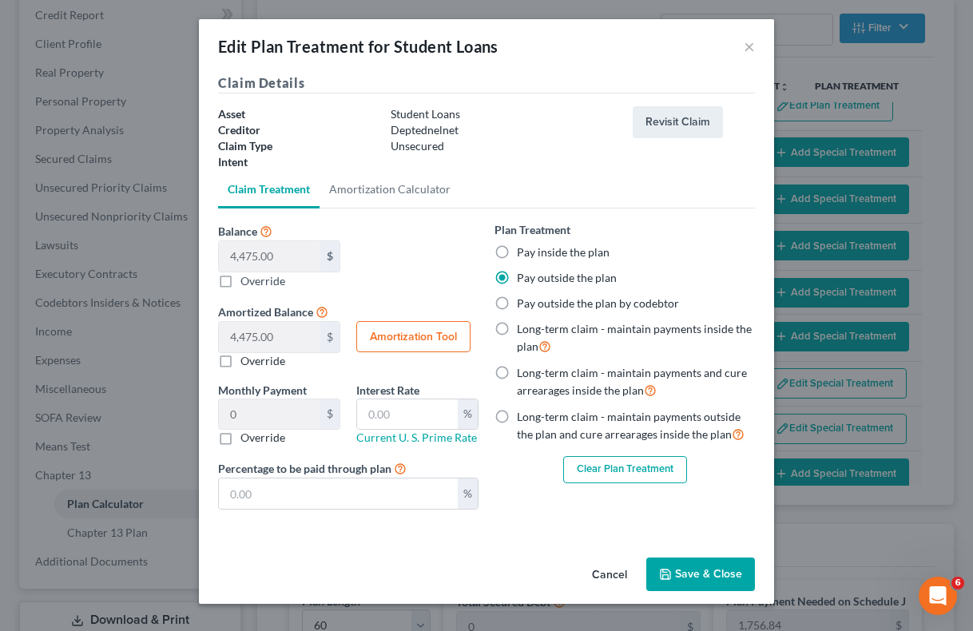
click at [627, 460] on button "Clear Plan Treatment" at bounding box center [625, 469] width 124 height 27
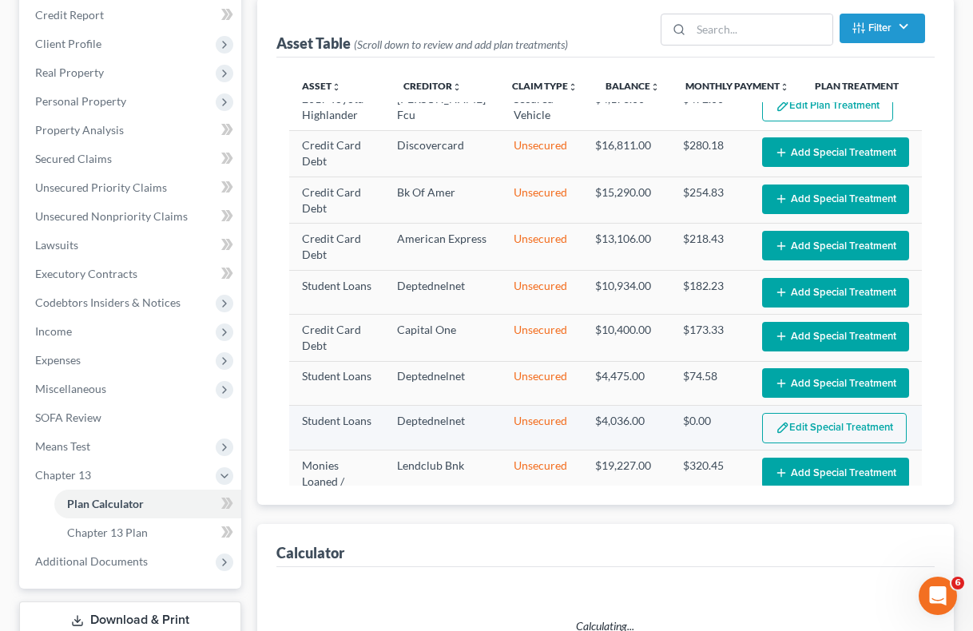
click at [818, 432] on button "Edit Special Treatment" at bounding box center [834, 428] width 145 height 30
select select "59"
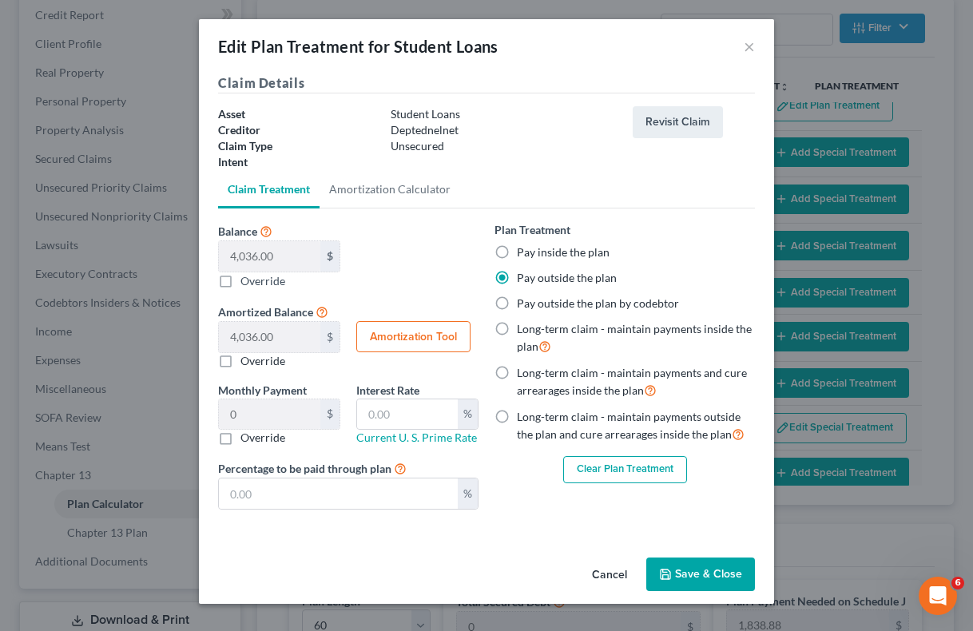
click at [637, 465] on button "Clear Plan Treatment" at bounding box center [625, 469] width 124 height 27
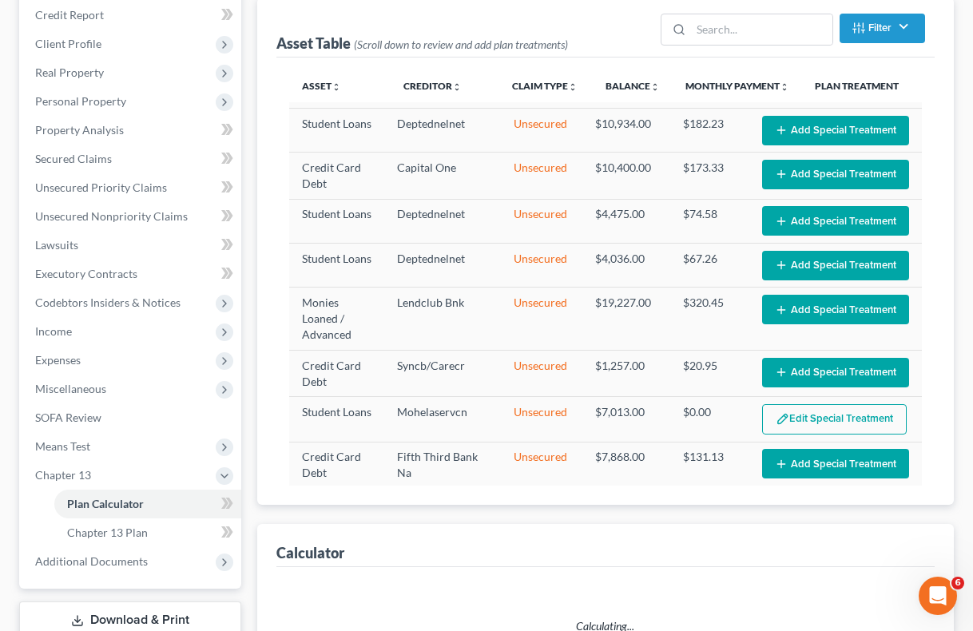
select select "59"
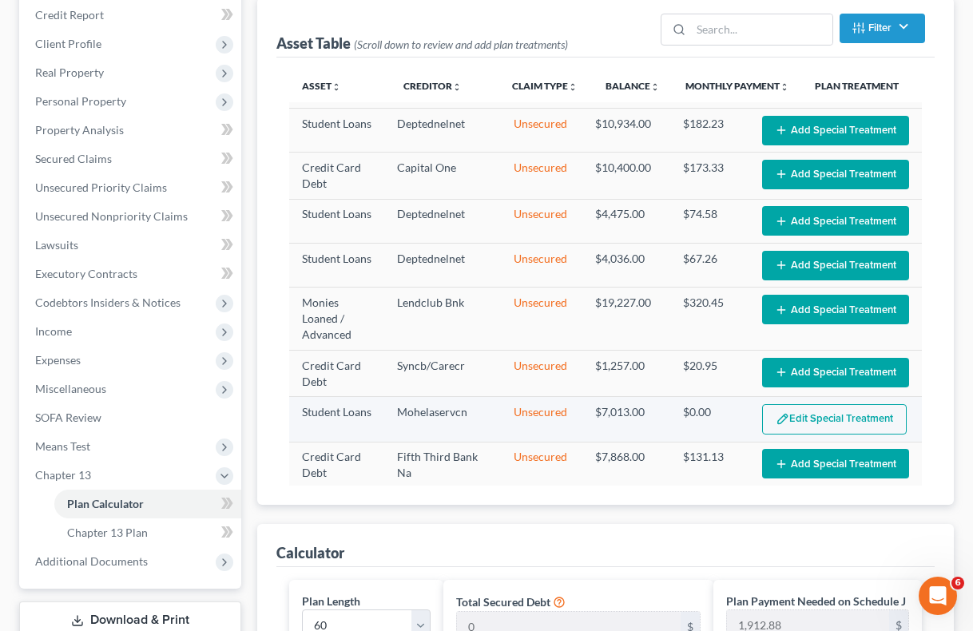
scroll to position [242, 0]
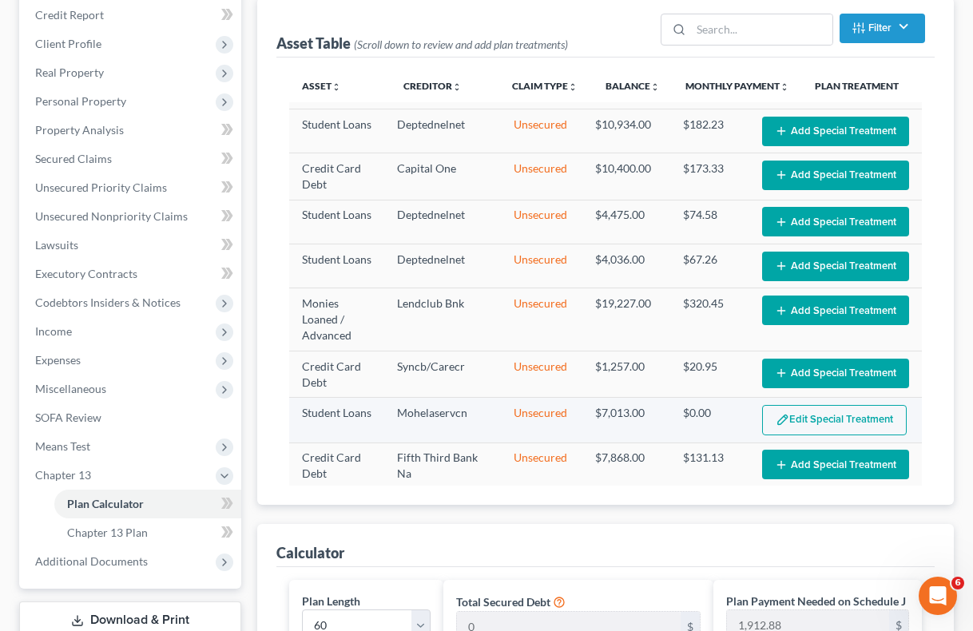
click at [845, 405] on button "Edit Special Treatment" at bounding box center [834, 420] width 145 height 30
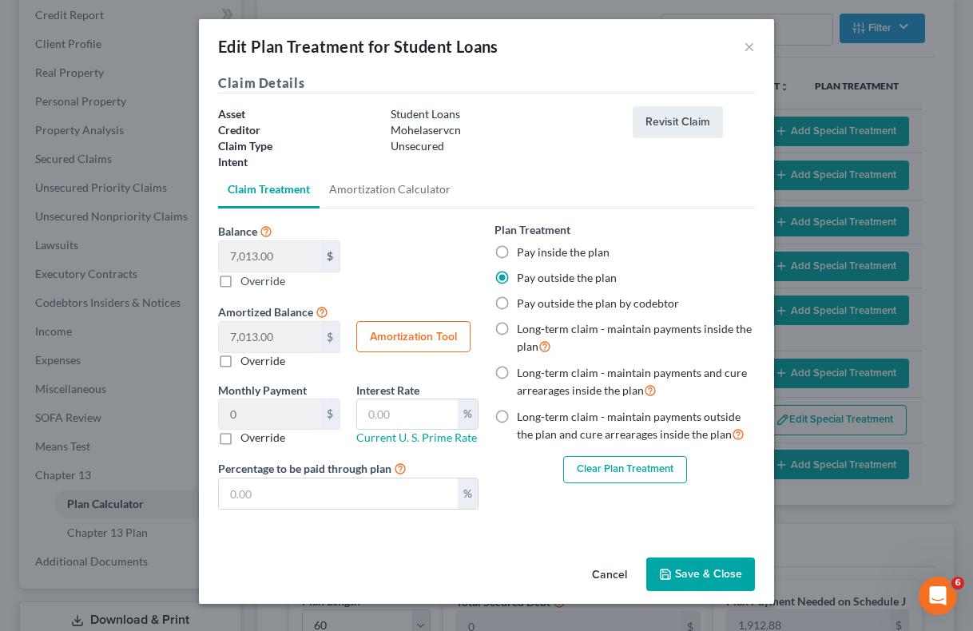
click at [595, 467] on button "Clear Plan Treatment" at bounding box center [625, 469] width 124 height 27
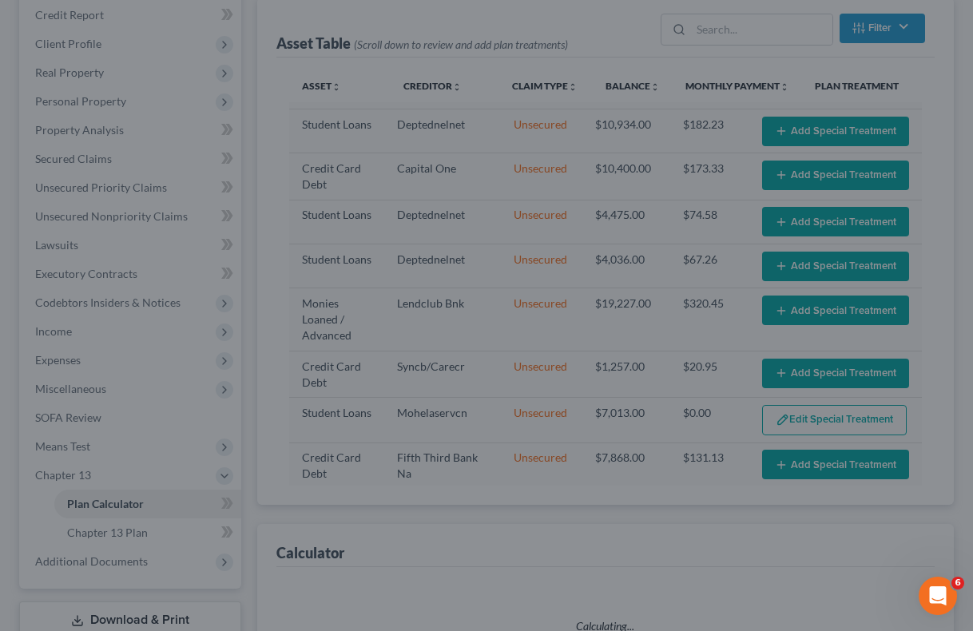
scroll to position [241, 0]
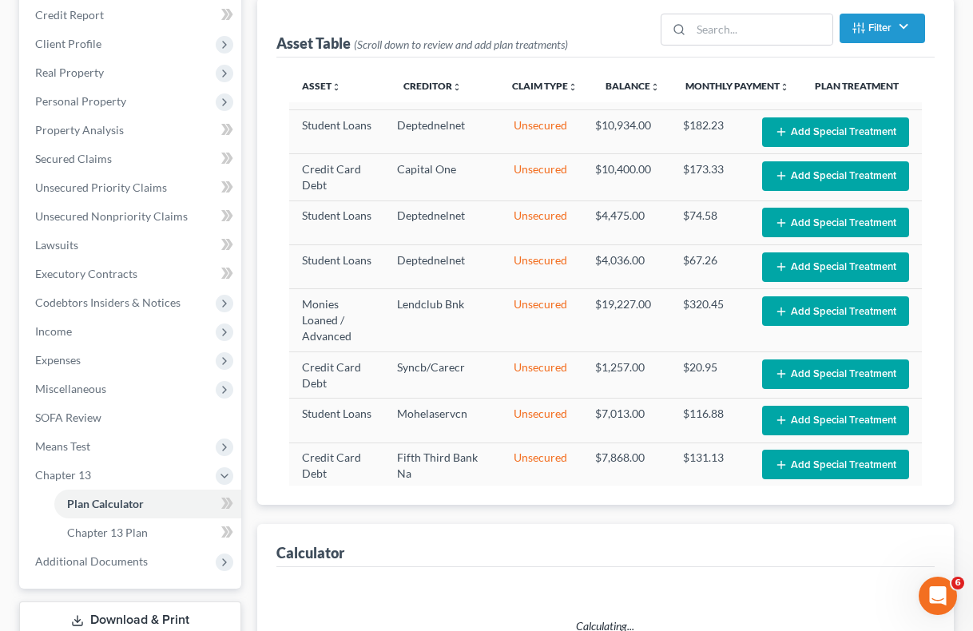
select select "59"
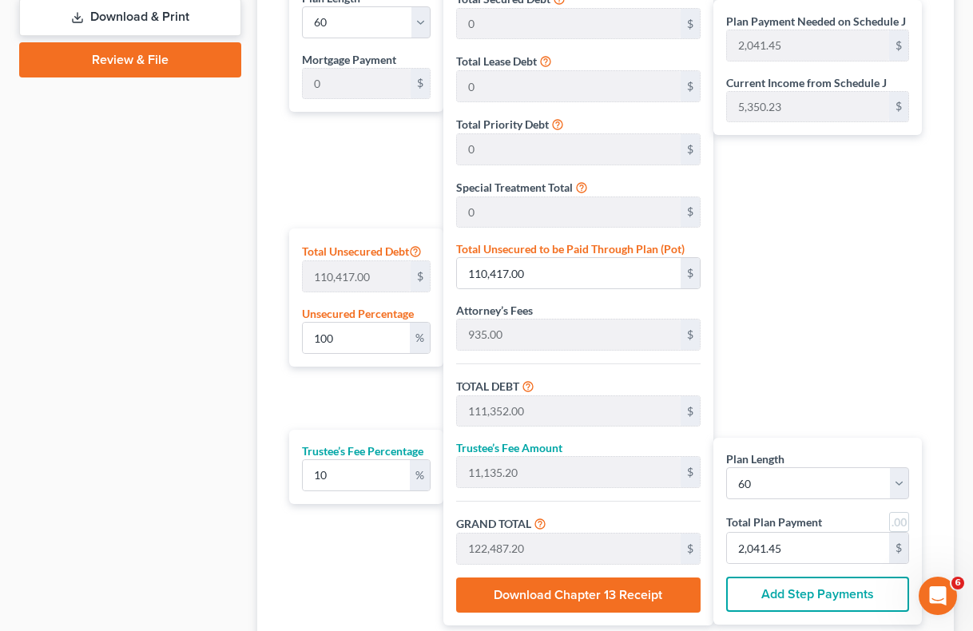
scroll to position [883, 0]
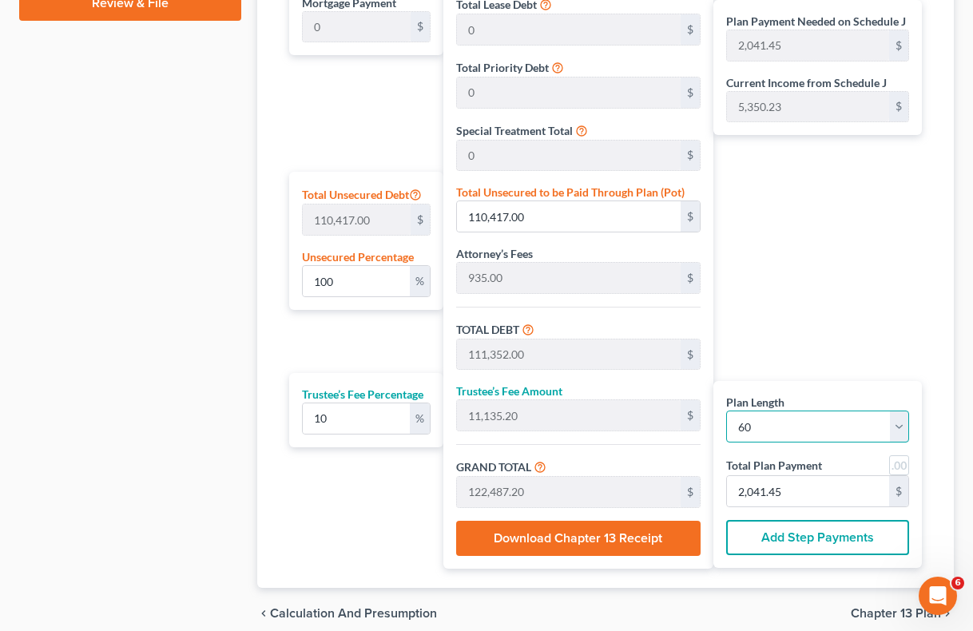
select select "47"
type input "2,551.81"
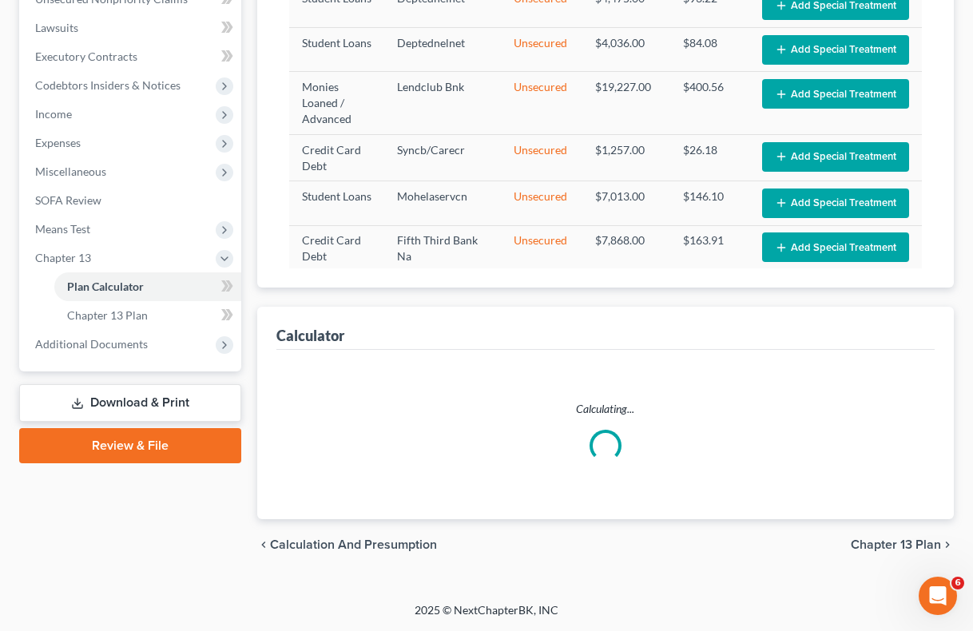
scroll to position [440, 0]
select select "47"
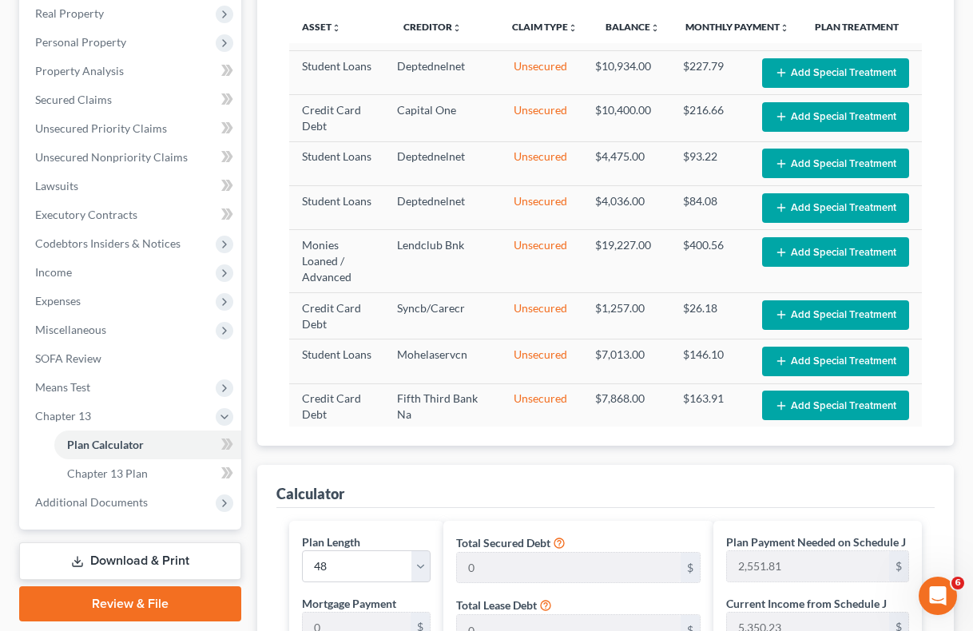
scroll to position [278, 0]
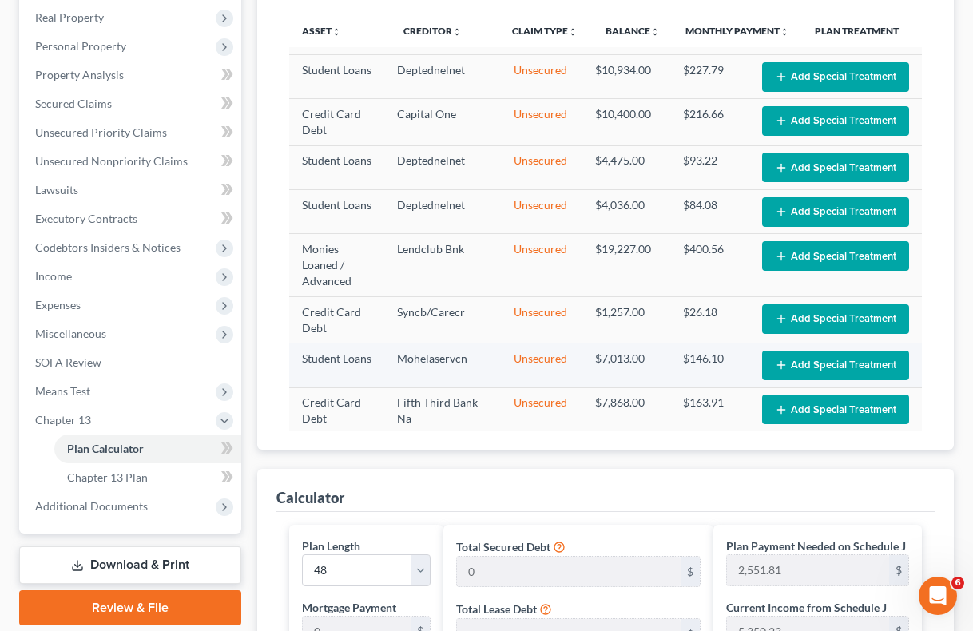
click at [843, 351] on button "Add Special Treatment" at bounding box center [835, 366] width 147 height 30
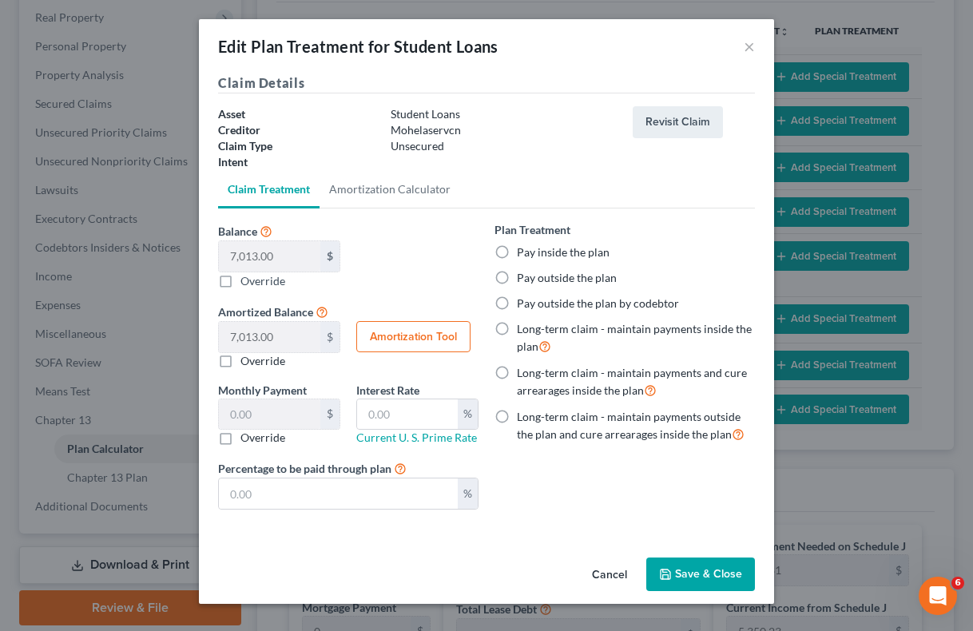
click at [517, 276] on label "Pay outside the plan" at bounding box center [567, 278] width 100 height 16
click at [523, 276] on input "Pay outside the plan" at bounding box center [528, 275] width 10 height 10
radio input "true"
click at [690, 575] on button "Save & Close" at bounding box center [700, 575] width 109 height 34
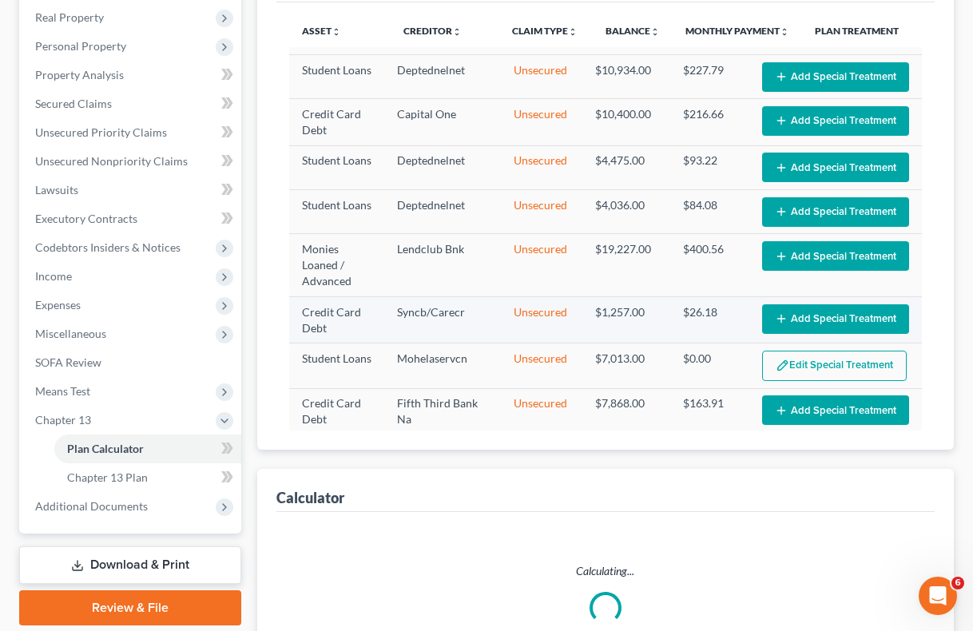
select select "47"
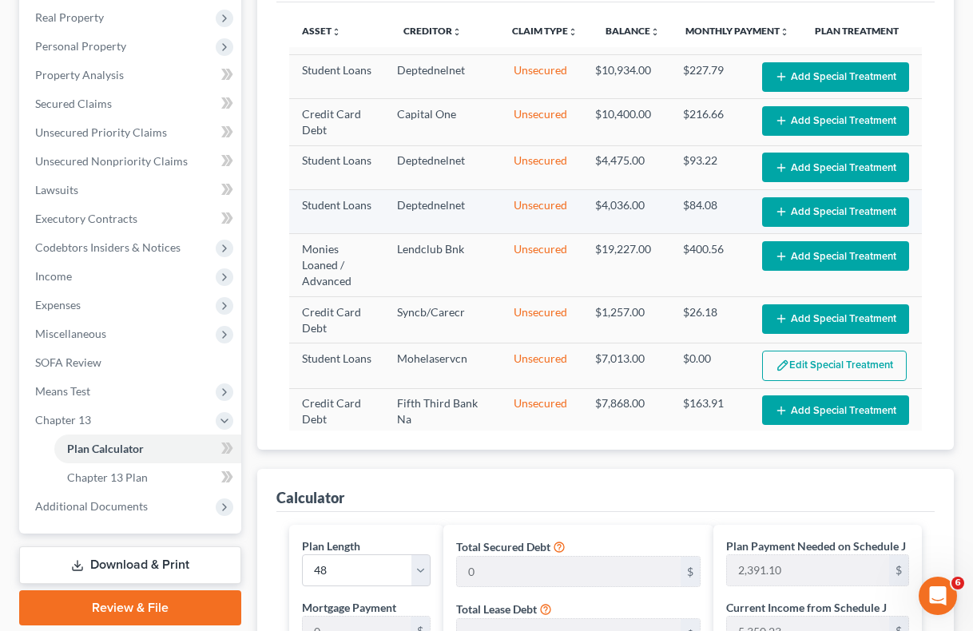
click at [821, 206] on button "Add Special Treatment" at bounding box center [835, 212] width 147 height 30
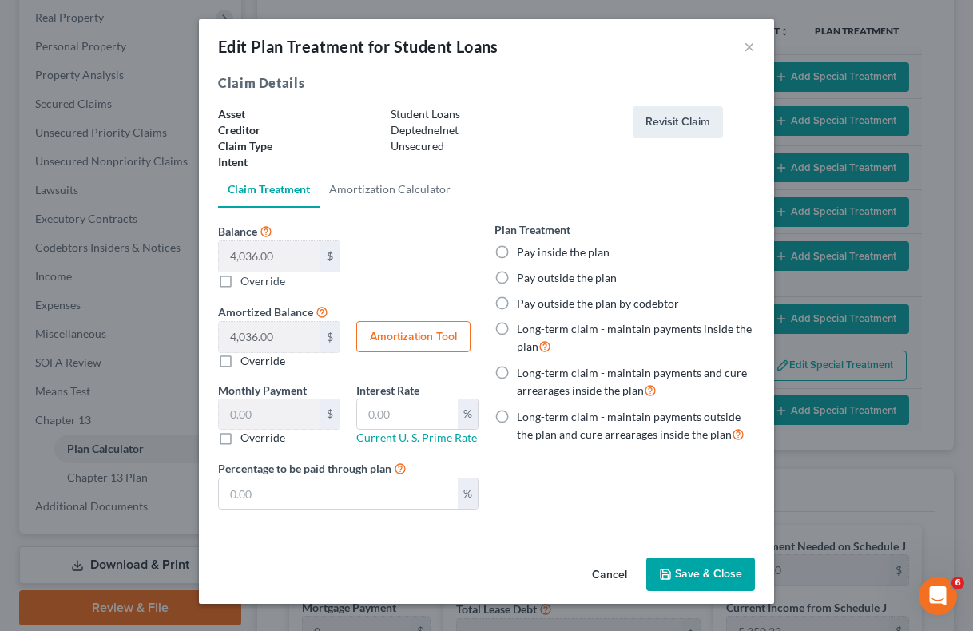
click at [517, 276] on label "Pay outside the plan" at bounding box center [567, 278] width 100 height 16
click at [523, 276] on input "Pay outside the plan" at bounding box center [528, 275] width 10 height 10
radio input "true"
click at [690, 581] on button "Save & Close" at bounding box center [700, 575] width 109 height 34
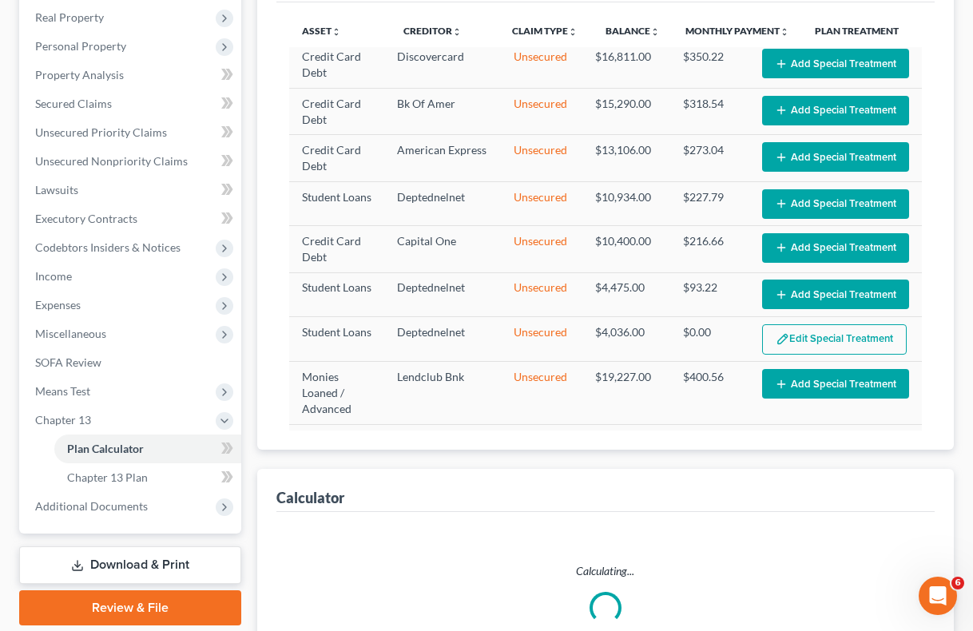
select select "47"
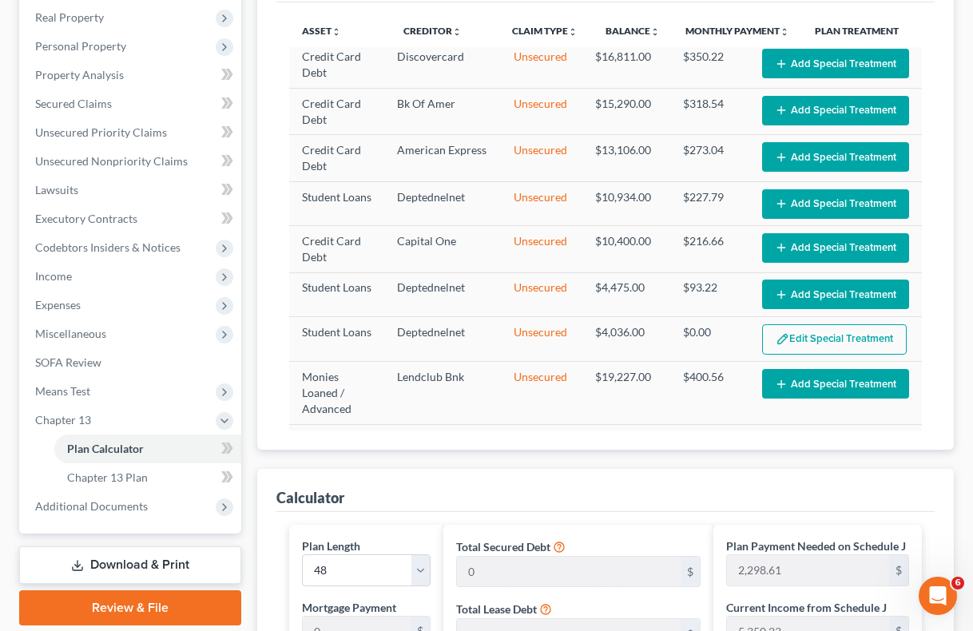
scroll to position [110, 0]
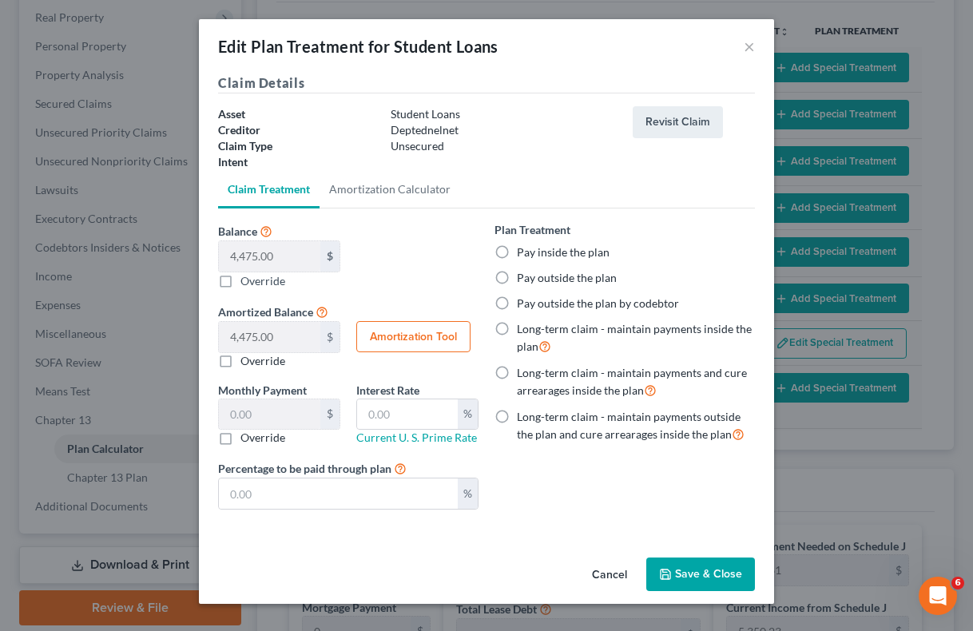
click at [517, 276] on label "Pay outside the plan" at bounding box center [567, 278] width 100 height 16
click at [523, 276] on input "Pay outside the plan" at bounding box center [528, 275] width 10 height 10
radio input "true"
click at [677, 572] on button "Save & Close" at bounding box center [700, 575] width 109 height 34
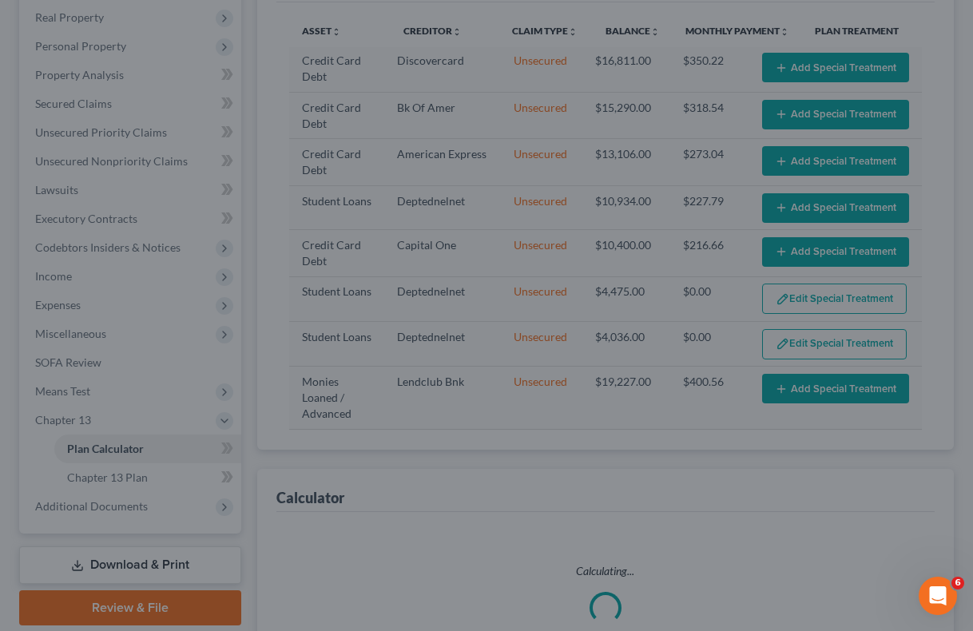
select select "47"
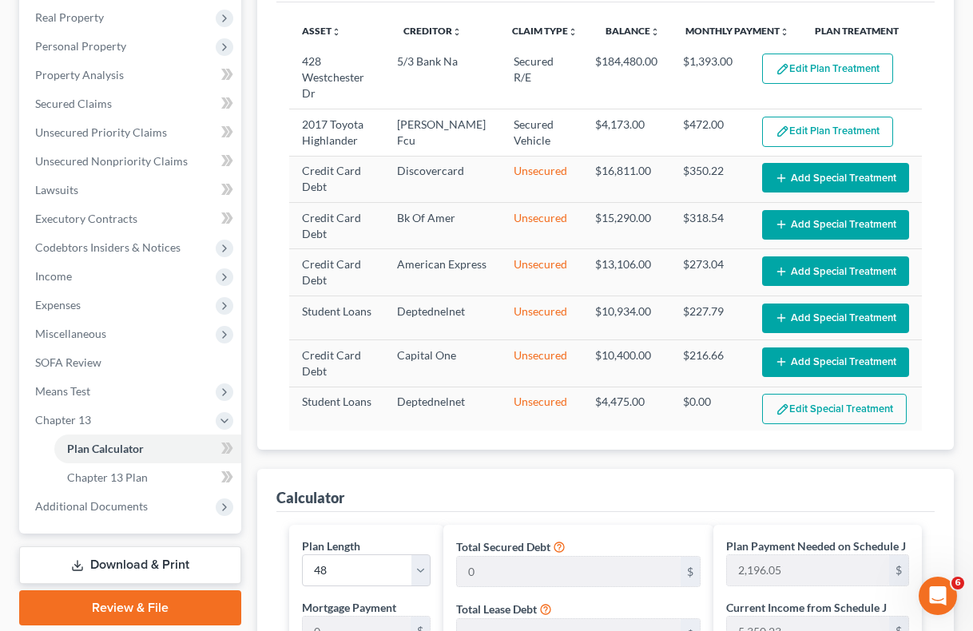
scroll to position [0, 0]
click at [812, 312] on button "Add Special Treatment" at bounding box center [835, 319] width 147 height 30
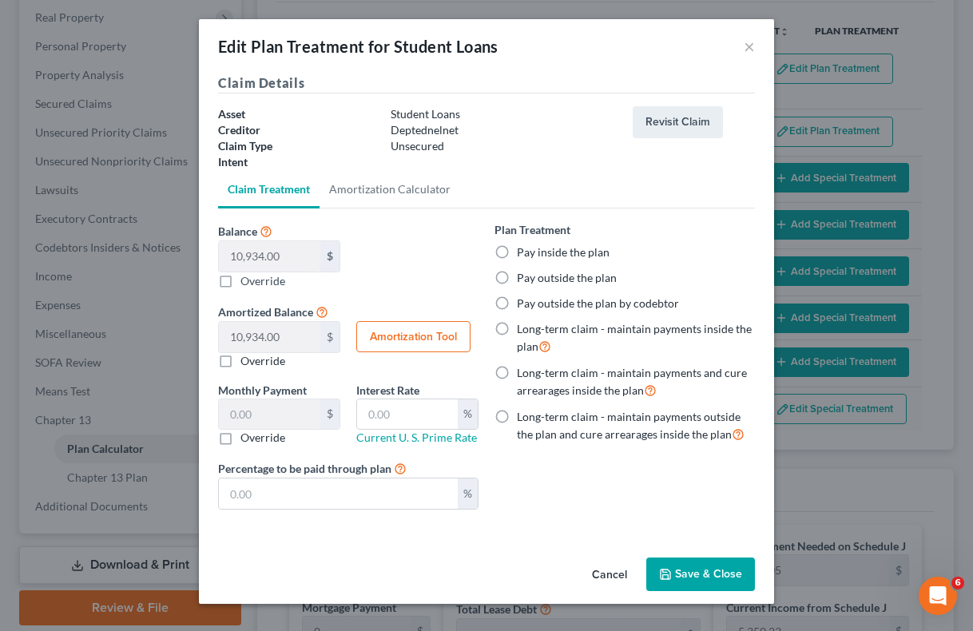
click at [517, 283] on label "Pay outside the plan" at bounding box center [567, 278] width 100 height 16
click at [523, 280] on input "Pay outside the plan" at bounding box center [528, 275] width 10 height 10
radio input "true"
click at [710, 577] on button "Save & Close" at bounding box center [700, 575] width 109 height 34
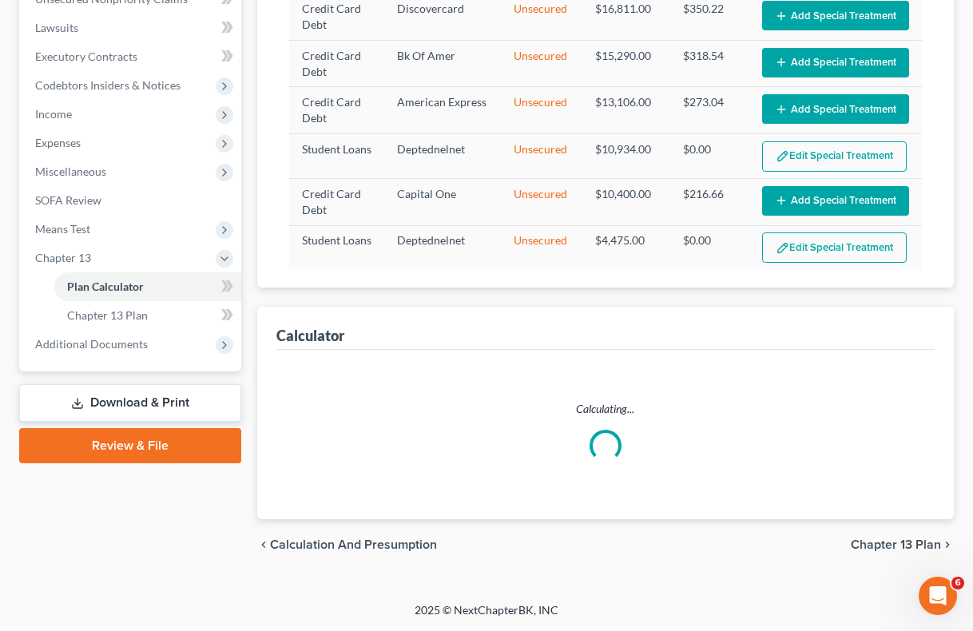
select select "47"
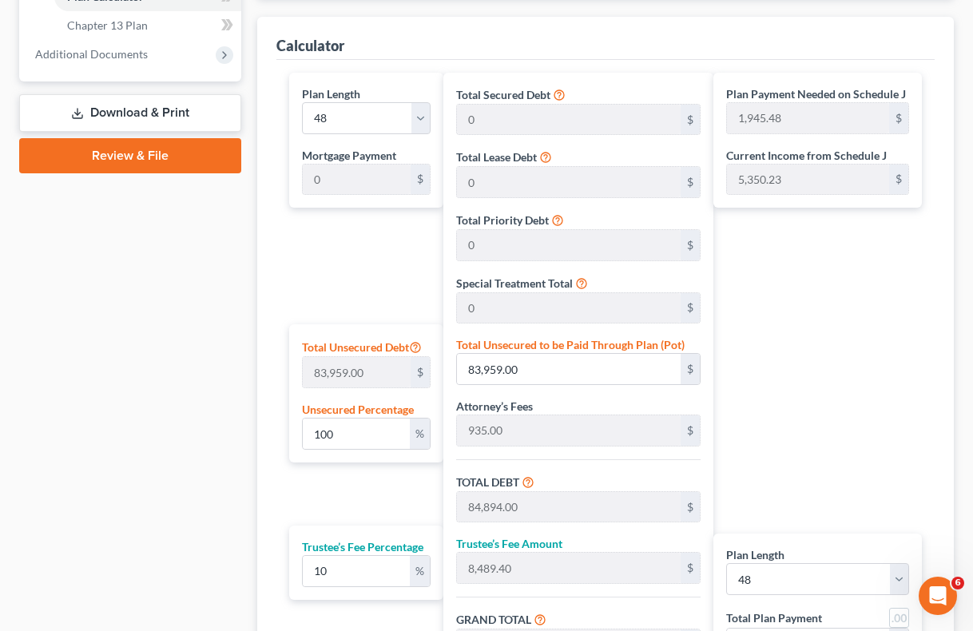
scroll to position [686, 0]
